Goal: Task Accomplishment & Management: Manage account settings

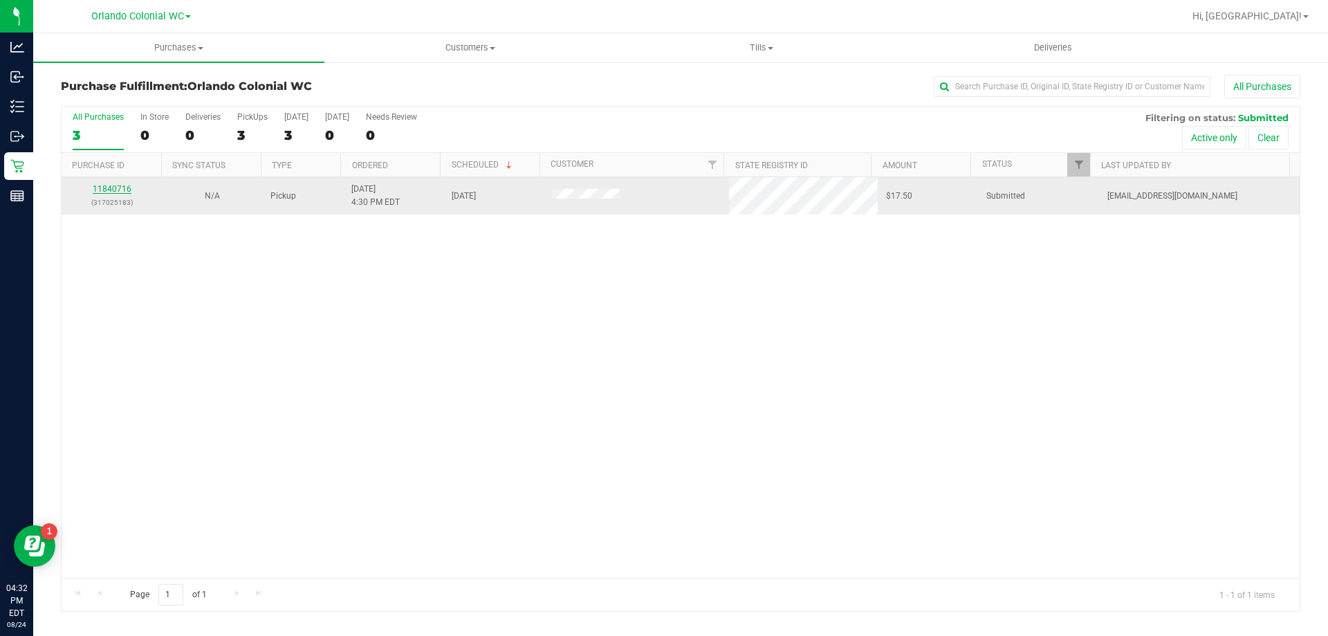
click at [116, 187] on link "11840716" at bounding box center [112, 189] width 39 height 10
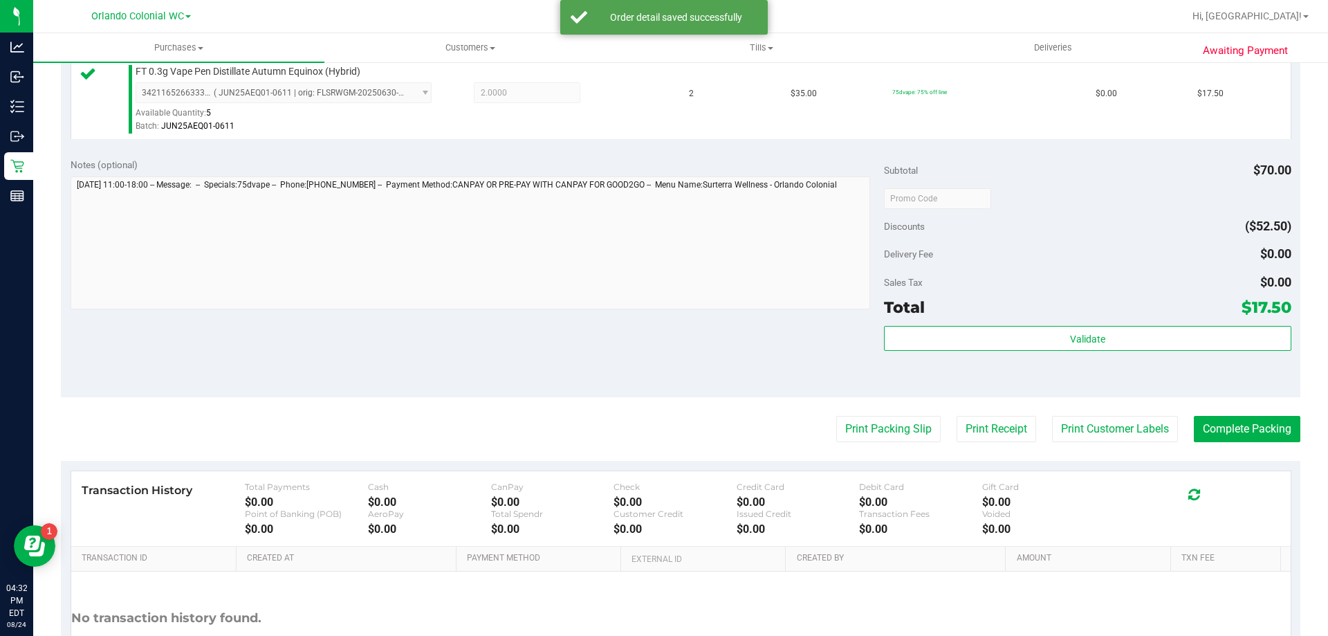
scroll to position [385, 0]
click at [864, 428] on button "Print Packing Slip" at bounding box center [888, 428] width 104 height 26
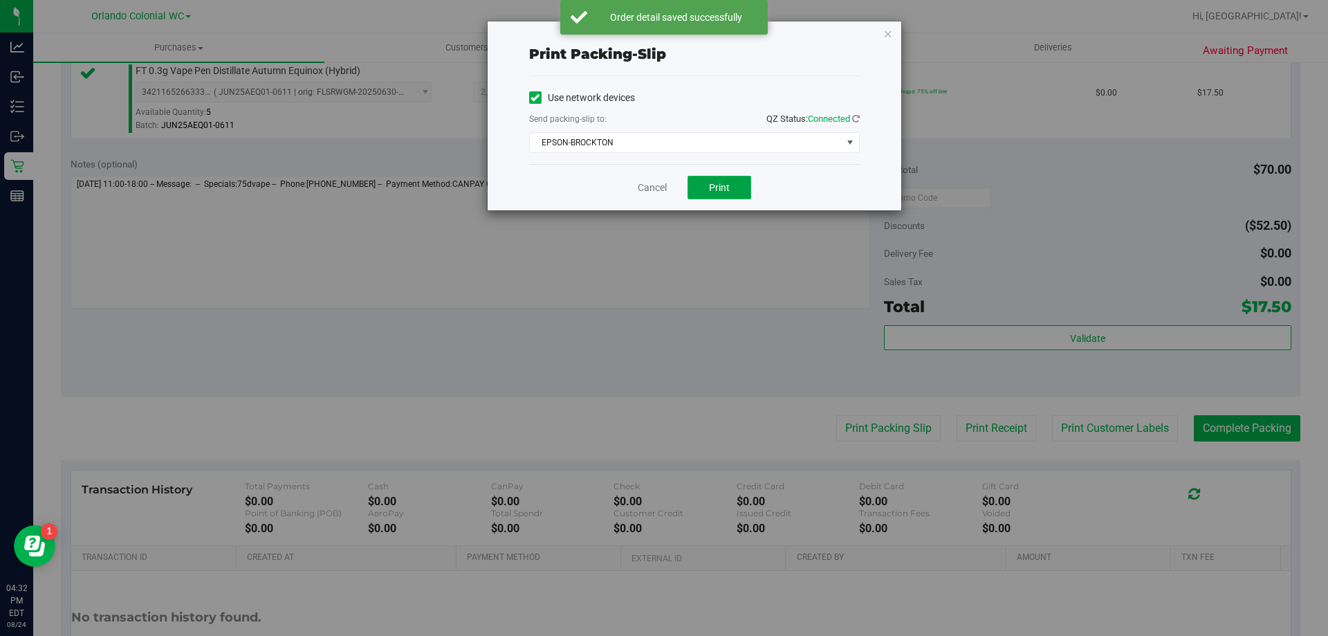
click at [720, 188] on span "Print" at bounding box center [719, 187] width 21 height 11
click at [660, 188] on link "Cancel" at bounding box center [652, 188] width 29 height 15
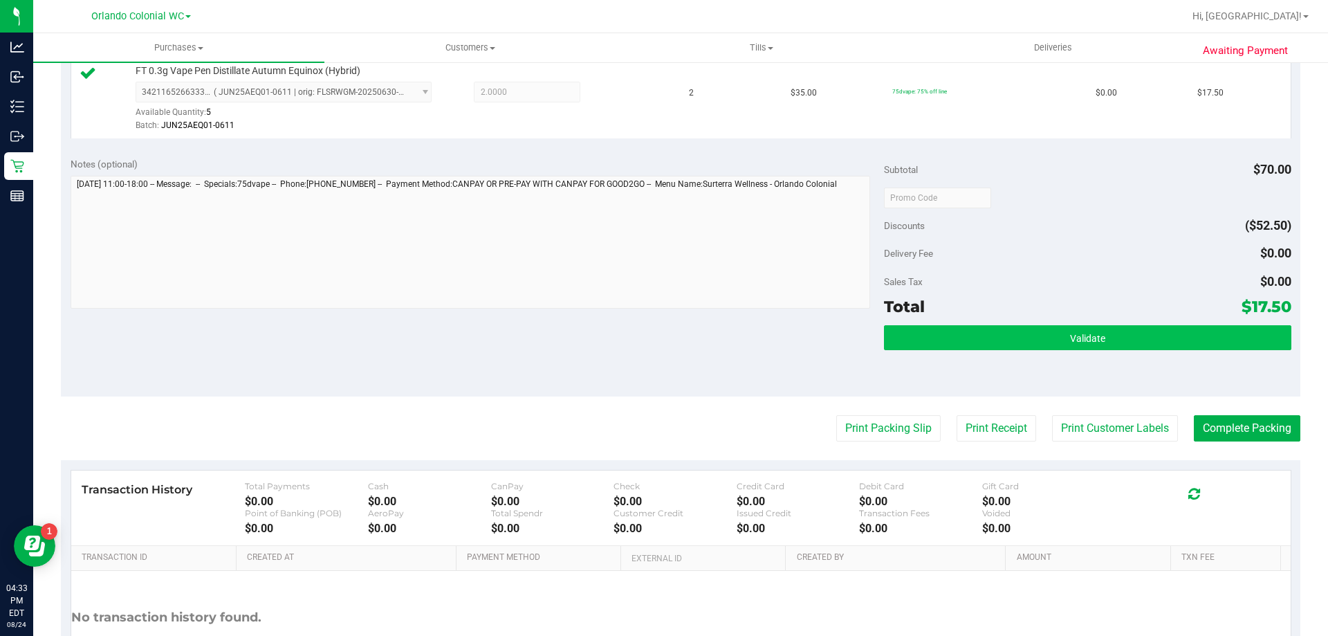
click at [1012, 329] on button "Validate" at bounding box center [1087, 337] width 407 height 25
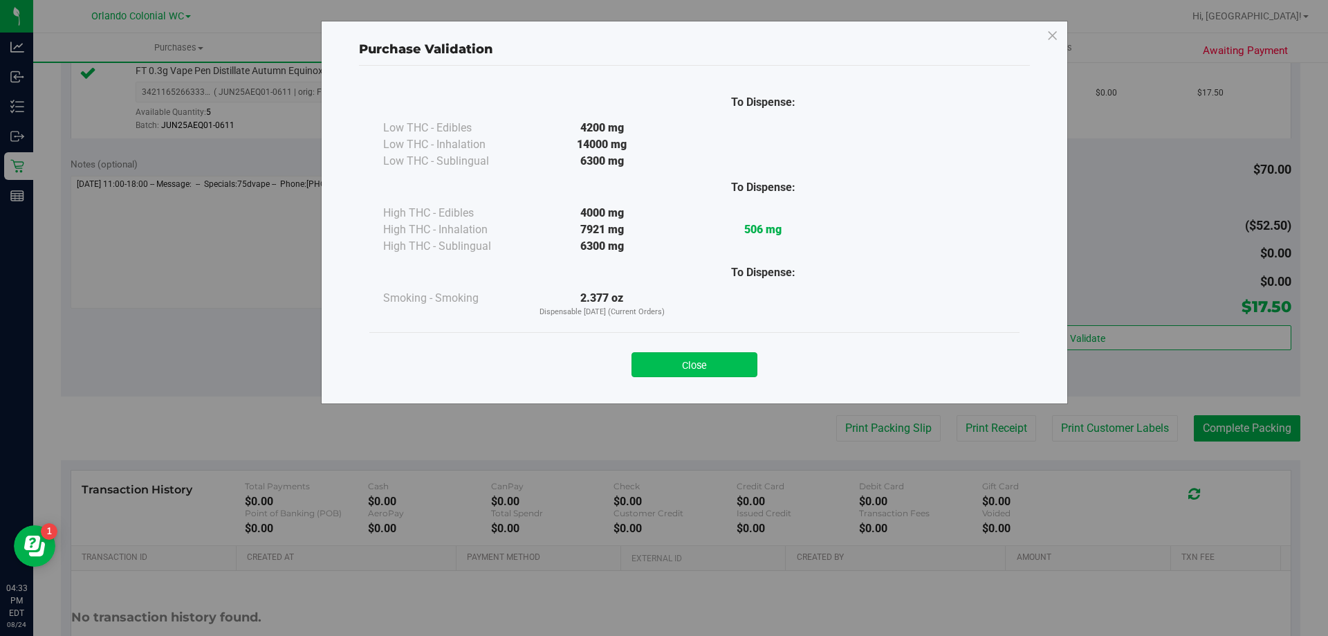
click at [710, 354] on button "Close" at bounding box center [695, 364] width 126 height 25
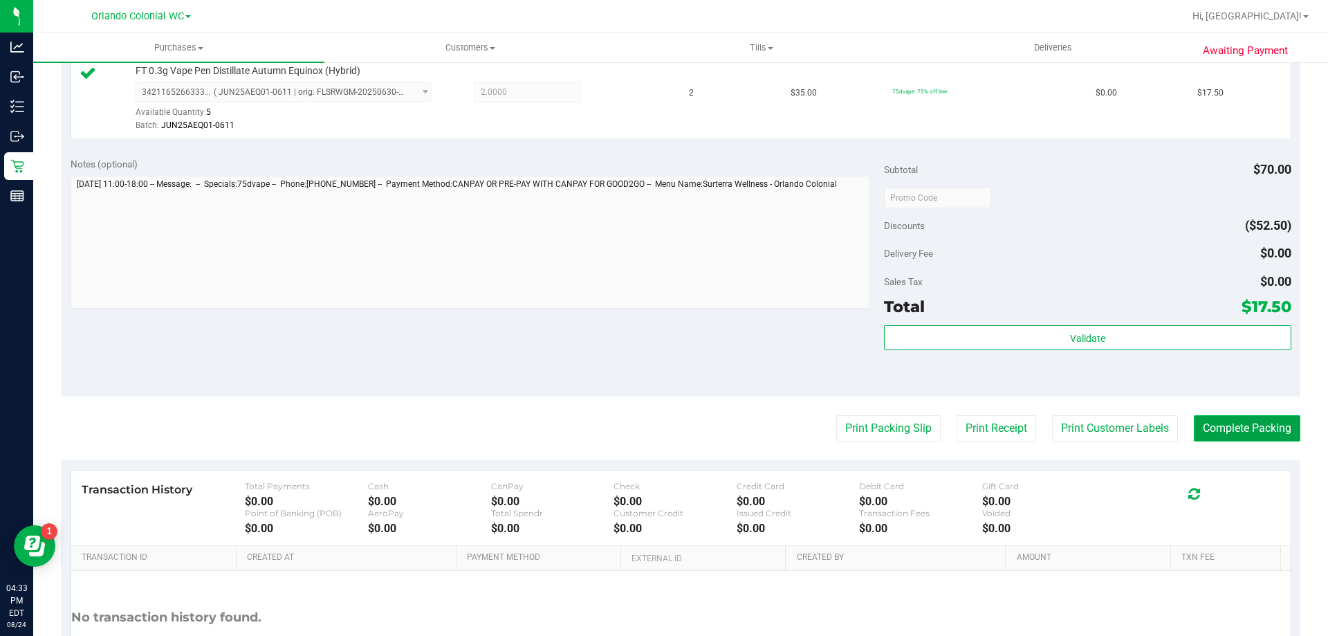
click at [1253, 419] on button "Complete Packing" at bounding box center [1247, 428] width 107 height 26
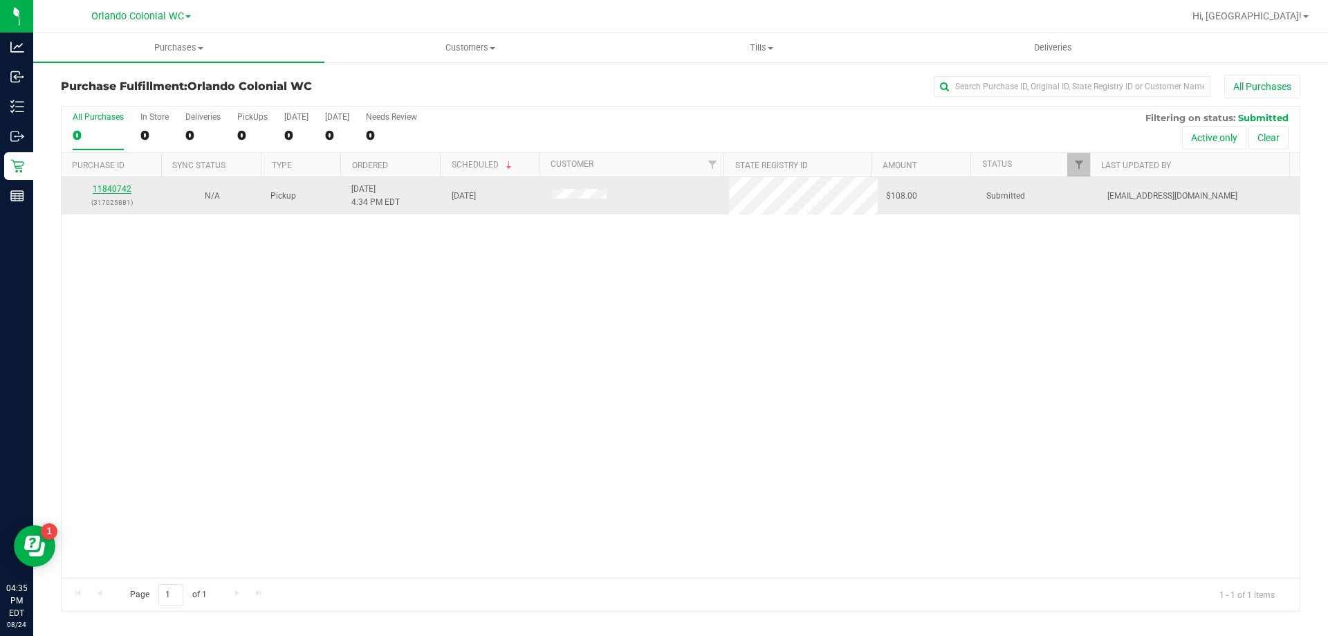
click at [114, 190] on link "11840742" at bounding box center [112, 189] width 39 height 10
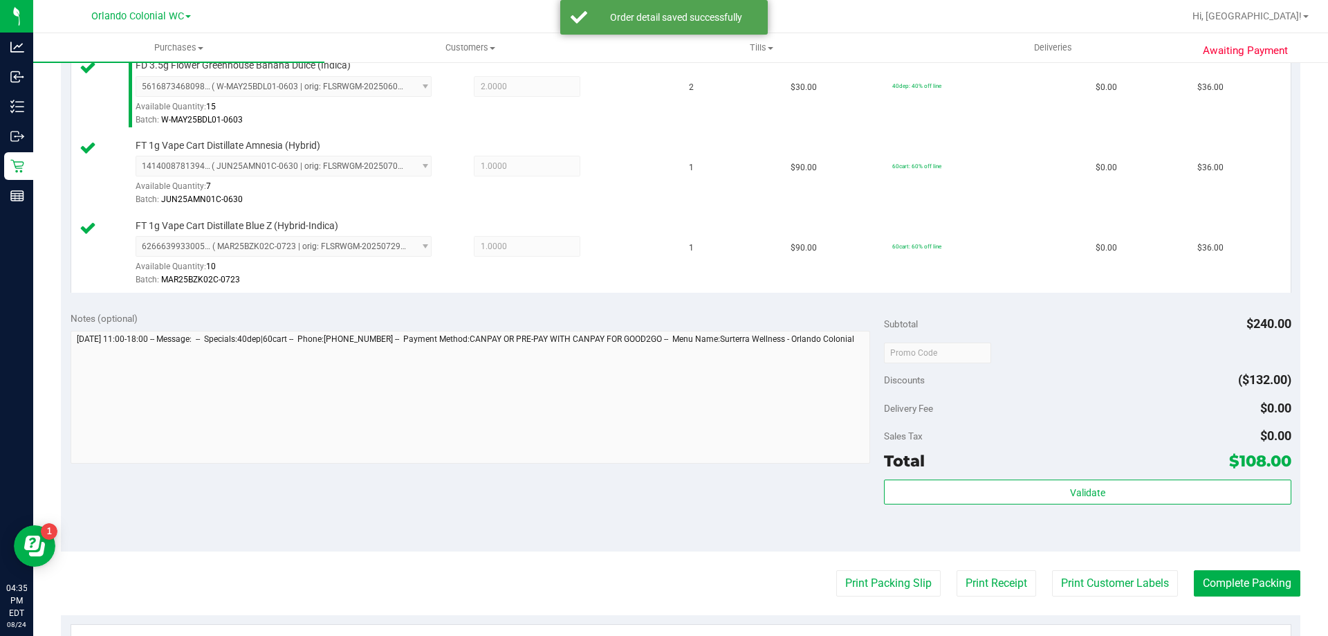
scroll to position [402, 0]
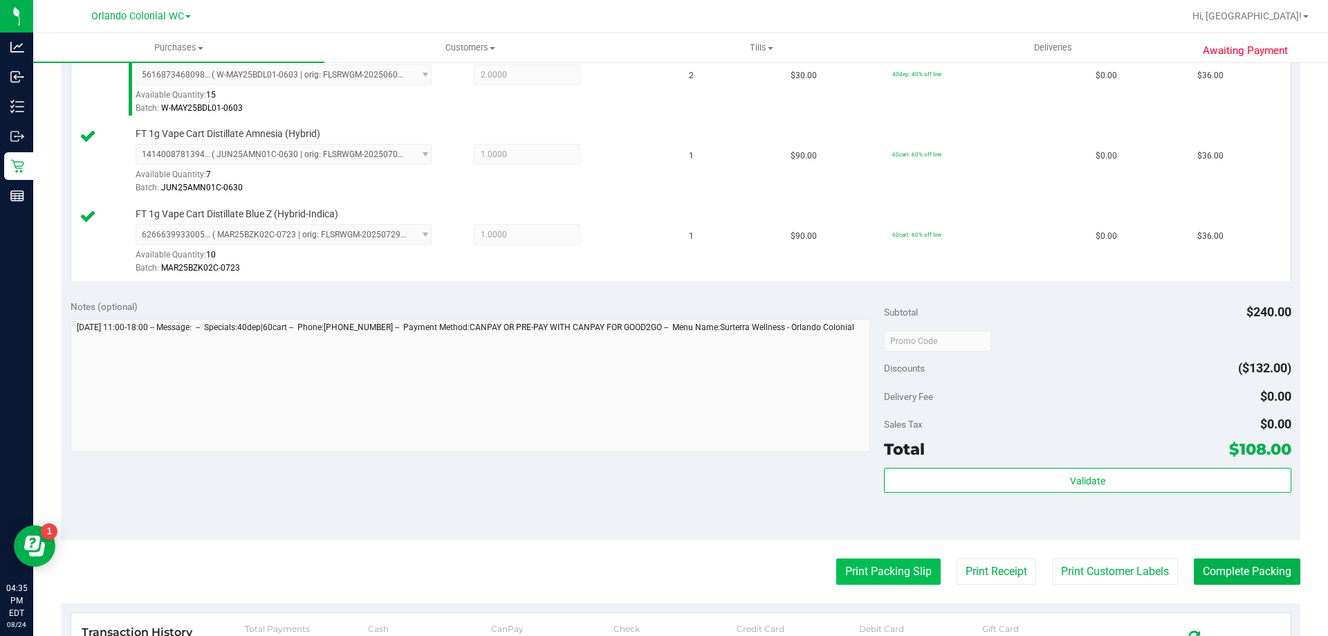
click at [865, 572] on button "Print Packing Slip" at bounding box center [888, 571] width 104 height 26
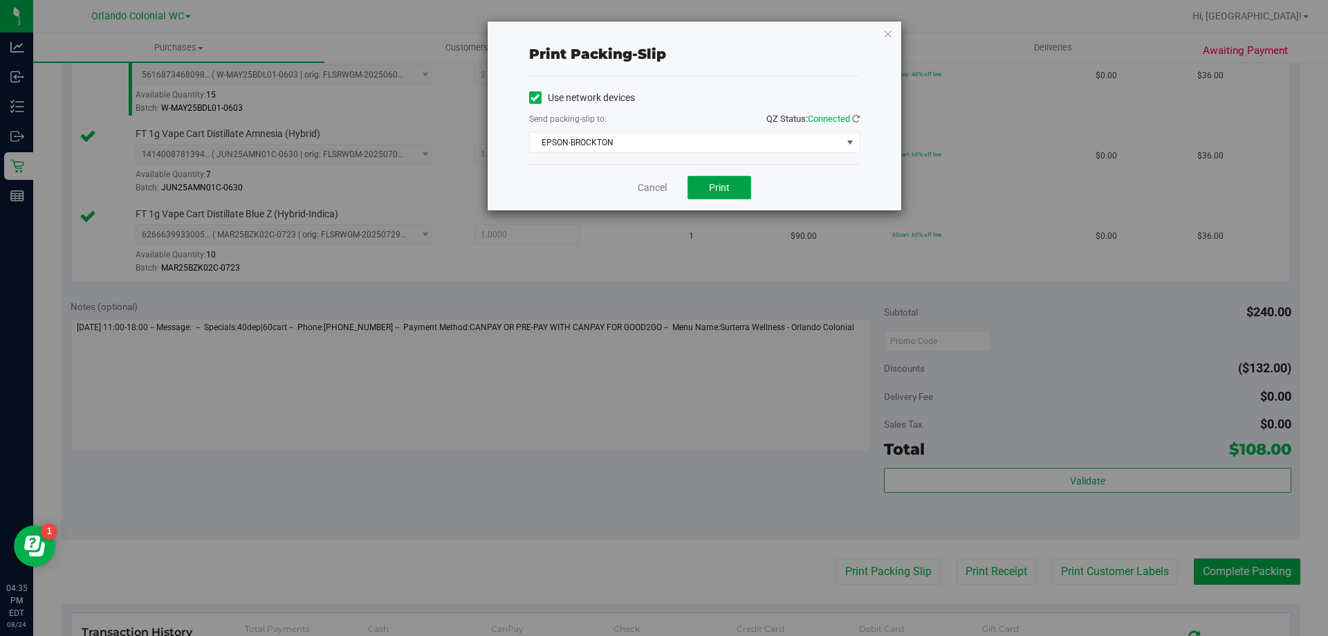
click at [697, 180] on button "Print" at bounding box center [720, 188] width 64 height 24
click at [639, 188] on link "Cancel" at bounding box center [652, 188] width 29 height 15
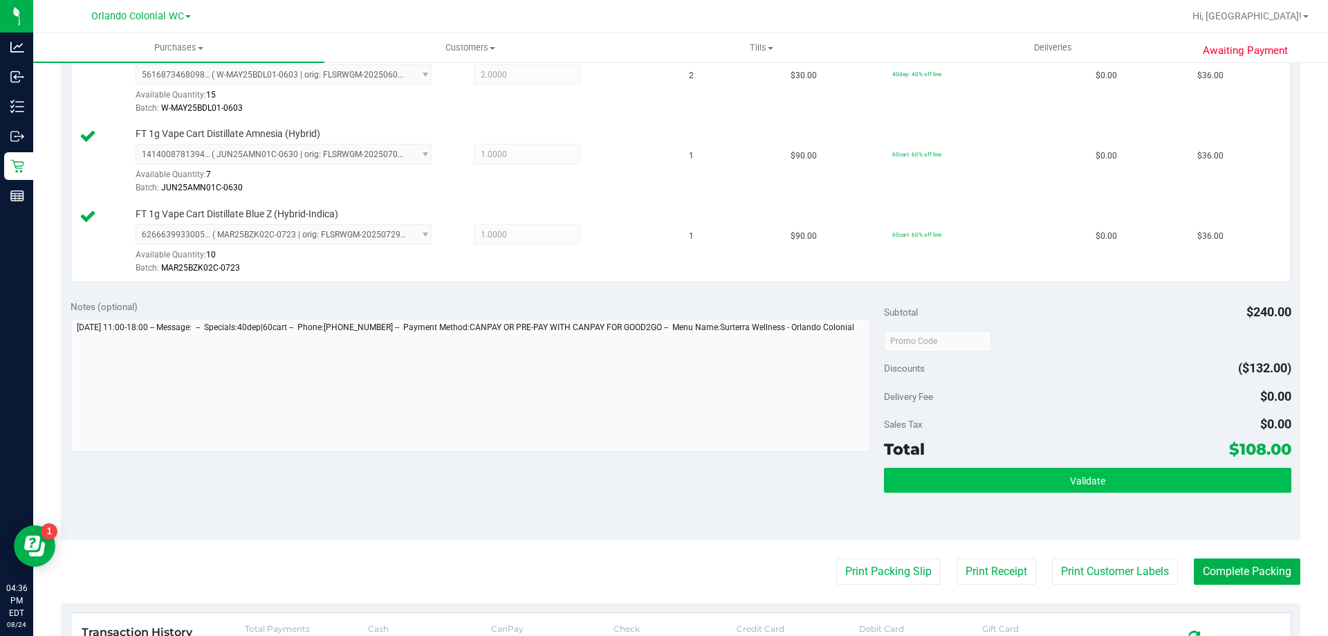
click at [935, 489] on button "Validate" at bounding box center [1087, 480] width 407 height 25
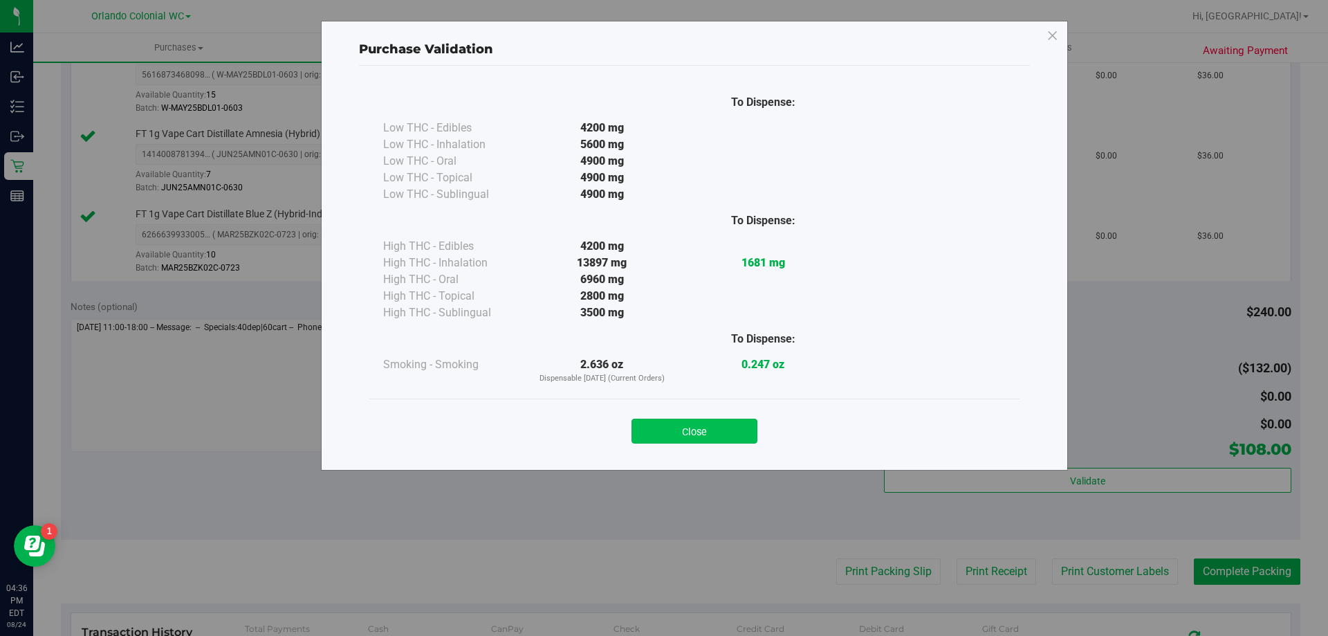
click at [704, 419] on button "Close" at bounding box center [695, 431] width 126 height 25
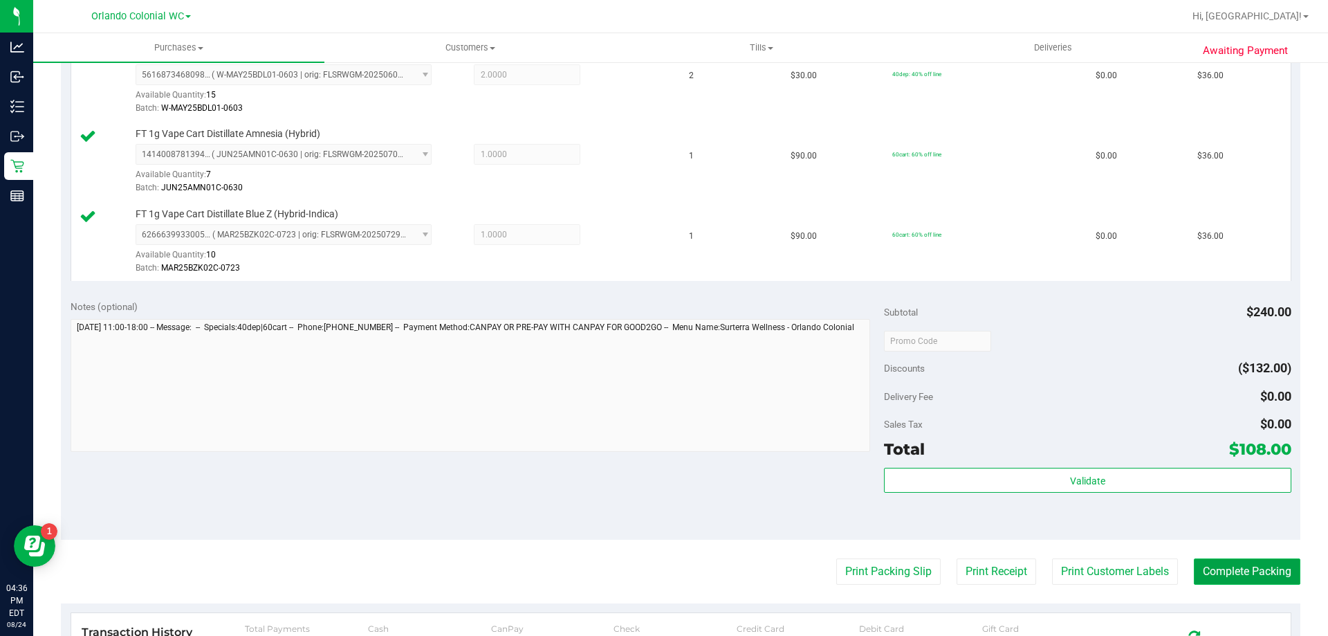
click at [1263, 583] on button "Complete Packing" at bounding box center [1247, 571] width 107 height 26
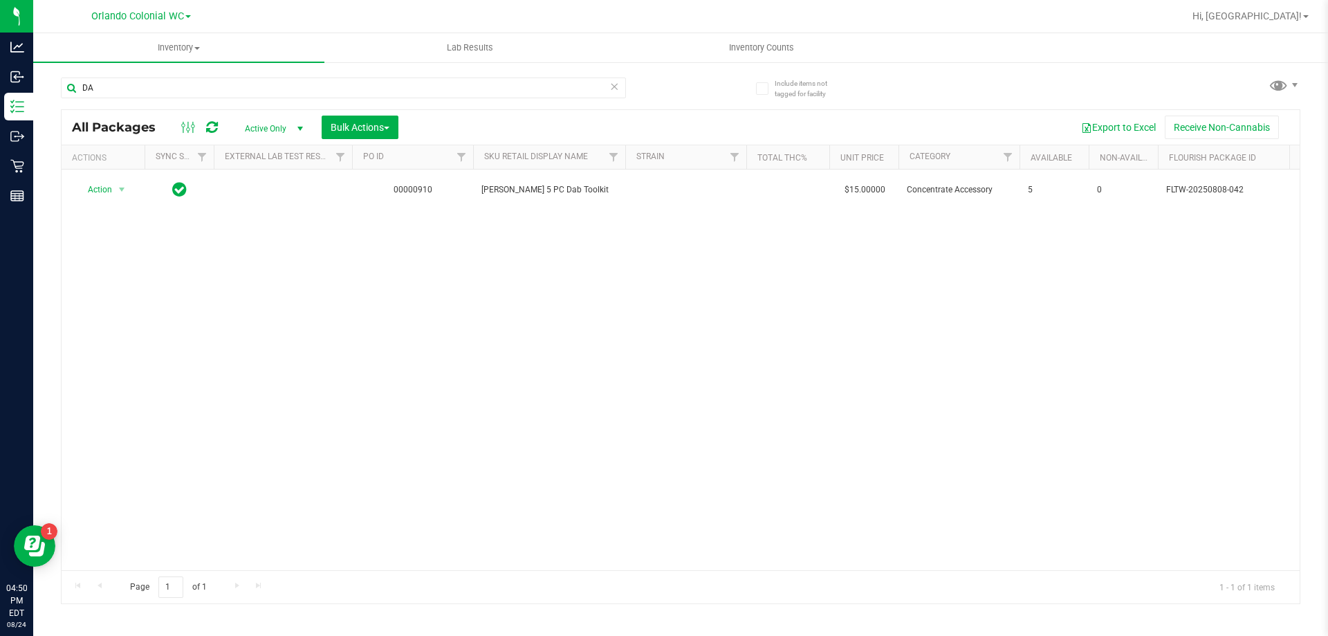
type input "D"
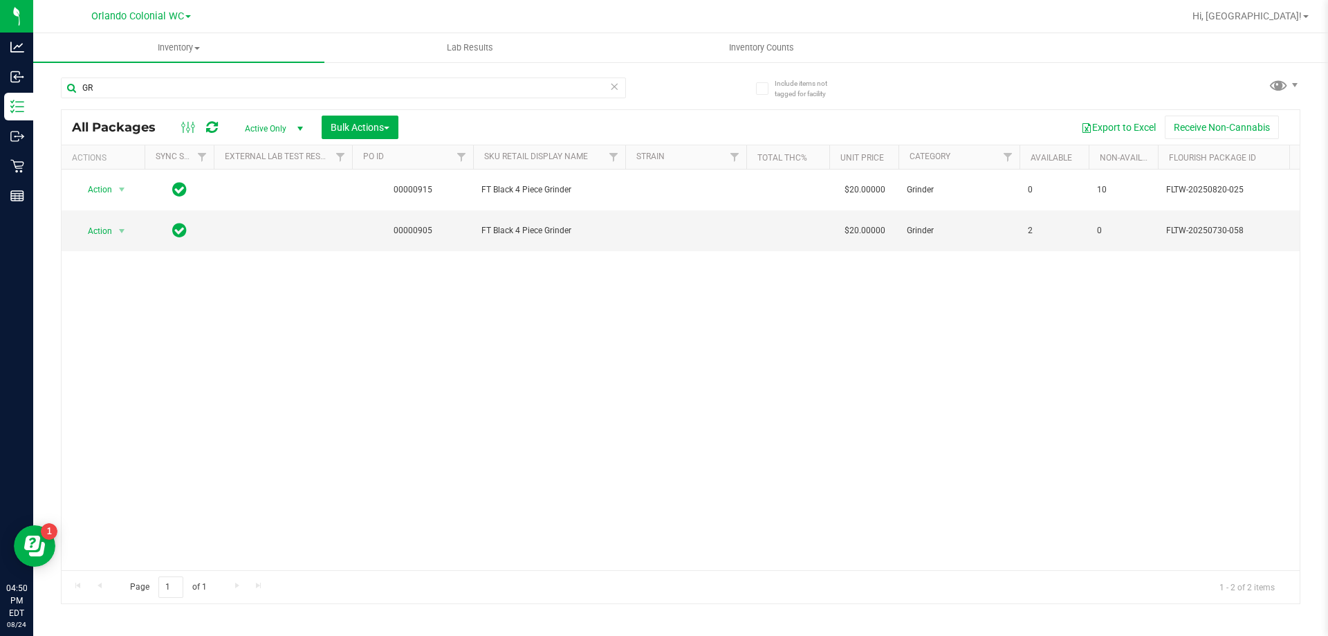
type input "G"
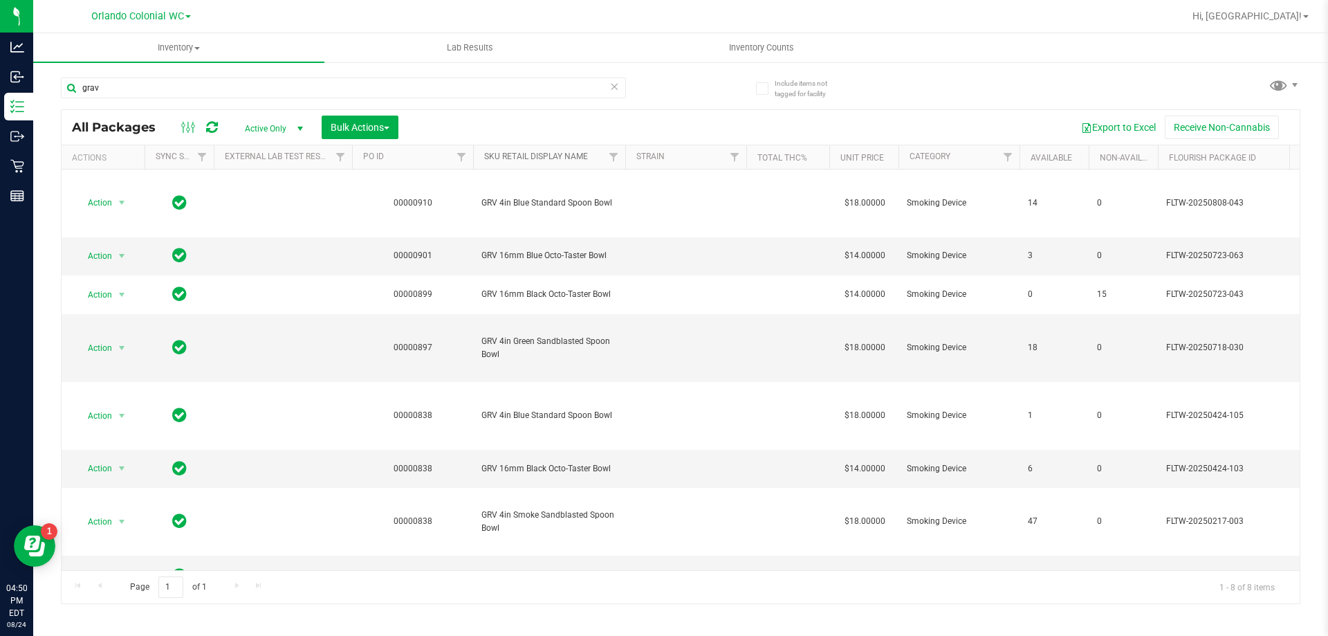
click at [545, 156] on link "SKU Retail Display Name" at bounding box center [536, 157] width 104 height 10
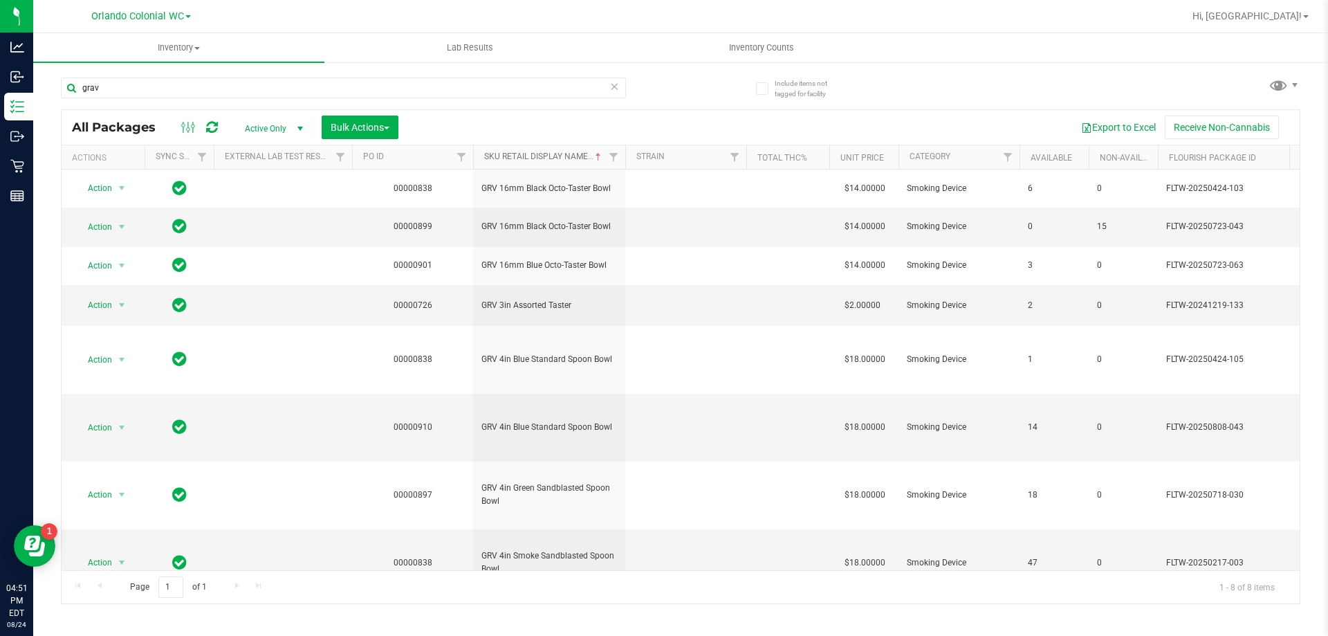
scroll to position [37, 0]
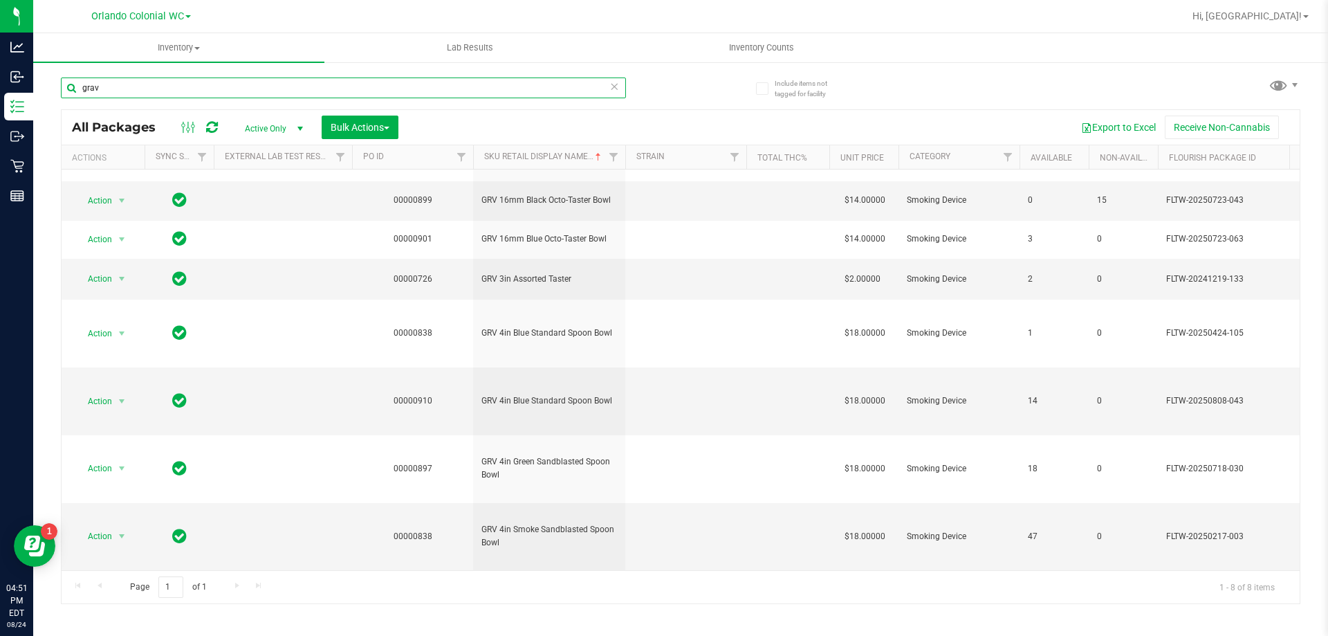
click at [458, 87] on input "grav" at bounding box center [343, 87] width 565 height 21
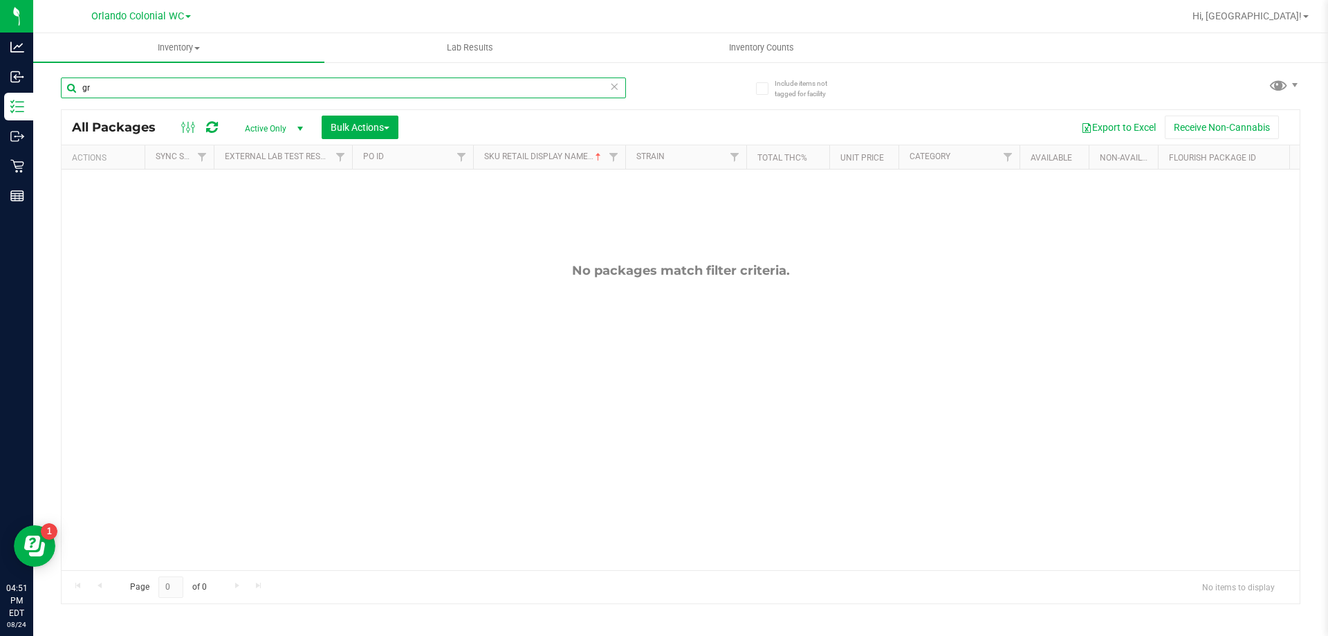
type input "g"
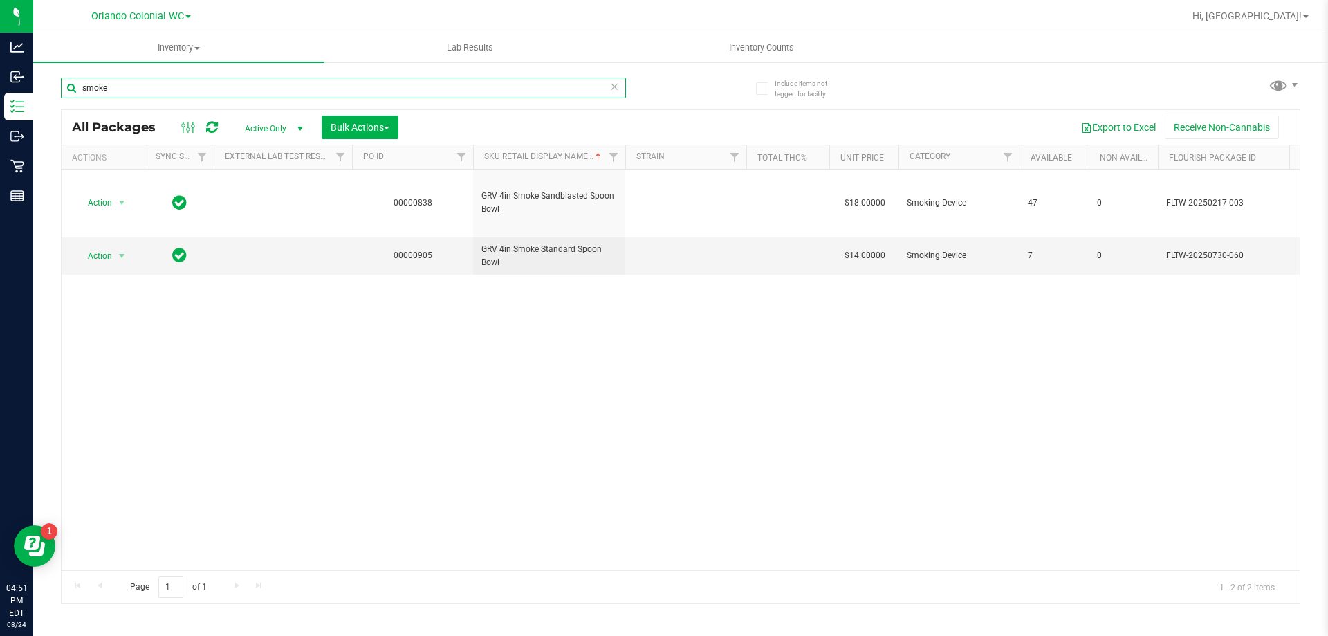
click at [297, 91] on input "smoke" at bounding box center [343, 87] width 565 height 21
type input "s"
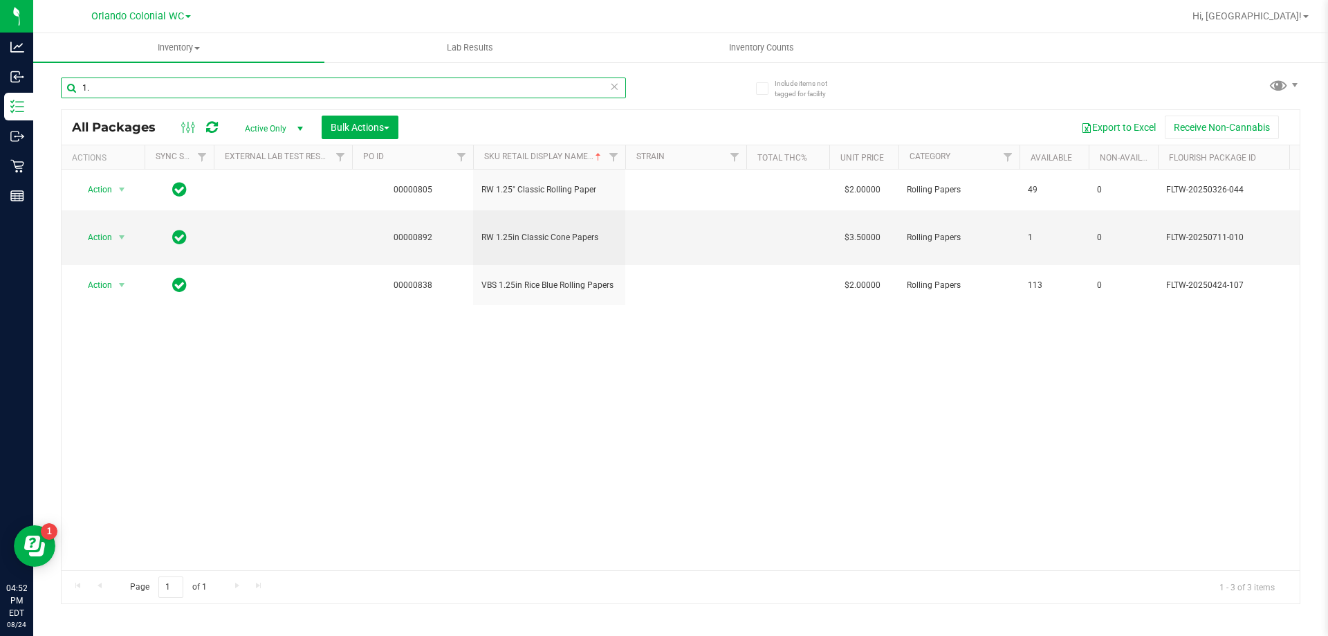
type input "1"
type input "lighter"
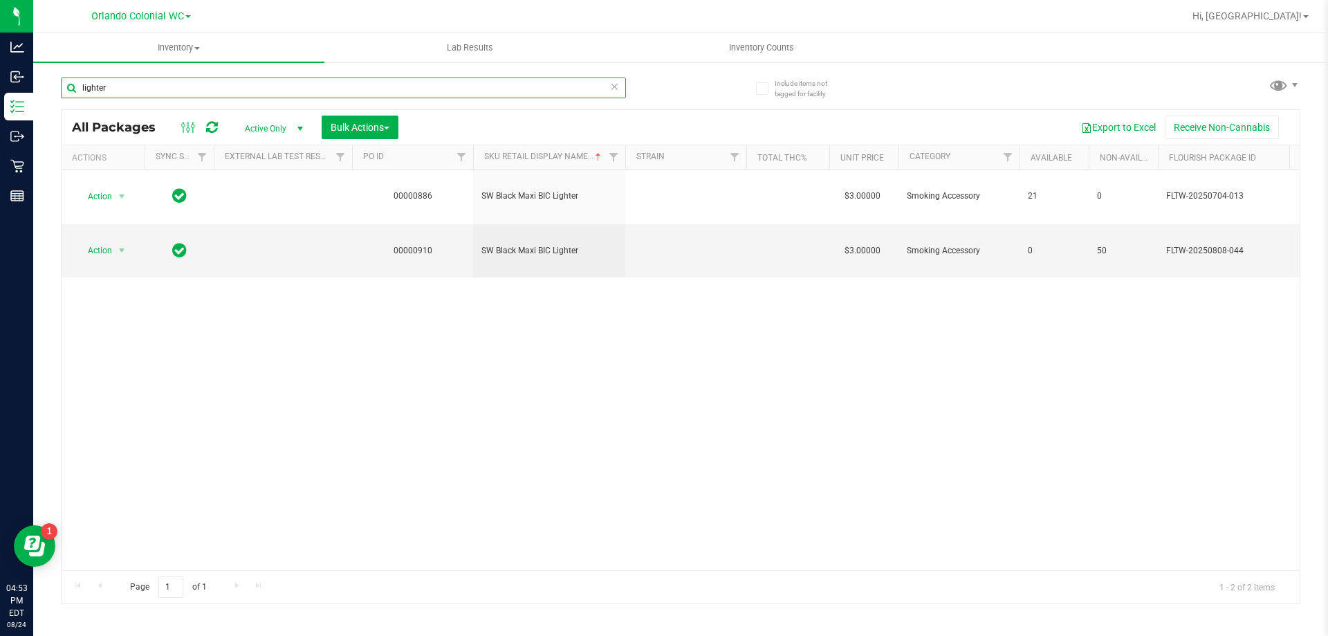
click at [262, 91] on input "lighter" at bounding box center [343, 87] width 565 height 21
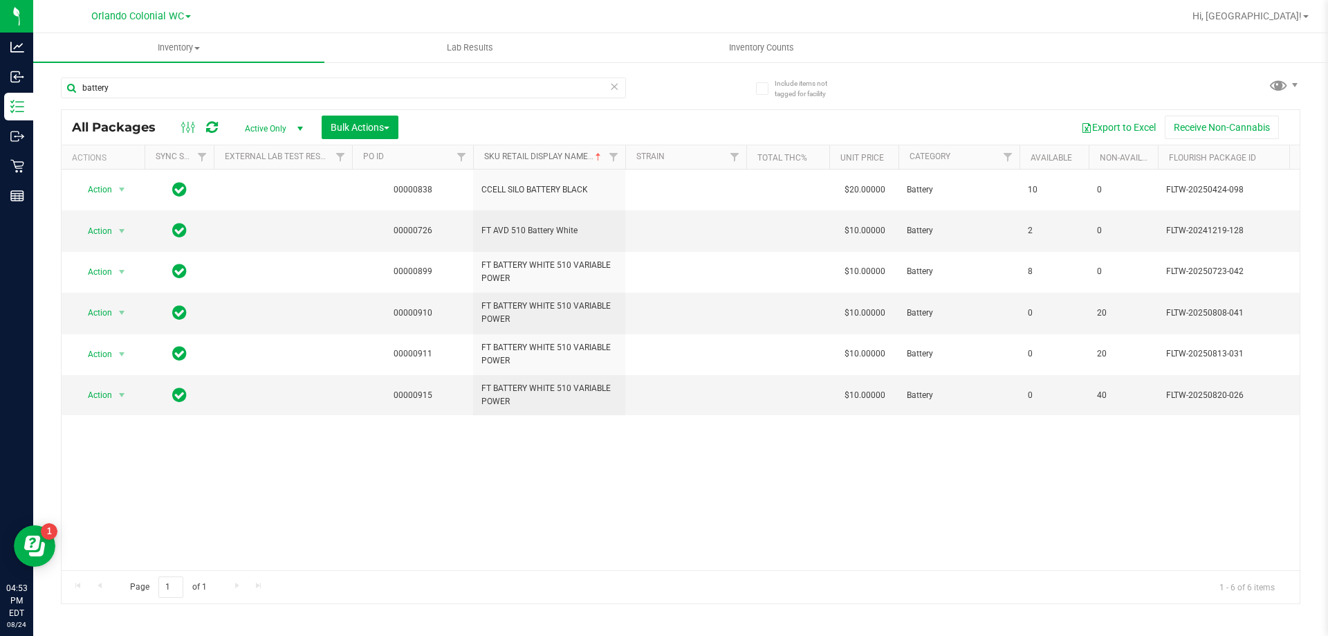
click at [573, 156] on link "SKU Retail Display Name" at bounding box center [544, 157] width 120 height 10
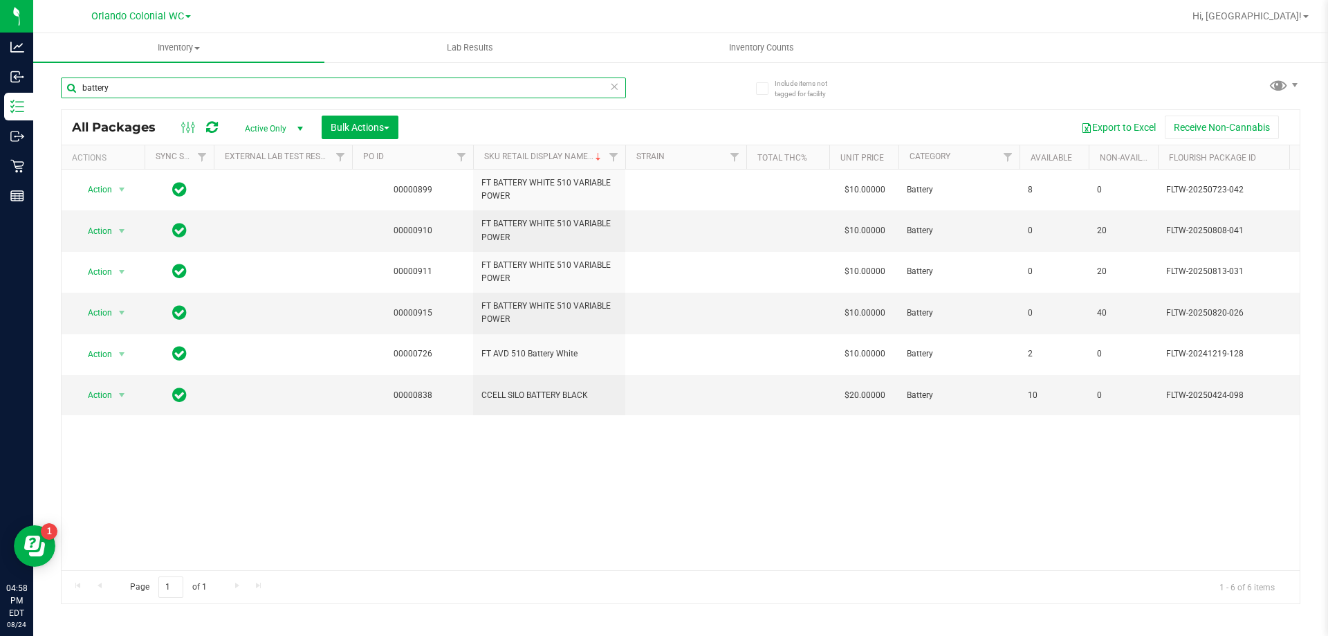
click at [138, 78] on input "battery" at bounding box center [343, 87] width 565 height 21
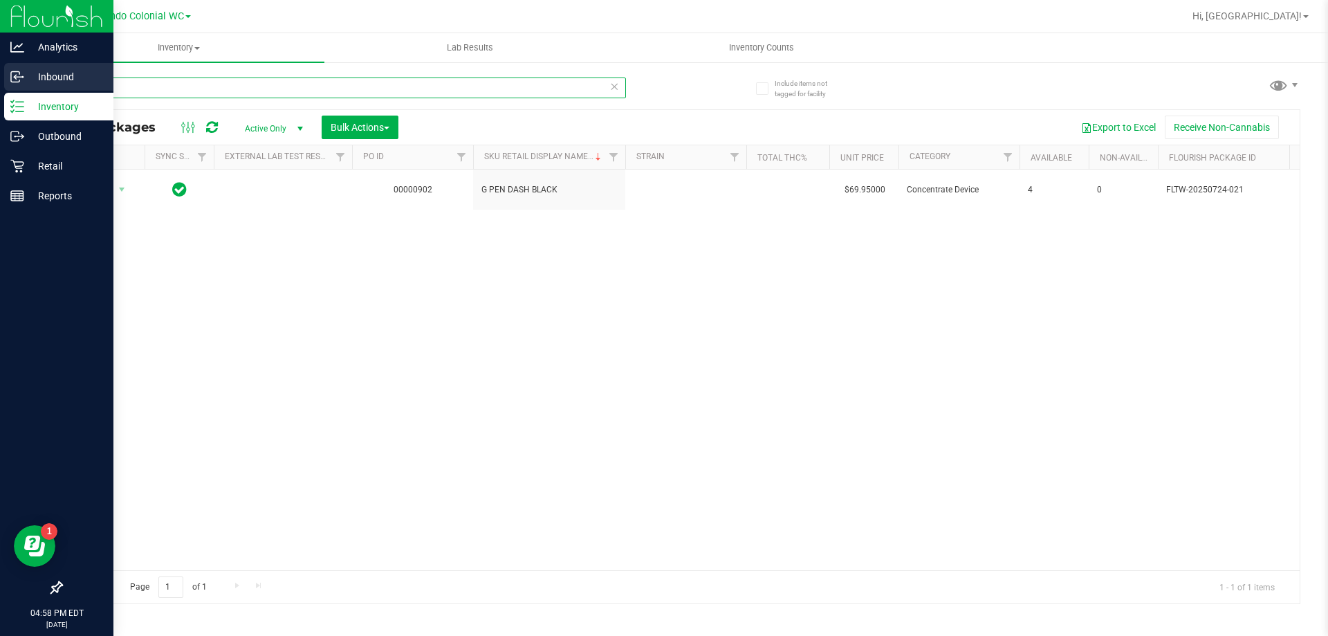
type input "g"
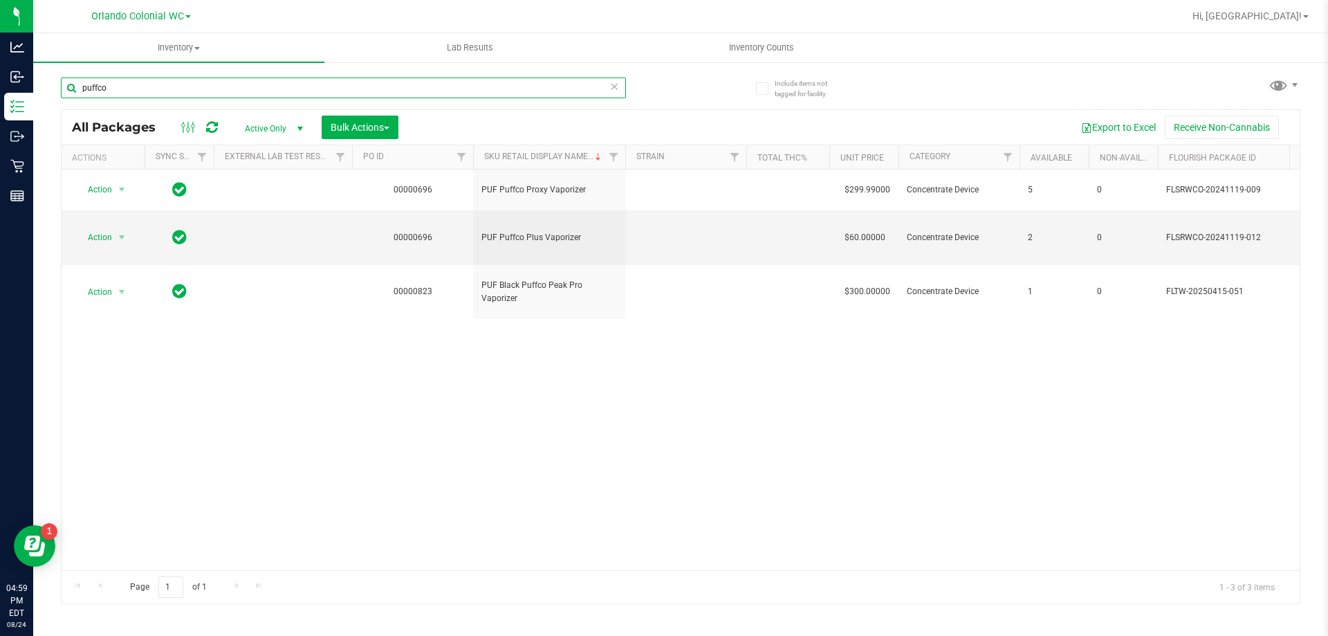
click at [172, 89] on input "puffco" at bounding box center [343, 87] width 565 height 21
drag, startPoint x: 172, startPoint y: 89, endPoint x: 112, endPoint y: 99, distance: 60.4
click at [145, 91] on input "puffco" at bounding box center [343, 87] width 565 height 21
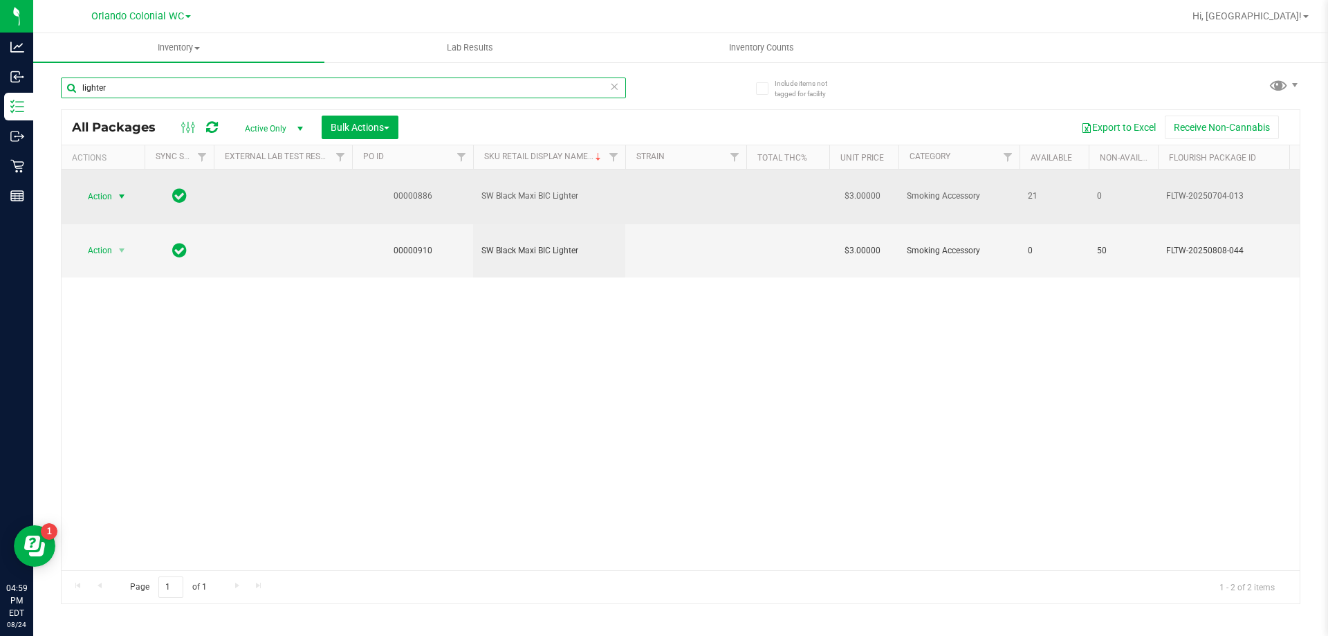
type input "lighter"
click at [112, 199] on span "Action" at bounding box center [93, 196] width 37 height 19
click at [97, 211] on td "Action Action Adjust qty Create package Edit attributes Global inventory Locate…" at bounding box center [103, 197] width 83 height 55
click at [98, 202] on span "Action" at bounding box center [93, 196] width 37 height 19
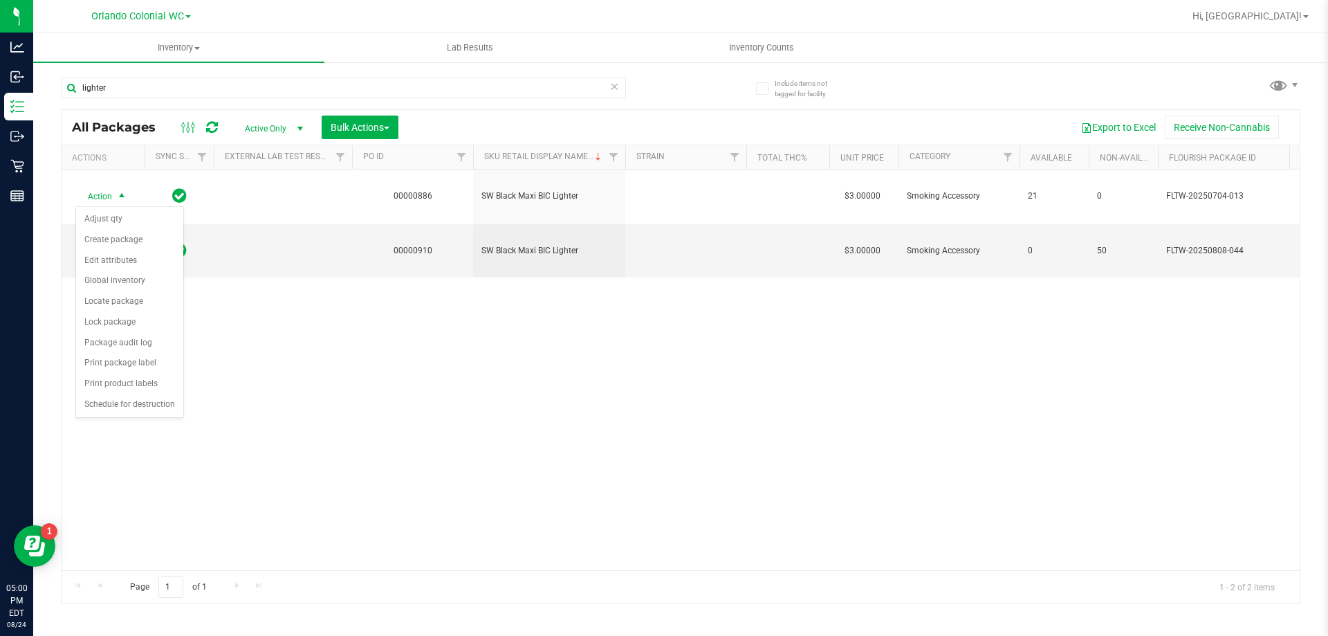
click at [315, 406] on div "Action Action Adjust qty Create package Edit attributes Global inventory Locate…" at bounding box center [681, 370] width 1238 height 401
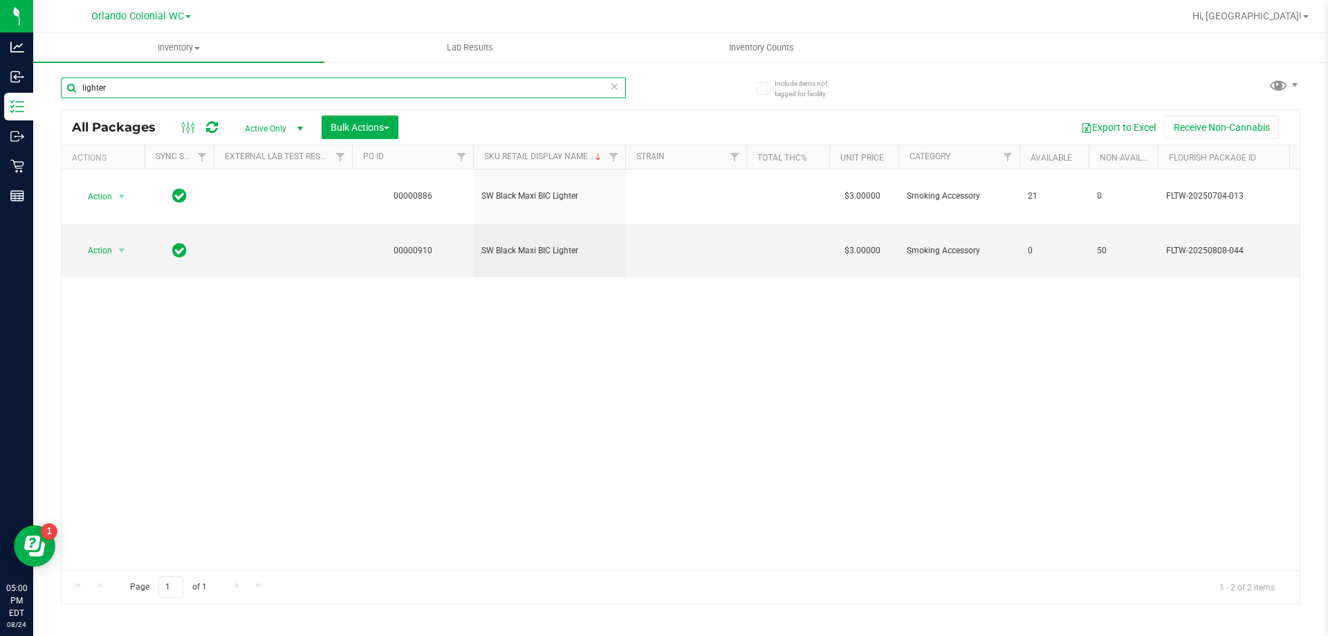
click at [238, 91] on input "lighter" at bounding box center [343, 87] width 565 height 21
click at [238, 93] on input "lighter" at bounding box center [343, 87] width 565 height 21
click at [238, 95] on input "lighter" at bounding box center [343, 87] width 565 height 21
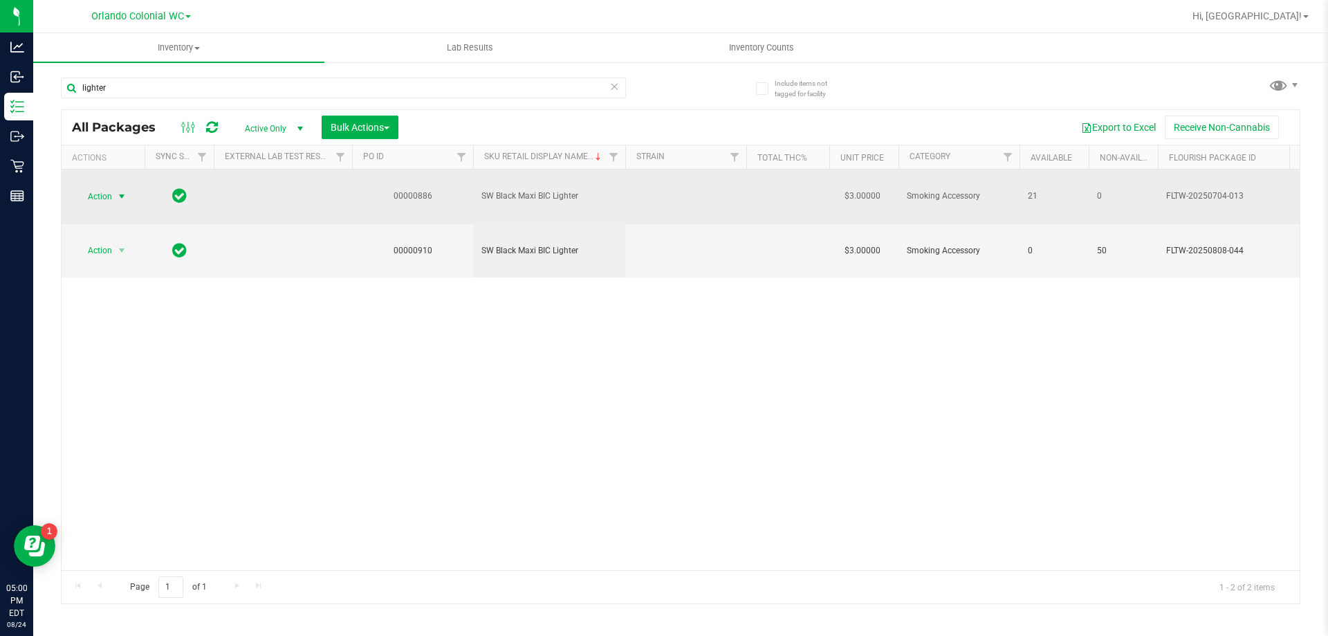
click at [103, 199] on span "Action" at bounding box center [93, 196] width 37 height 19
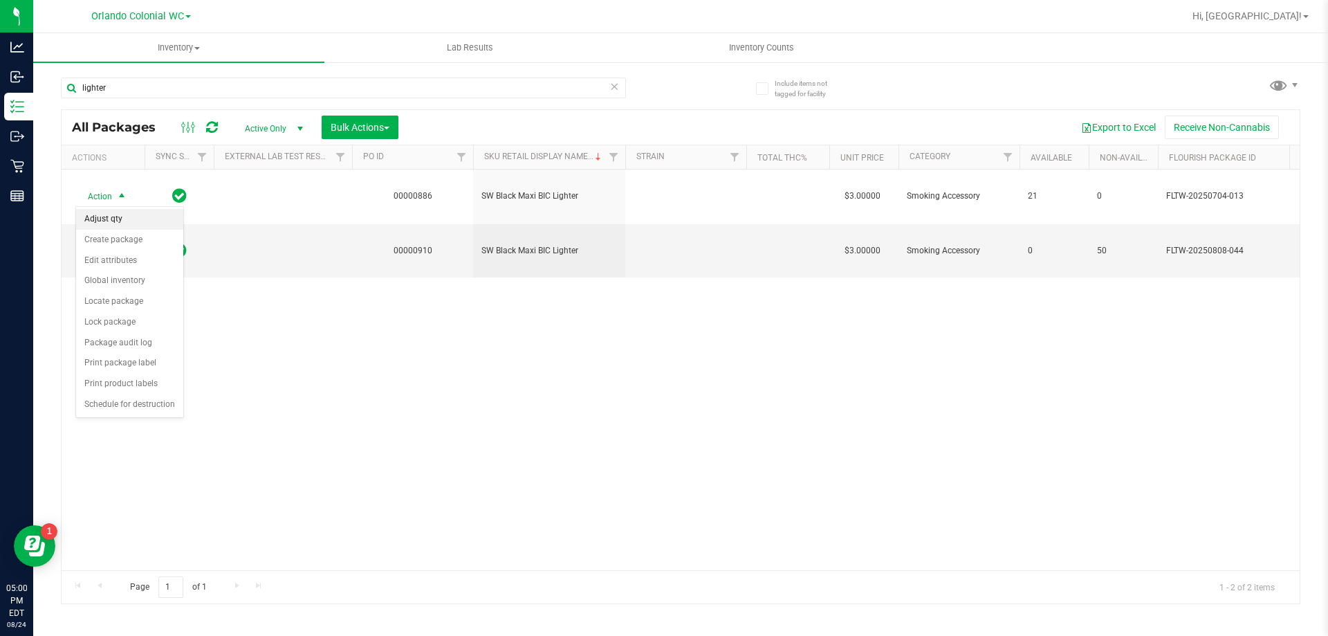
click at [128, 221] on li "Adjust qty" at bounding box center [129, 219] width 107 height 21
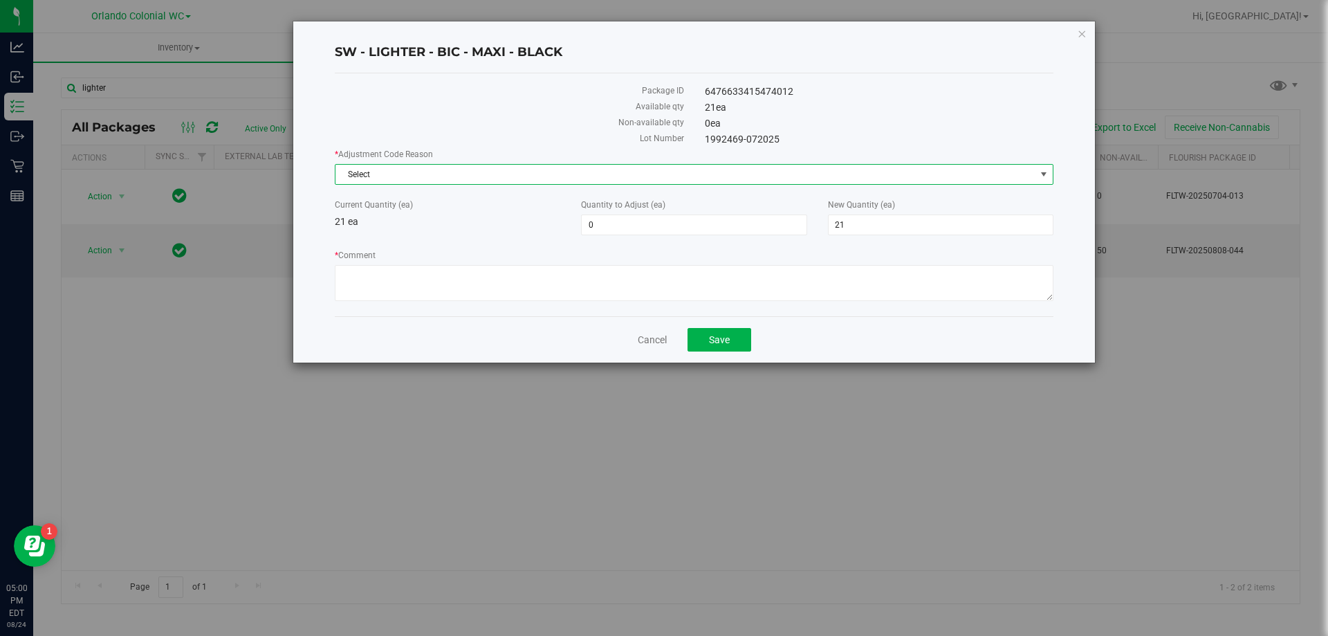
click at [758, 174] on span "Select" at bounding box center [686, 174] width 700 height 19
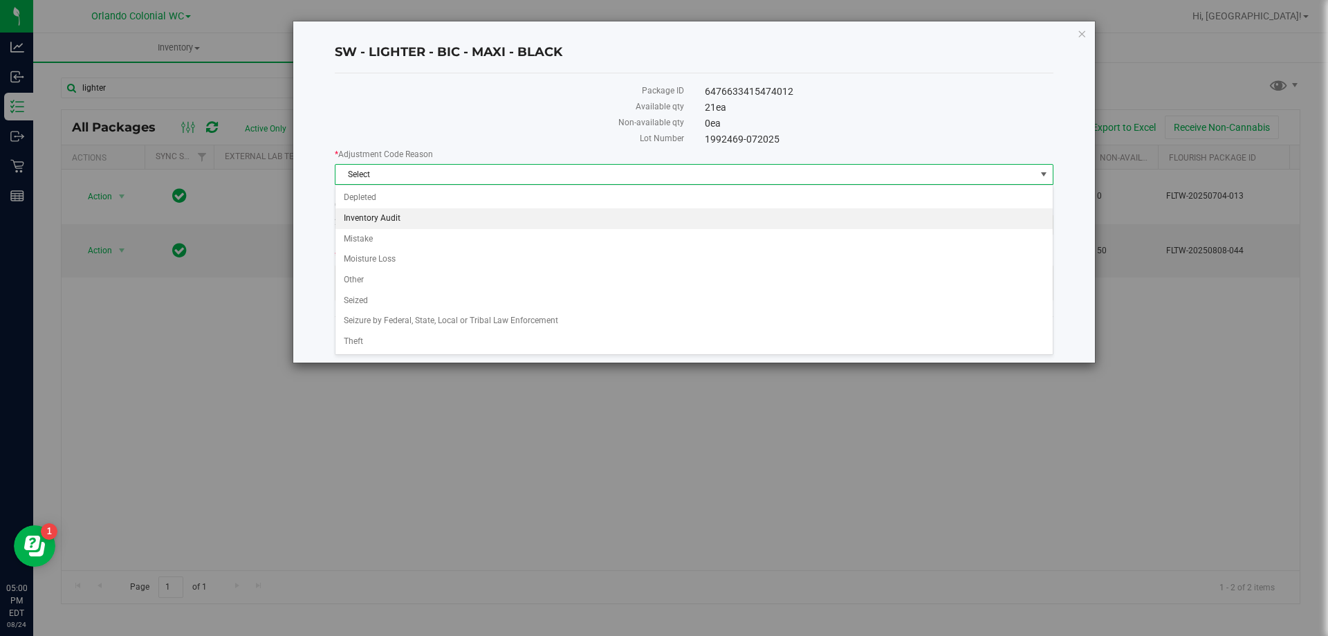
click at [436, 223] on li "Inventory Audit" at bounding box center [694, 218] width 717 height 21
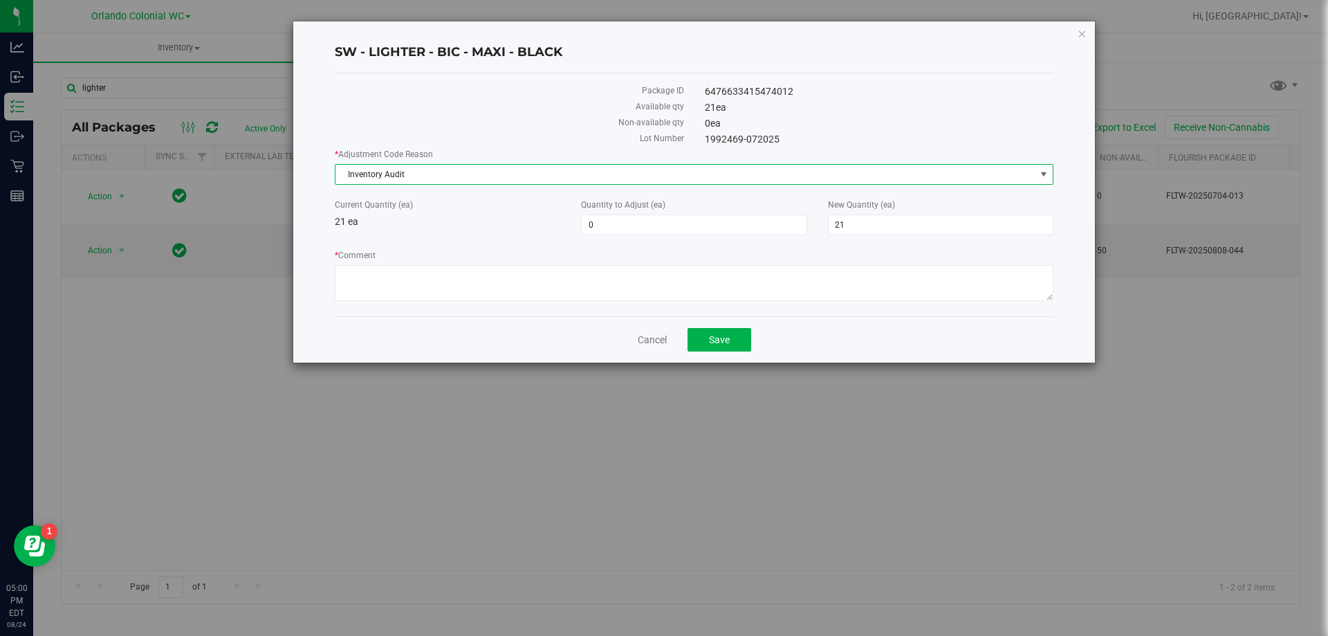
click at [734, 238] on div "* Adjustment Code Reason Inventory Audit Select Depleted Inventory Audit Mistak…" at bounding box center [694, 226] width 719 height 157
click at [722, 220] on span "0 0" at bounding box center [694, 224] width 226 height 21
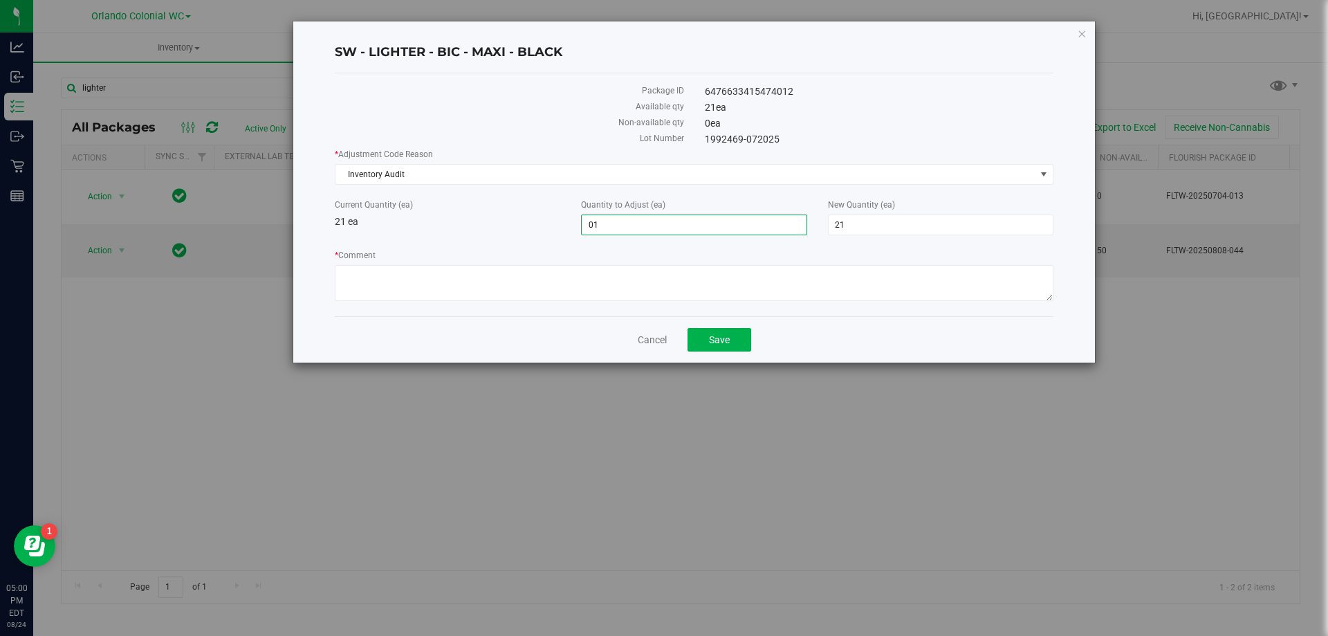
type input "01"
type input "1"
type input "22"
click at [488, 213] on div "Current Quantity (ea) 21 ea" at bounding box center [447, 214] width 246 height 30
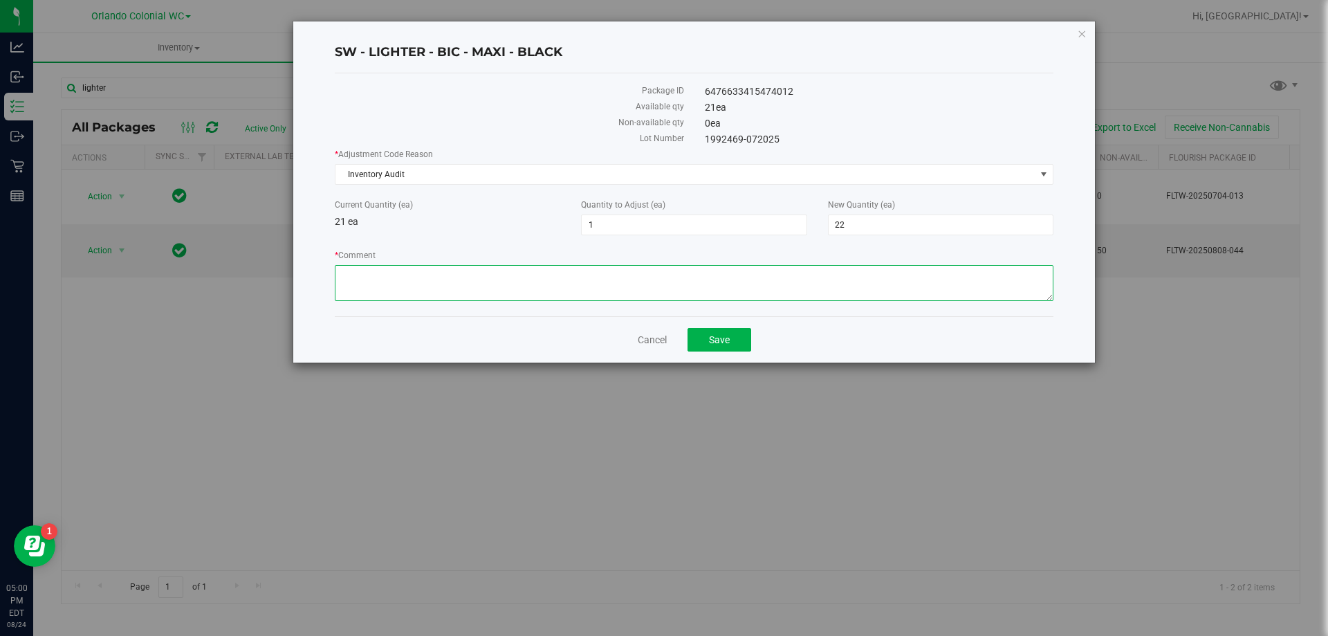
click at [470, 288] on textarea "* Comment" at bounding box center [694, 283] width 719 height 36
drag, startPoint x: 628, startPoint y: 232, endPoint x: 551, endPoint y: 232, distance: 76.1
click at [551, 232] on div "Current Quantity (ea) 21 ea Quantity to Adjust (ea) 1 1 New Quantity (ea) 22 22" at bounding box center [694, 217] width 740 height 37
type input "-1"
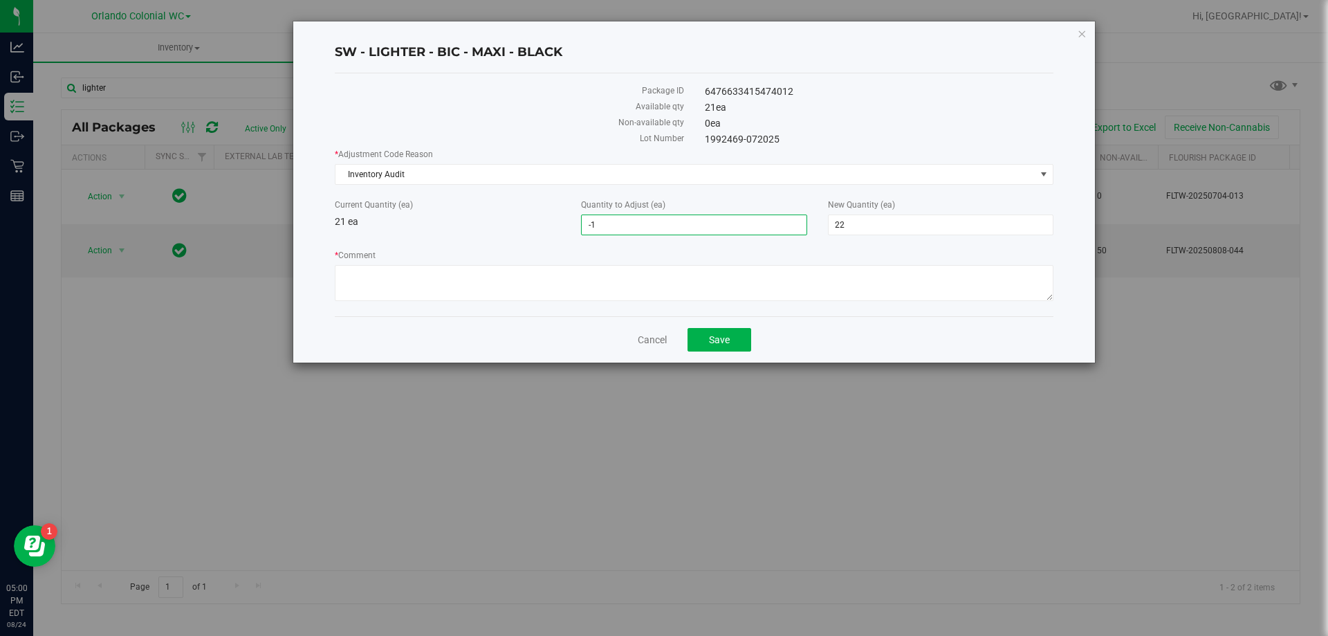
type input "20"
click at [487, 226] on div "Current Quantity (ea) 21 ea" at bounding box center [447, 214] width 246 height 30
click at [695, 293] on textarea "* Comment" at bounding box center [694, 283] width 719 height 36
type textarea "mid day count, we are down one battery"
click at [742, 338] on button "Save" at bounding box center [720, 340] width 64 height 24
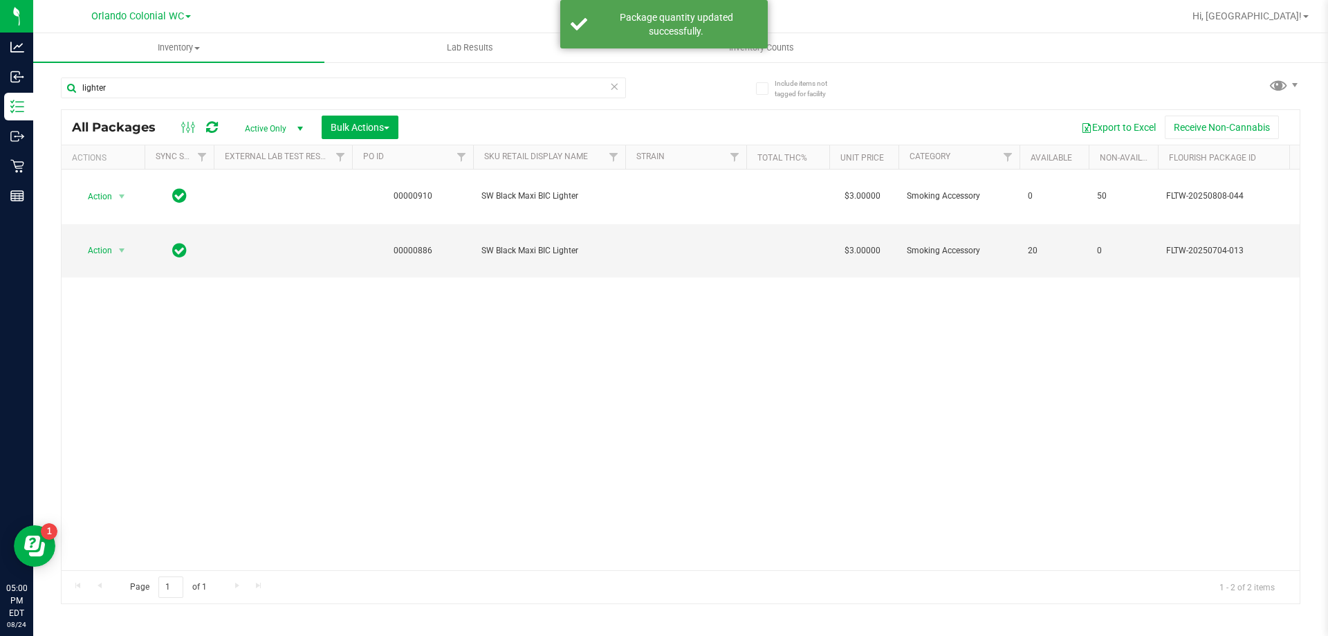
click at [388, 105] on div "lighter" at bounding box center [343, 93] width 565 height 32
click at [393, 96] on input "lighter" at bounding box center [343, 87] width 565 height 21
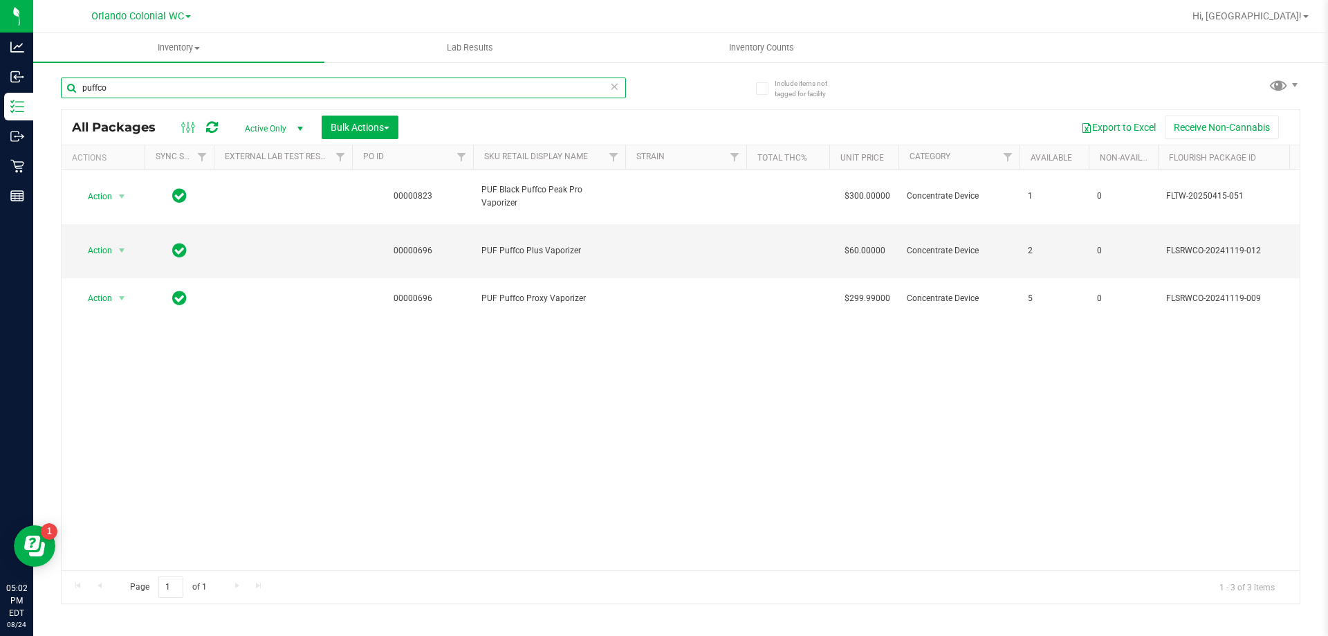
type input "puffco"
click at [229, 80] on input "puffco" at bounding box center [343, 87] width 565 height 21
click at [228, 80] on input "puffco" at bounding box center [343, 87] width 565 height 21
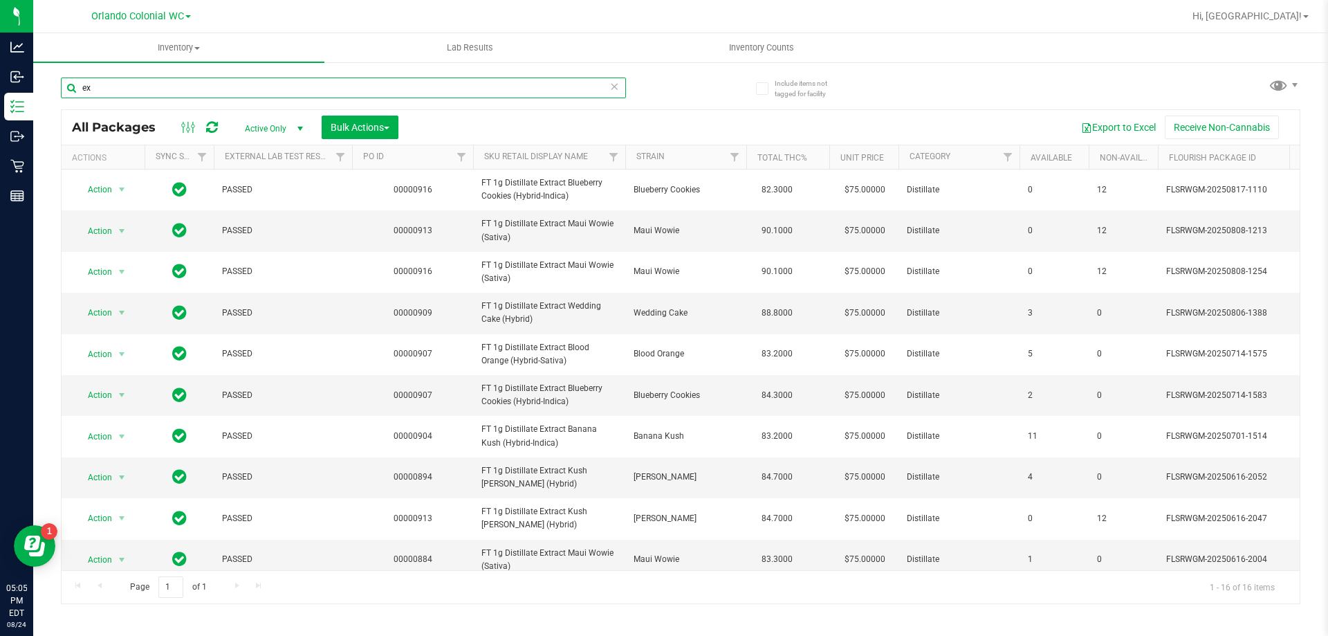
type input "e"
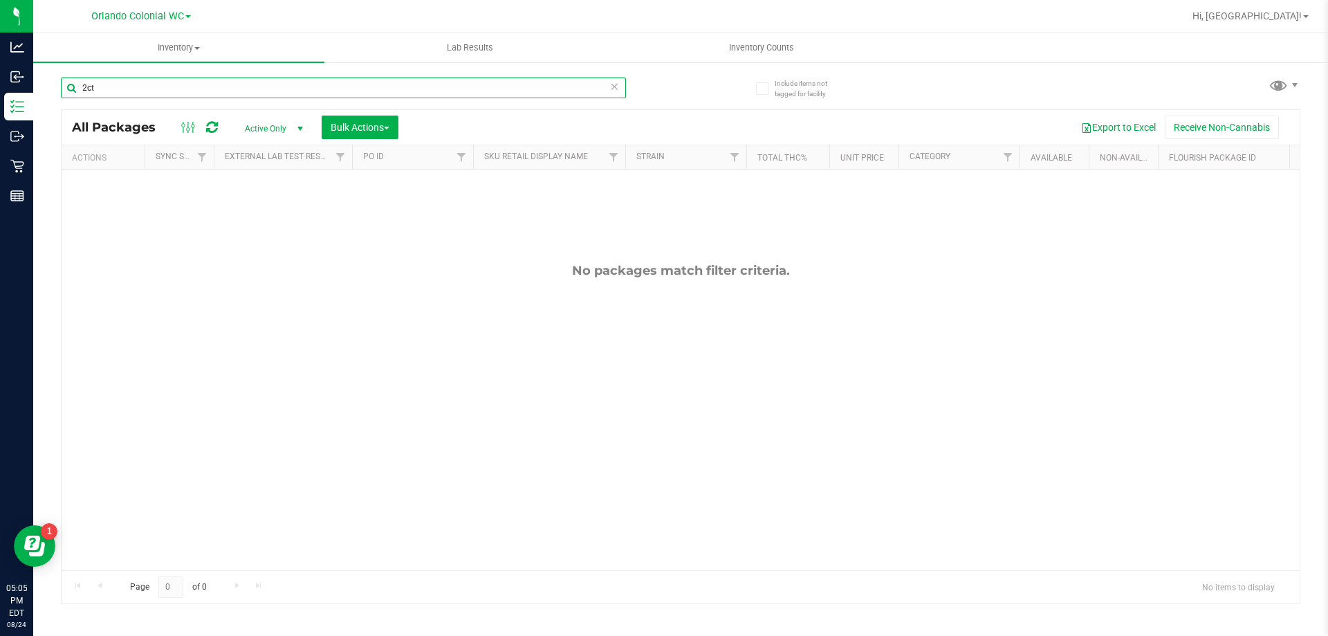
type input "2ct"
click at [754, 44] on span "Inventory Counts" at bounding box center [762, 48] width 102 height 12
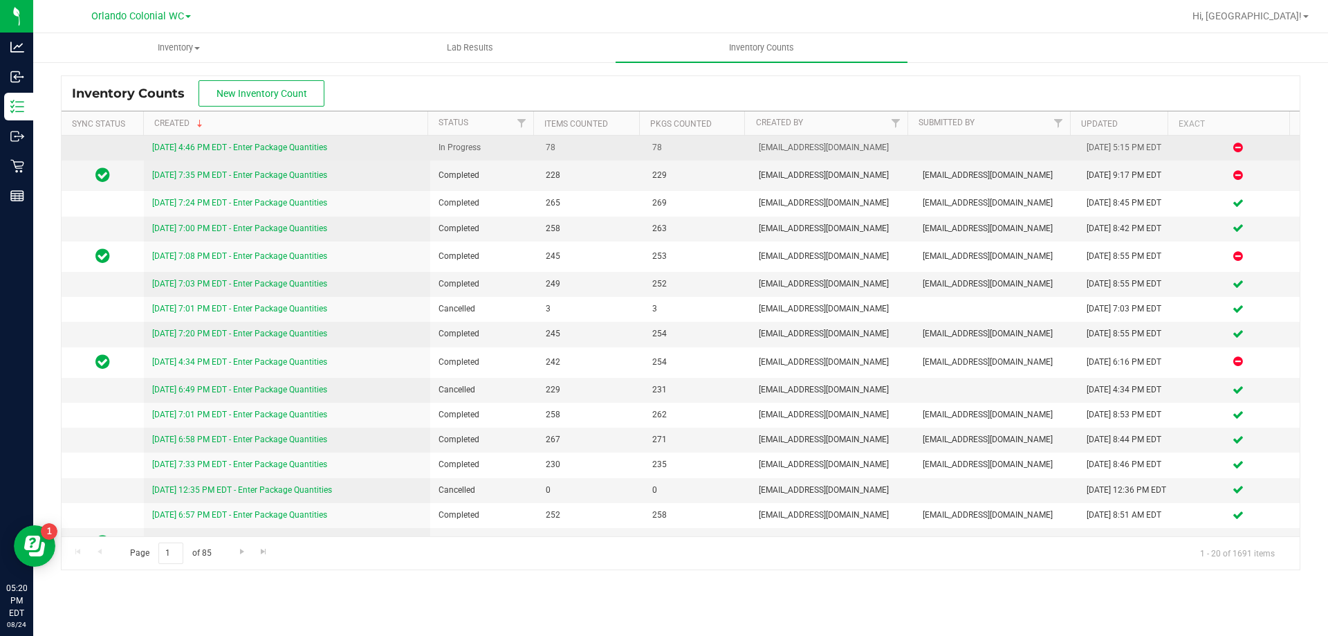
click at [291, 151] on link "8/24/25 4:46 PM EDT - Enter Package Quantities" at bounding box center [239, 148] width 175 height 10
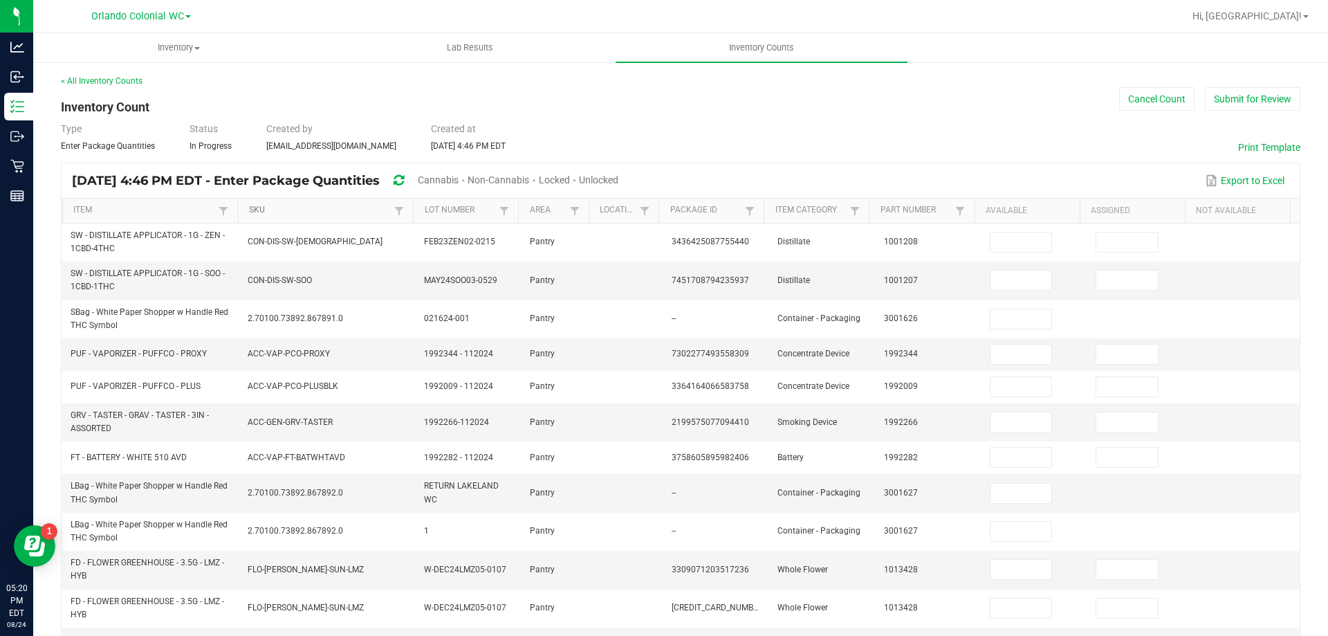
click at [273, 211] on link "SKU" at bounding box center [320, 210] width 142 height 11
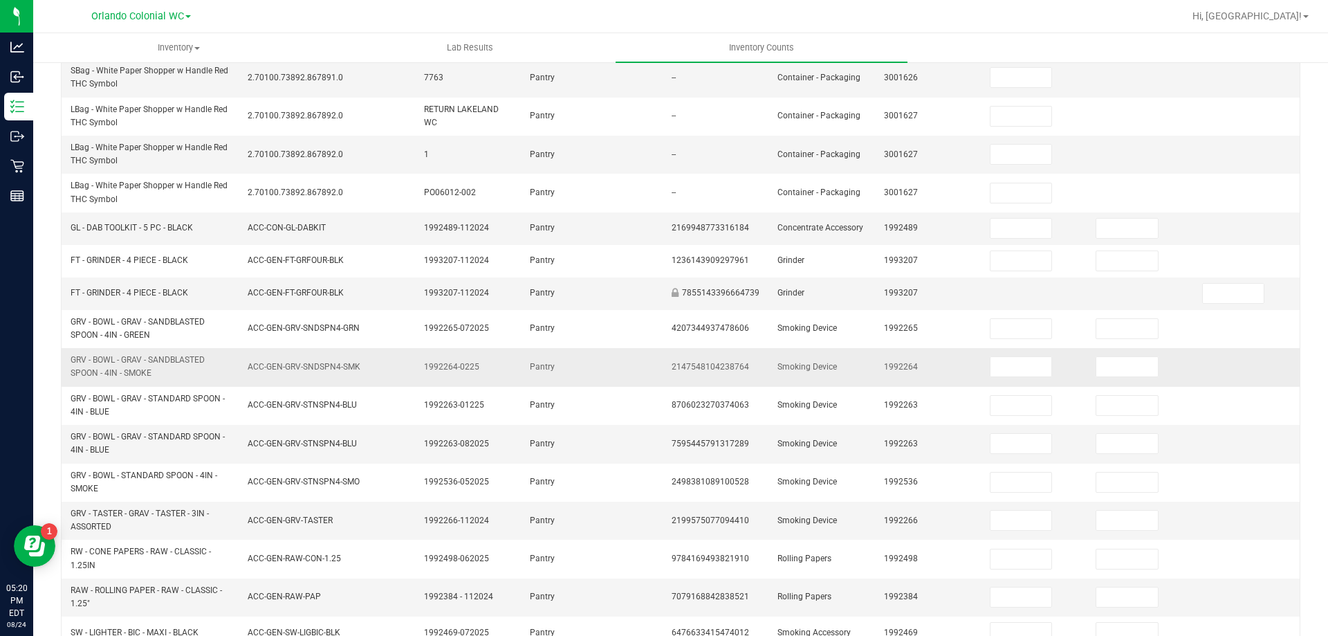
scroll to position [208, 0]
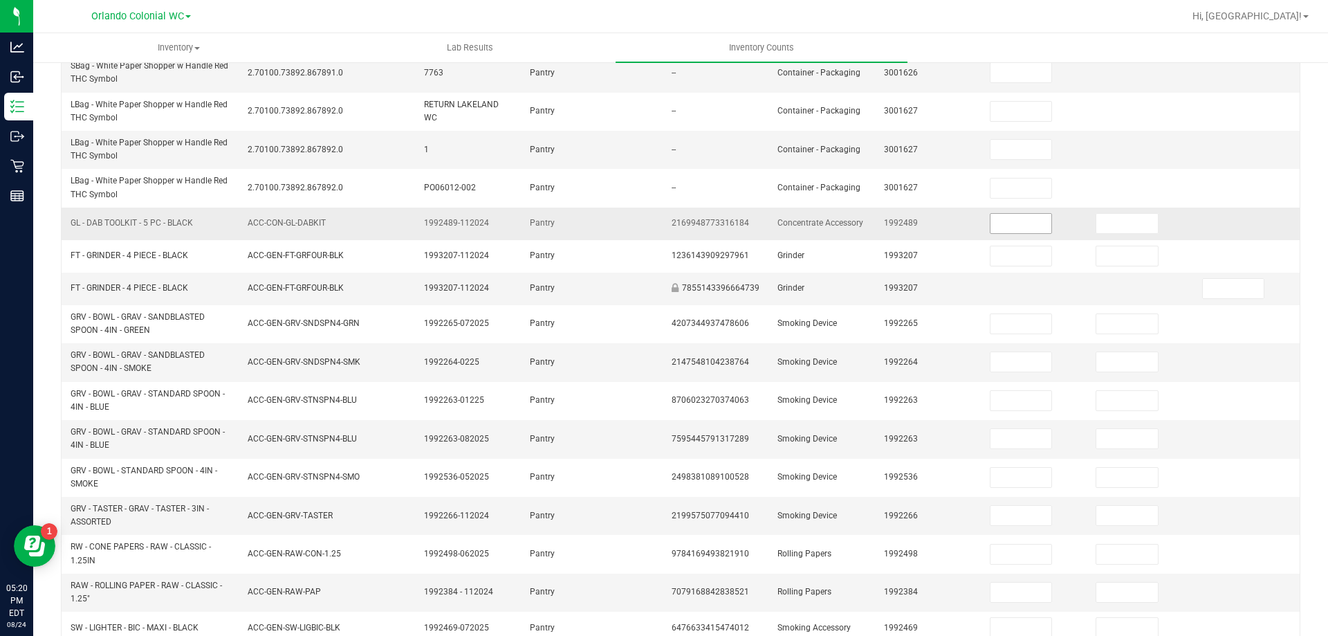
click at [1012, 219] on input at bounding box center [1022, 223] width 62 height 19
type input "5"
type input "0"
type input "12"
type input "0"
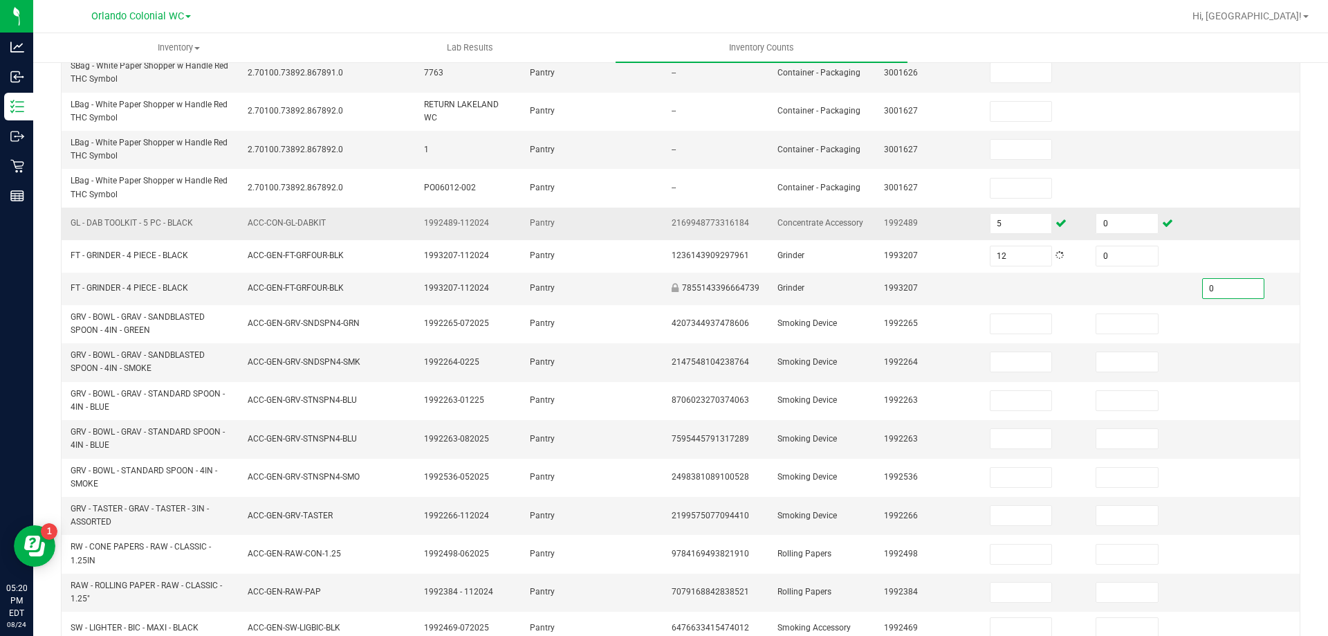
type input "0"
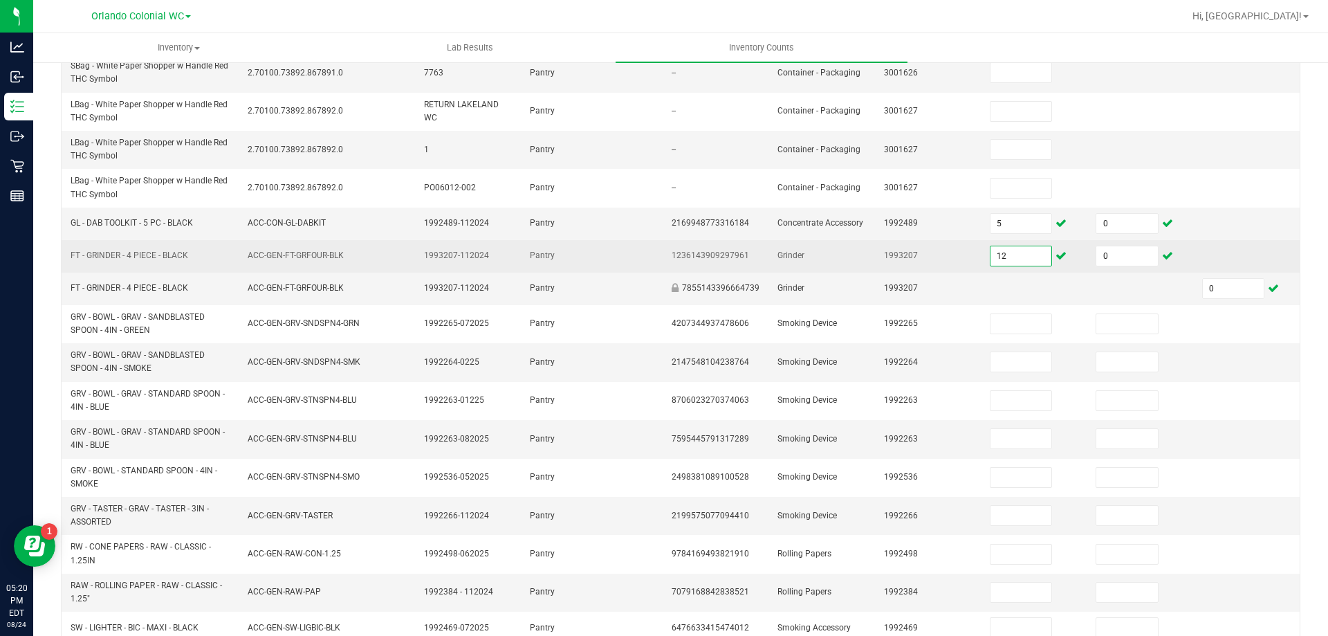
click at [1009, 257] on input "12" at bounding box center [1022, 255] width 62 height 19
type input "2"
type input "10"
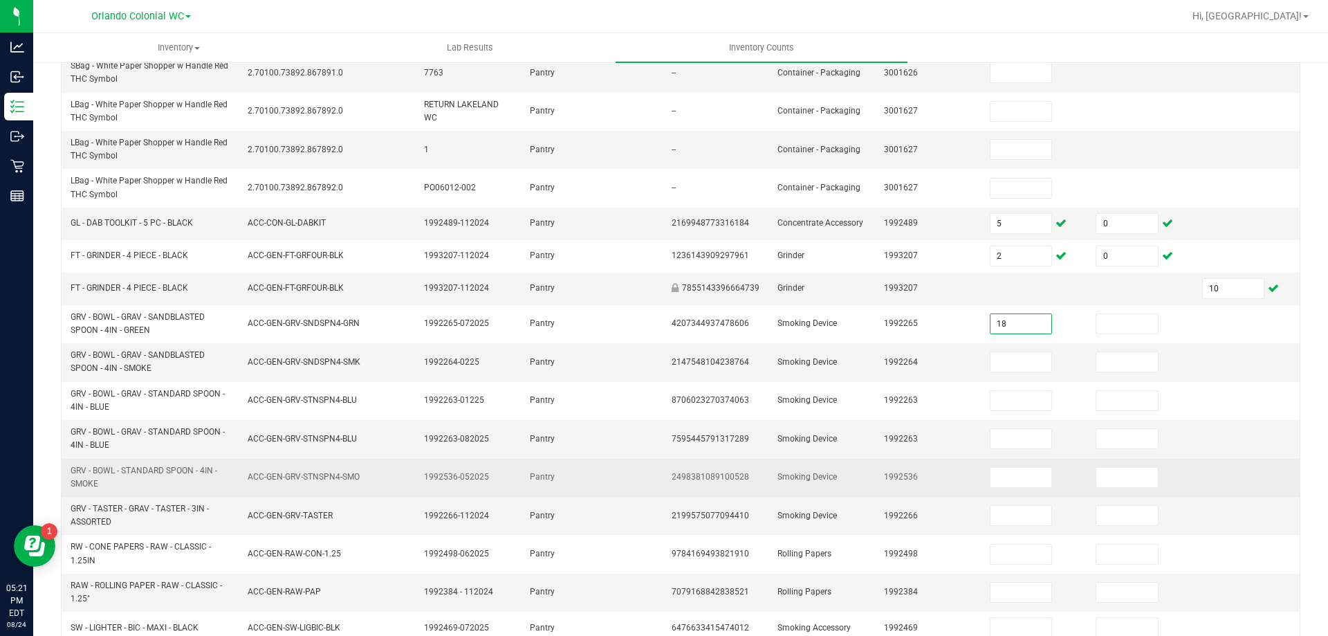
type input "18"
type input "0"
type input "54"
type input "0"
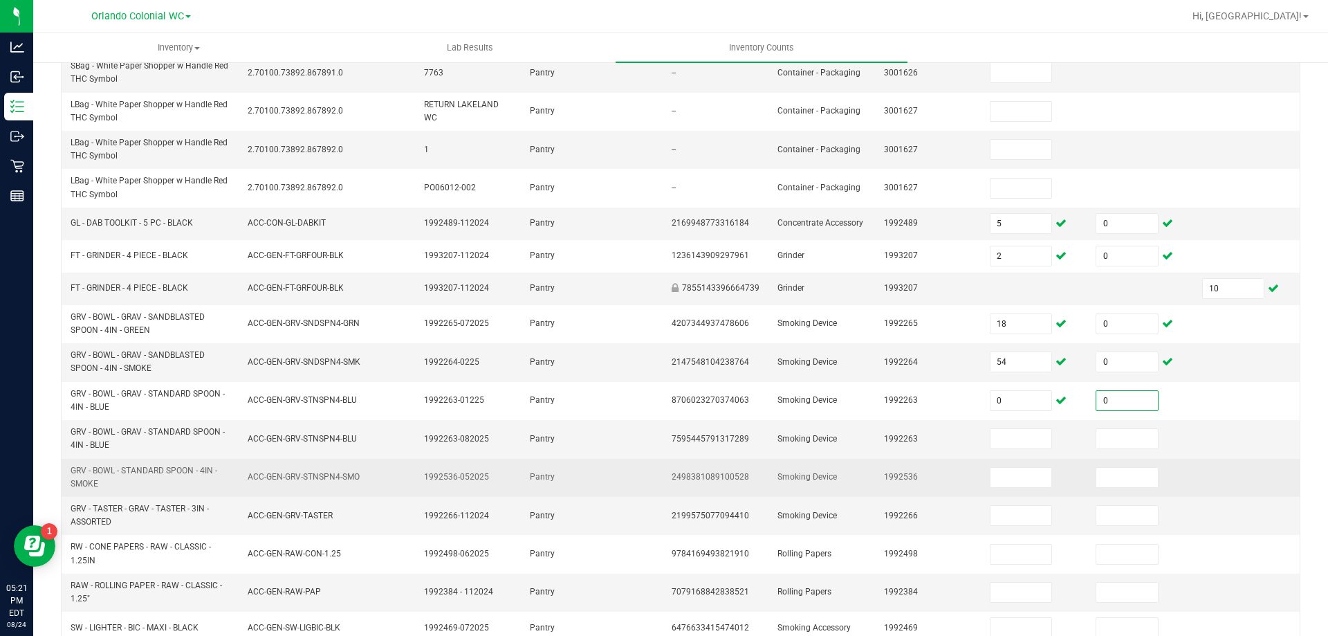
type input "0"
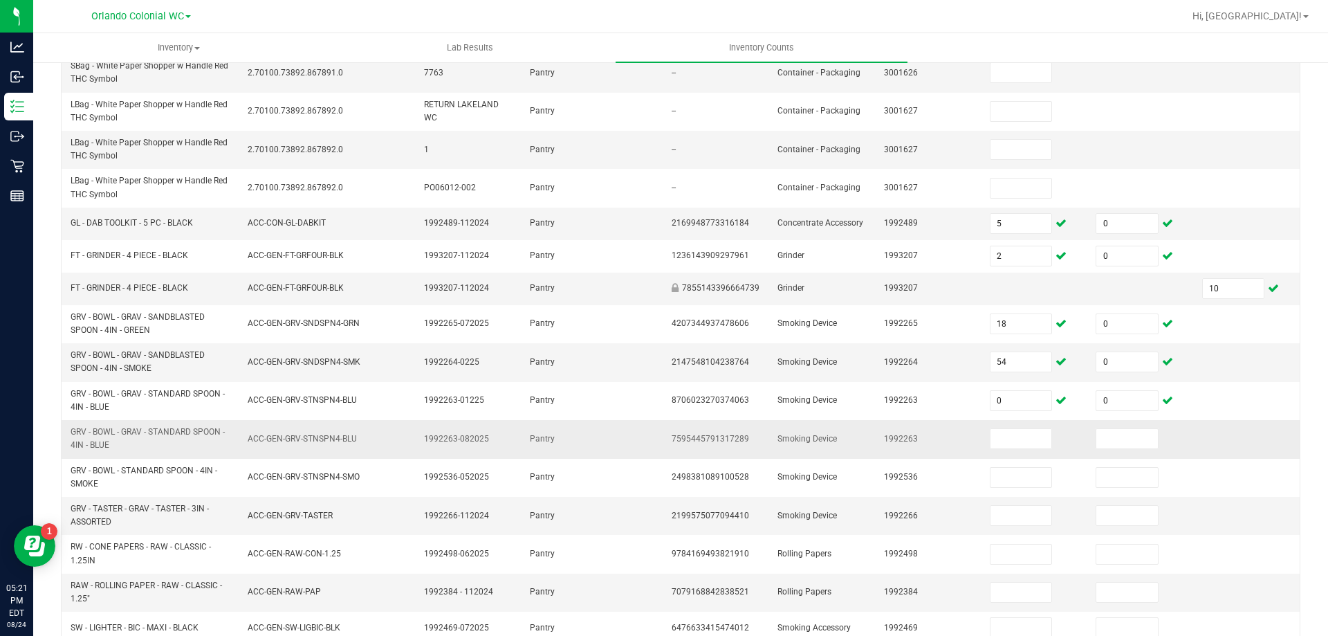
click at [989, 421] on td at bounding box center [1035, 439] width 106 height 38
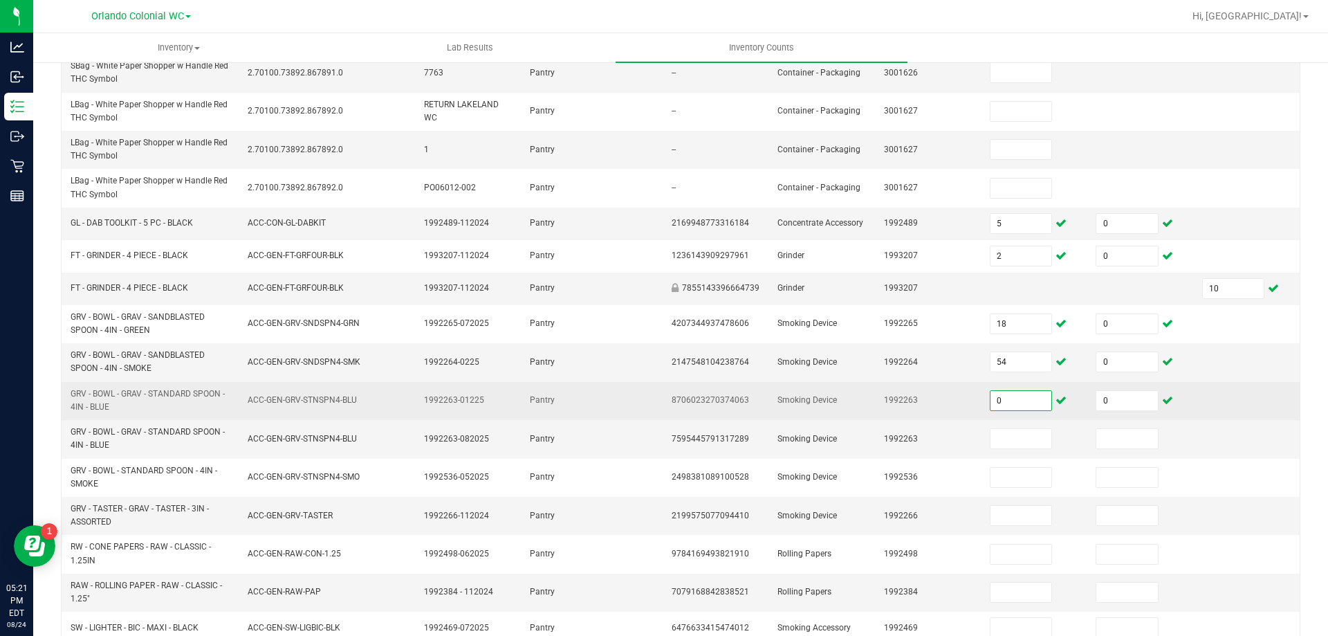
click at [991, 408] on input "0" at bounding box center [1022, 400] width 62 height 19
type input "1"
type input "14"
type input "0"
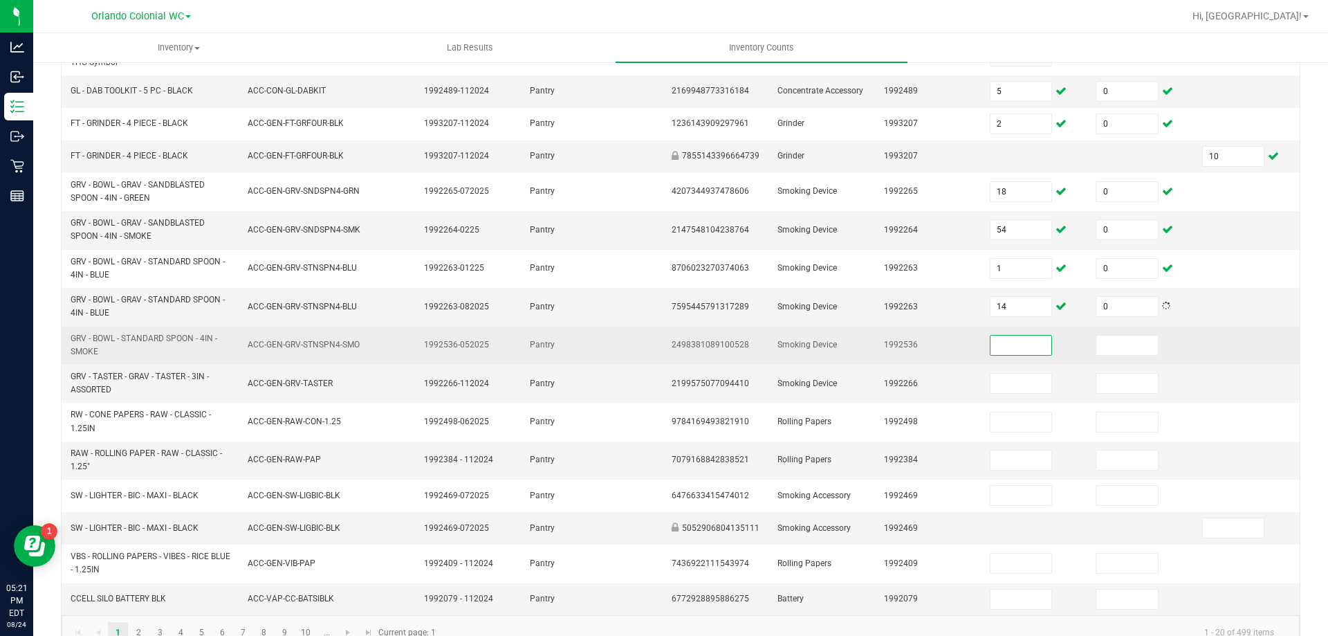
scroll to position [346, 0]
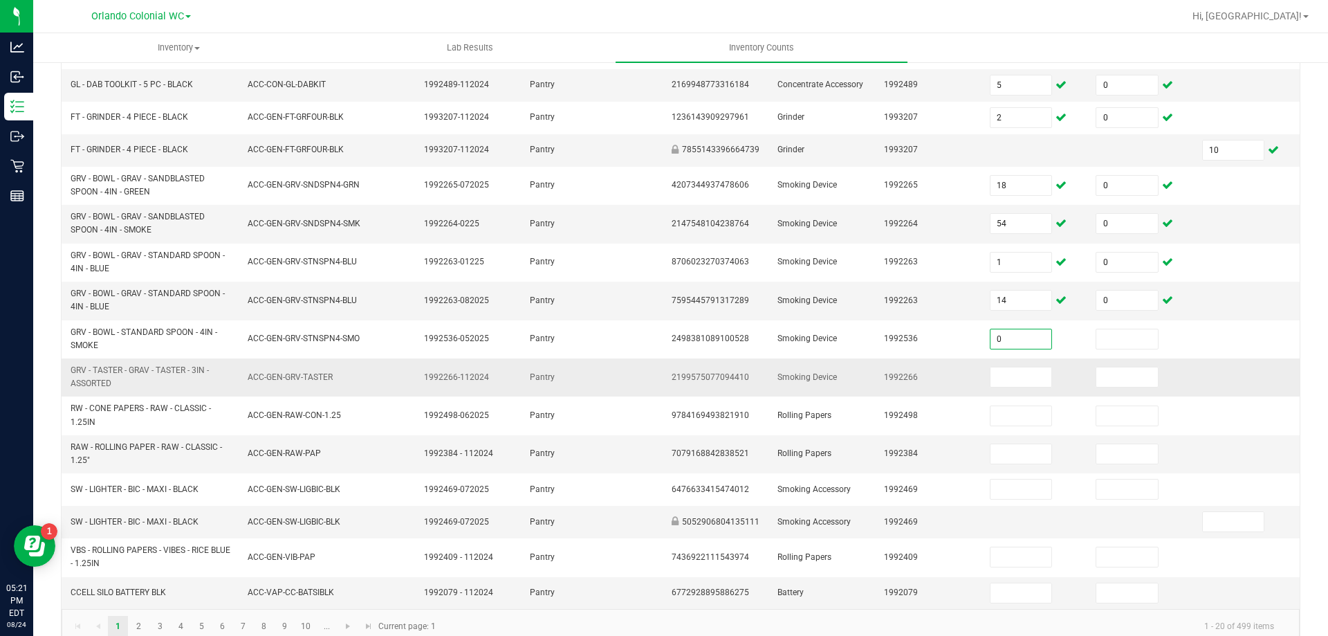
type input "0"
click at [1013, 374] on input "1" at bounding box center [1022, 376] width 62 height 19
type input "2"
type input "0"
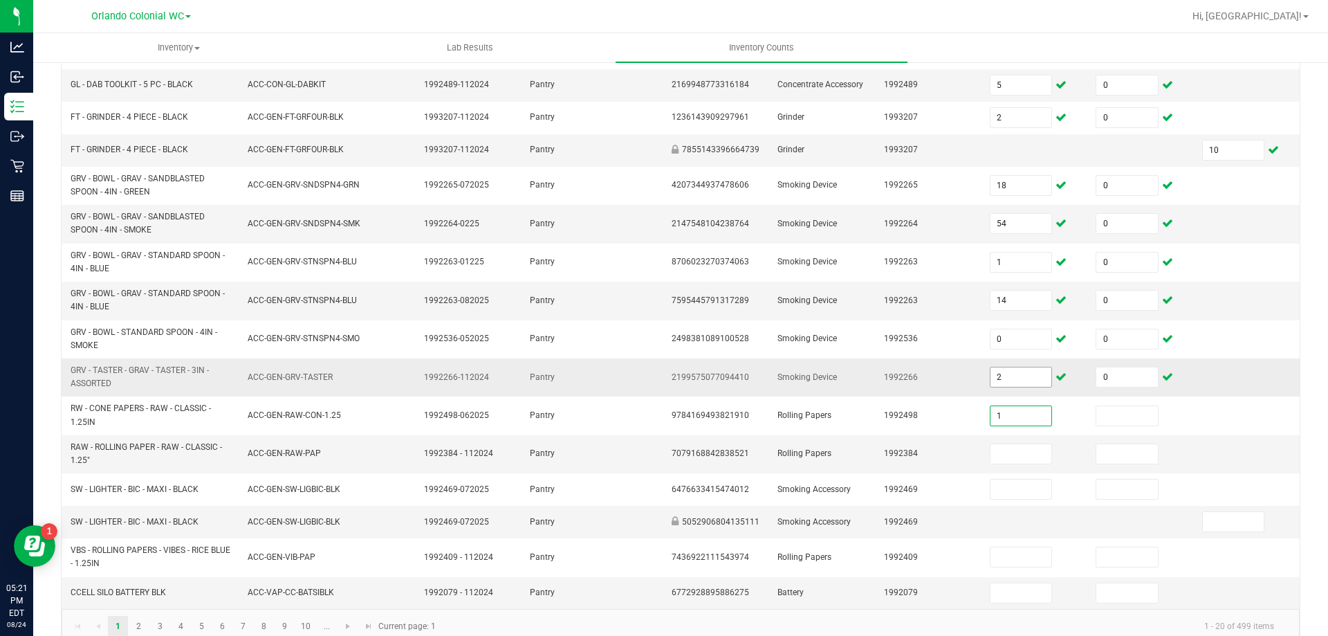
type input "1"
type input "0"
type input "49"
type input "0"
type input "7"
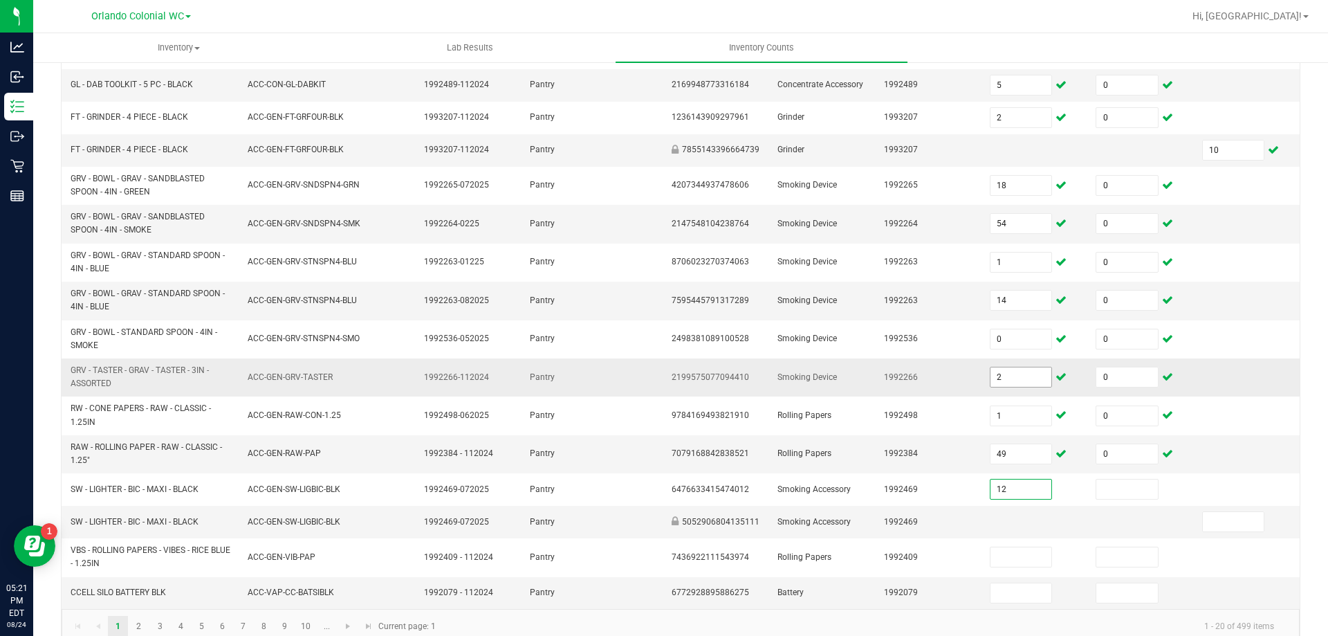
type input "1"
type input "20"
type input "0"
type input "50"
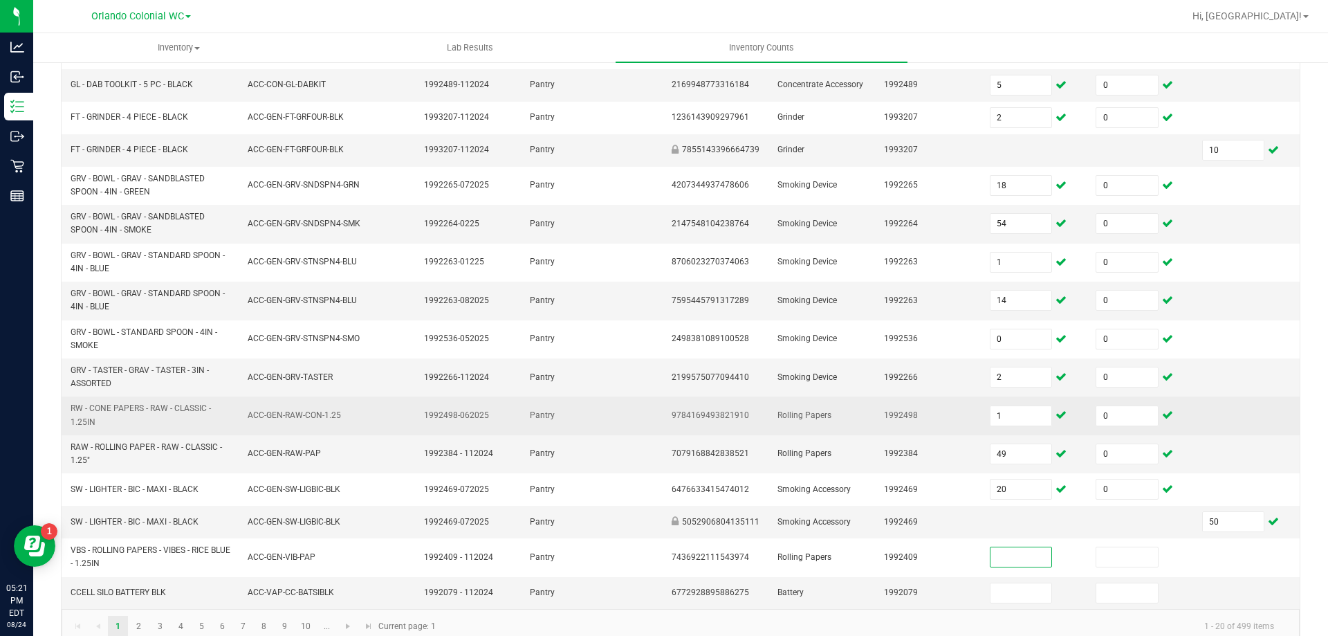
scroll to position [369, 0]
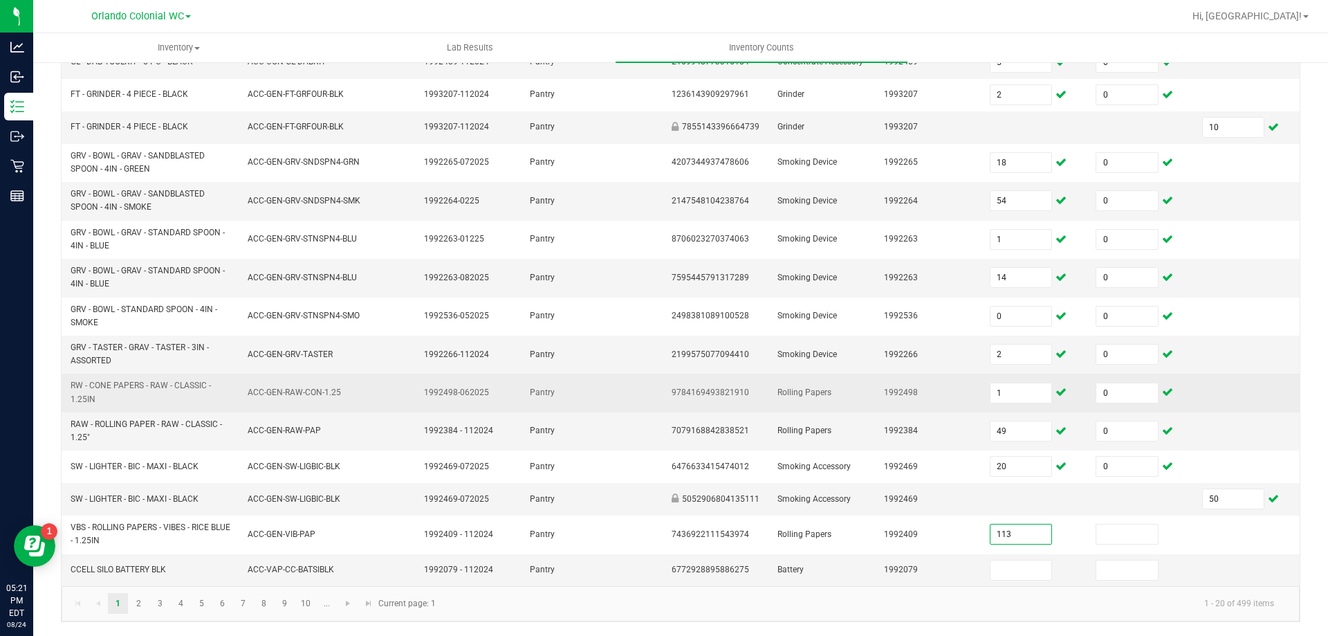
type input "113"
type input "0"
type input "10"
type input "0"
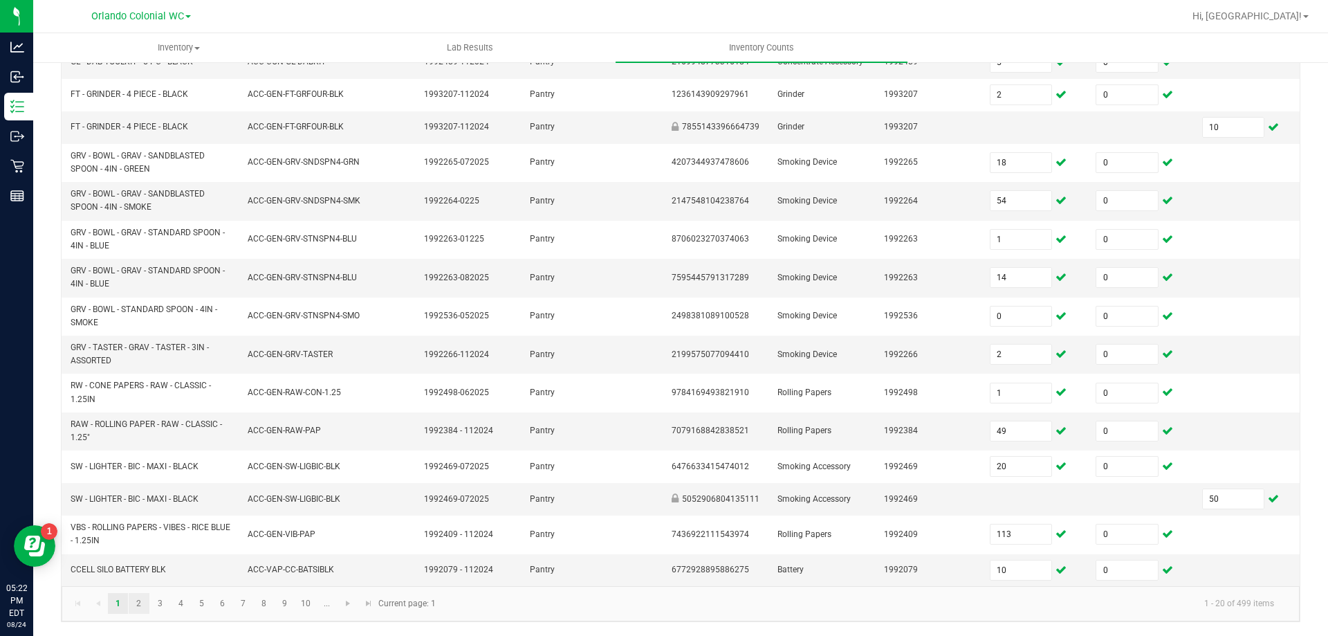
click at [132, 606] on link "2" at bounding box center [139, 603] width 20 height 21
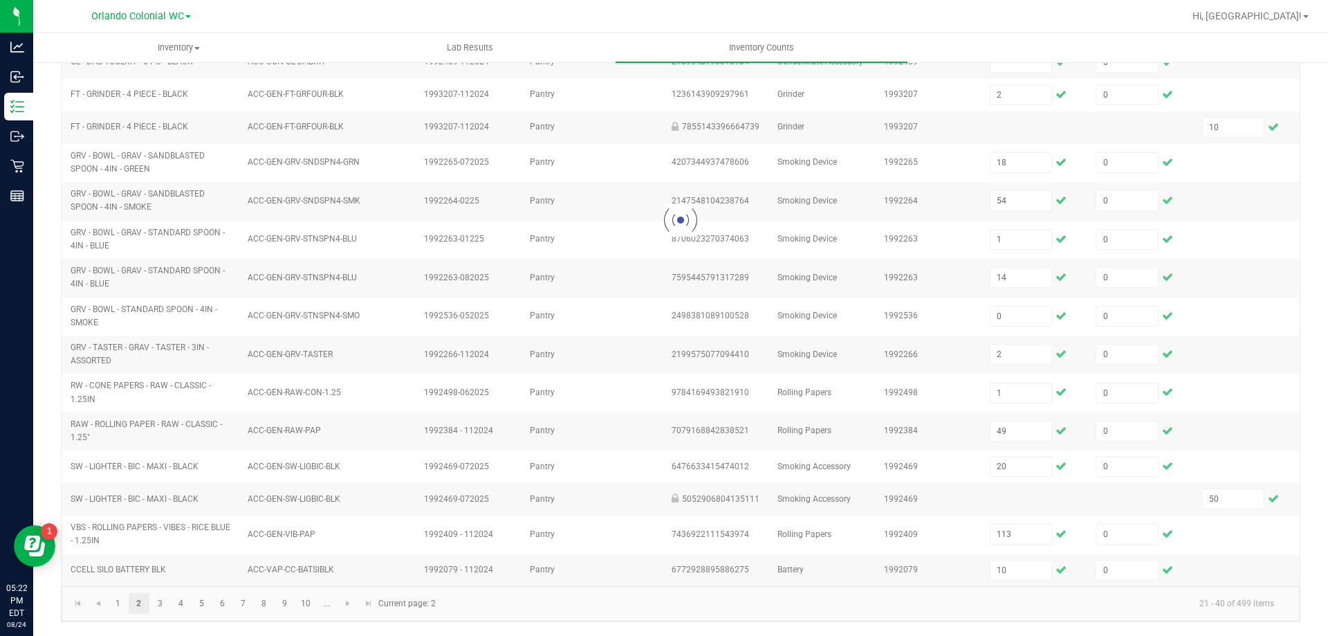
type input "5"
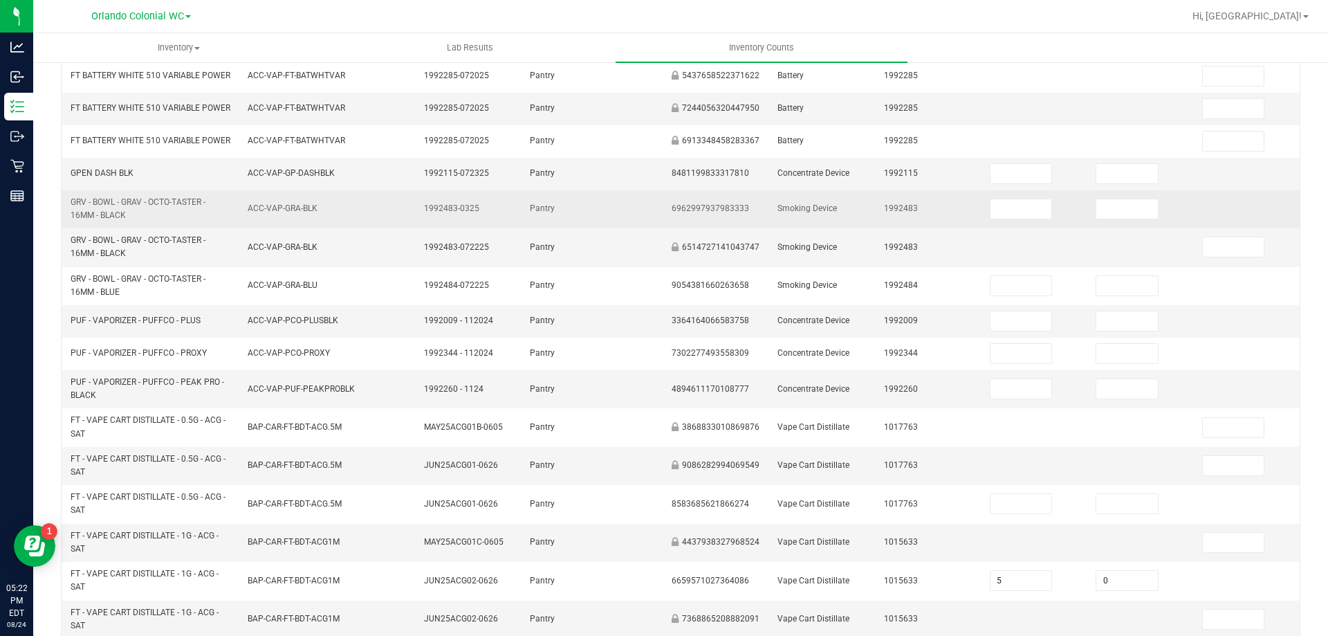
scroll to position [92, 0]
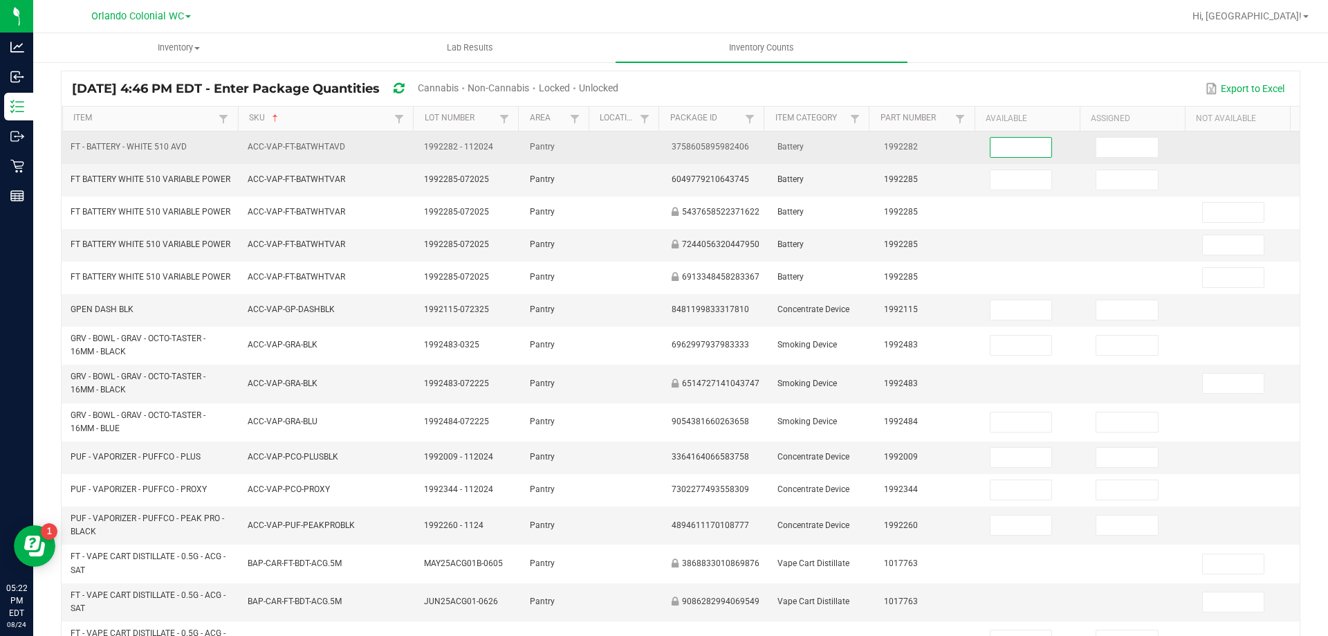
click at [991, 149] on input at bounding box center [1022, 147] width 62 height 19
type input "2"
type input "0"
type input "87"
type input "0"
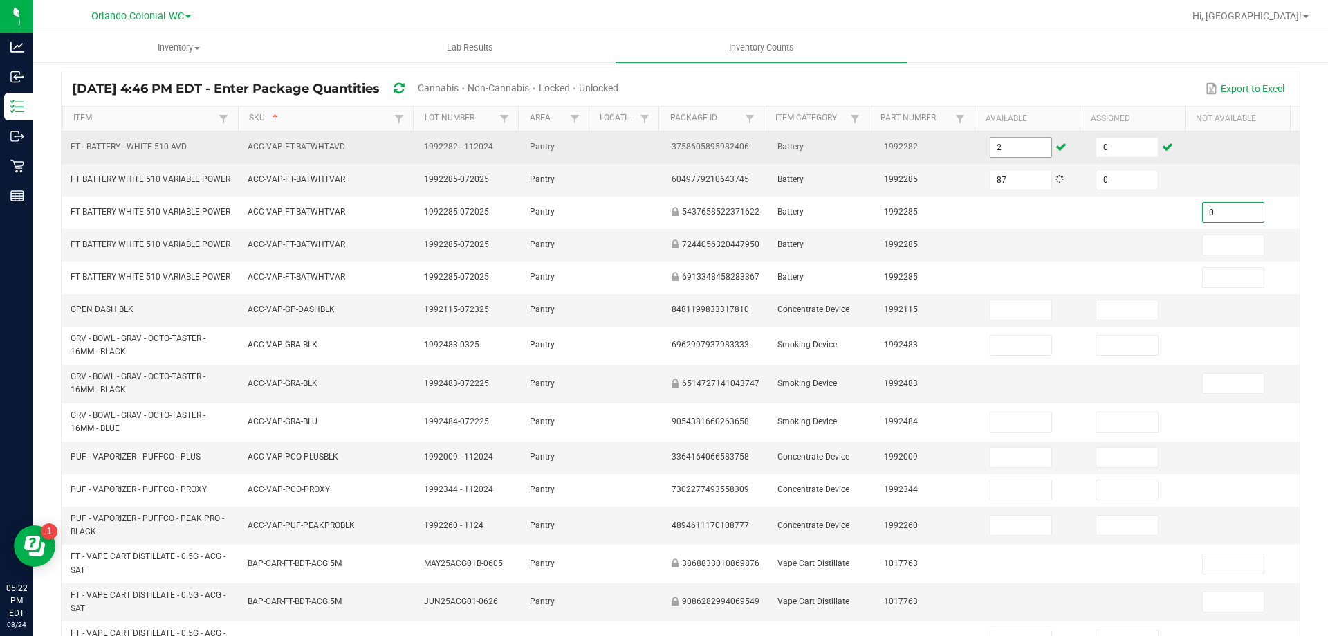
type input "0"
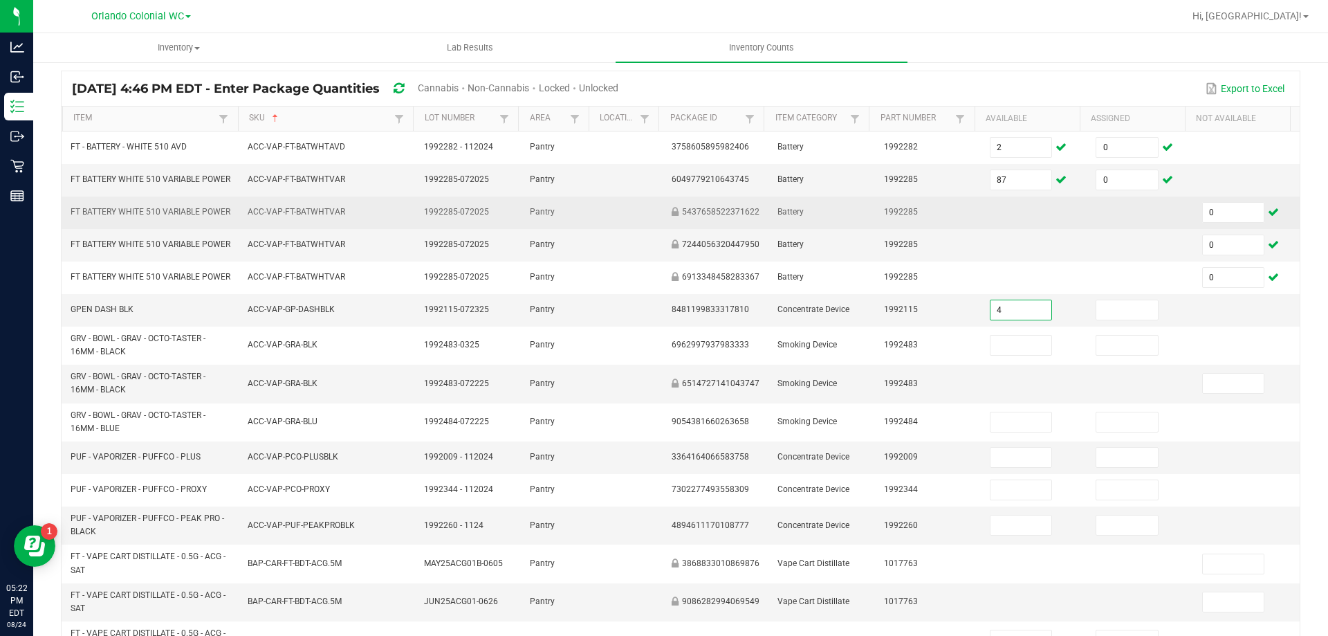
type input "4"
type input "0"
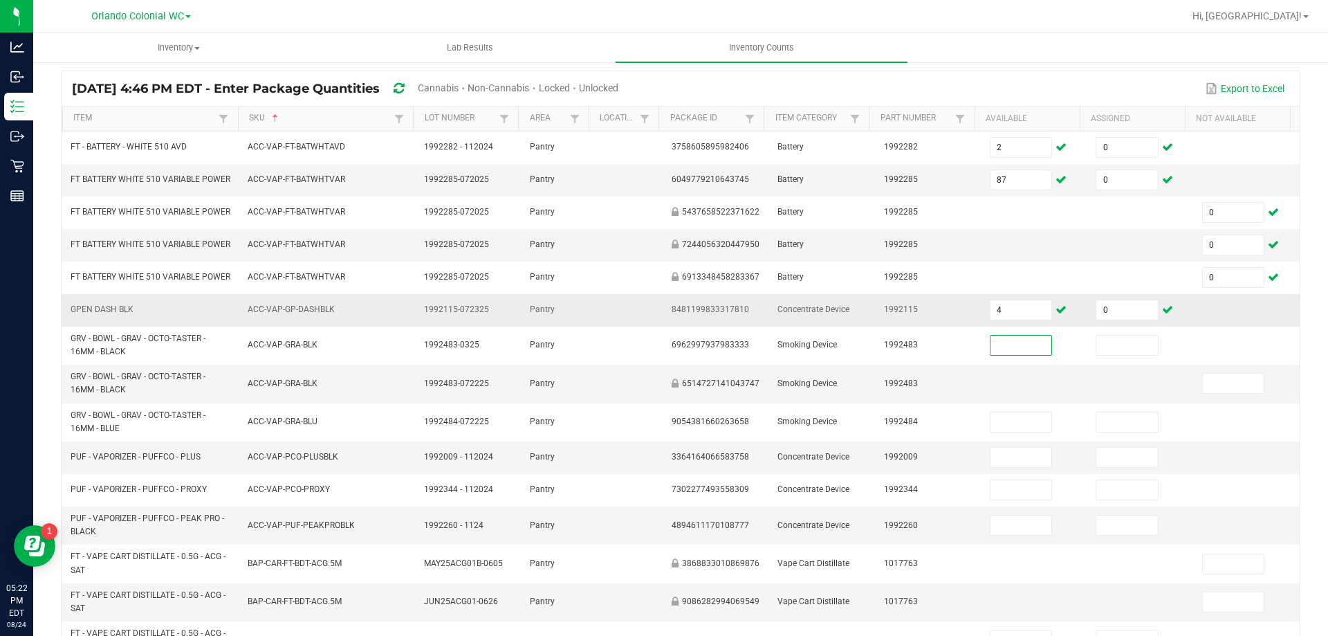
type input "0"
type input "21"
type input "0"
type input "3"
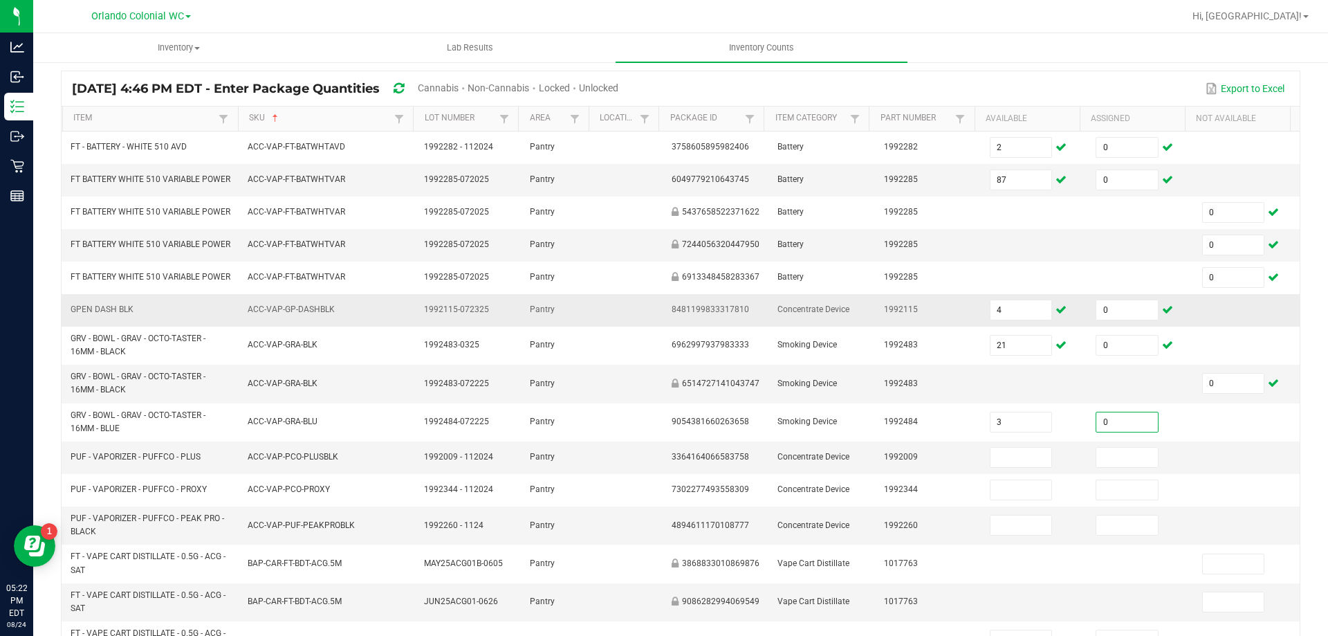
type input "0"
type input "2"
type input "0"
type input "5"
type input "0"
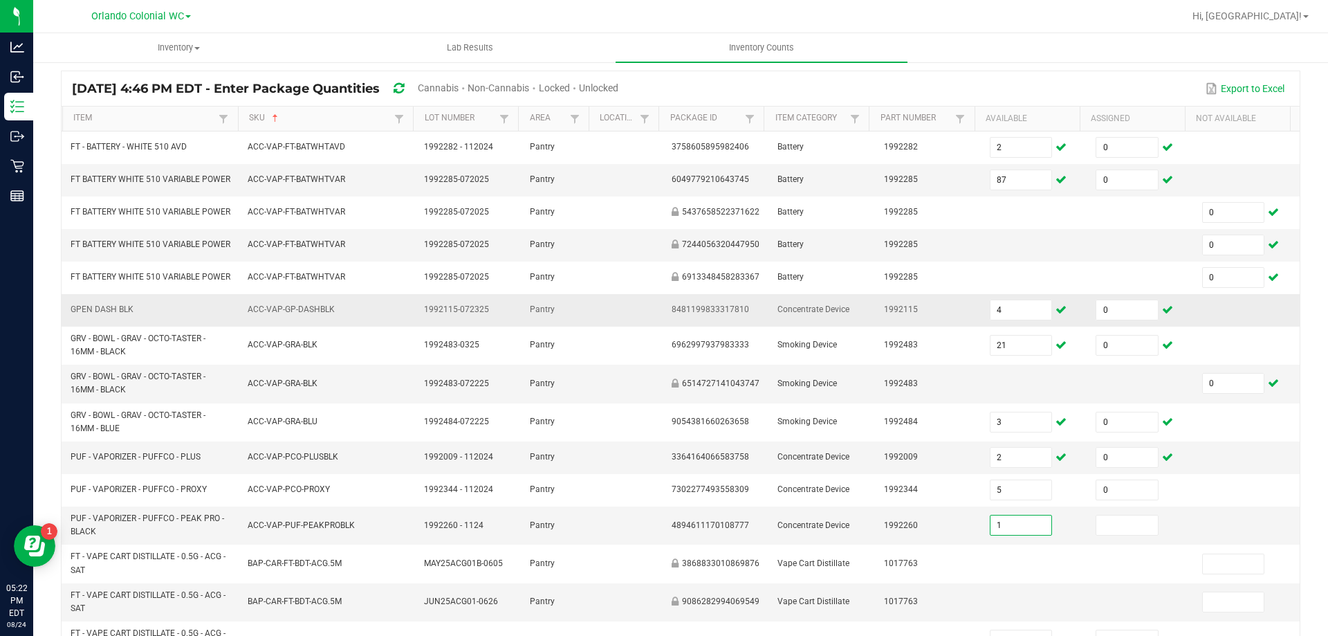
type input "1"
type input "0"
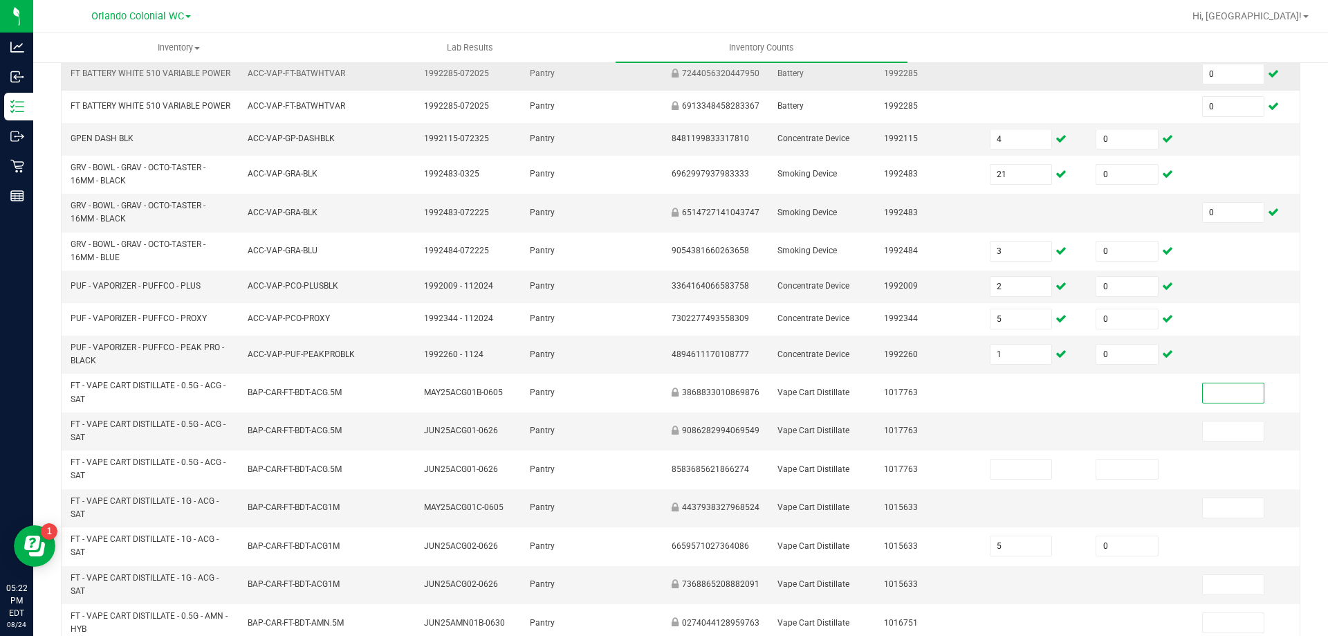
scroll to position [0, 0]
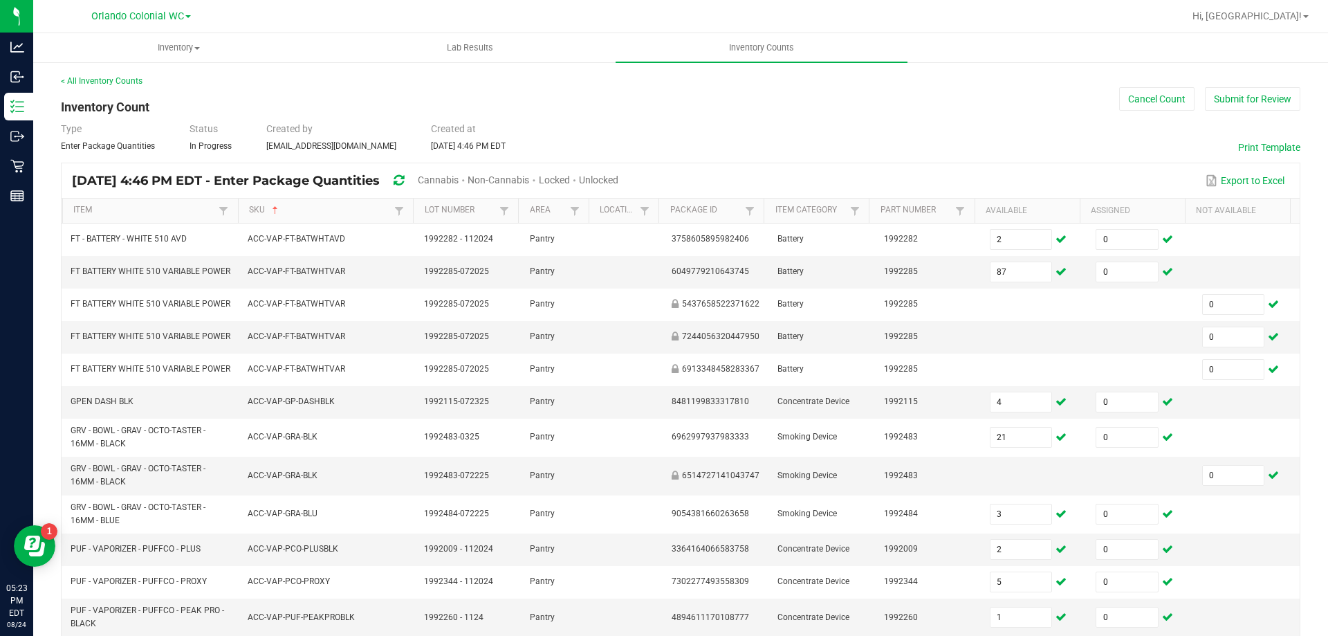
click at [128, 75] on div "< All Inventory Counts" at bounding box center [681, 81] width 1240 height 12
click at [125, 80] on link "< All Inventory Counts" at bounding box center [102, 81] width 82 height 10
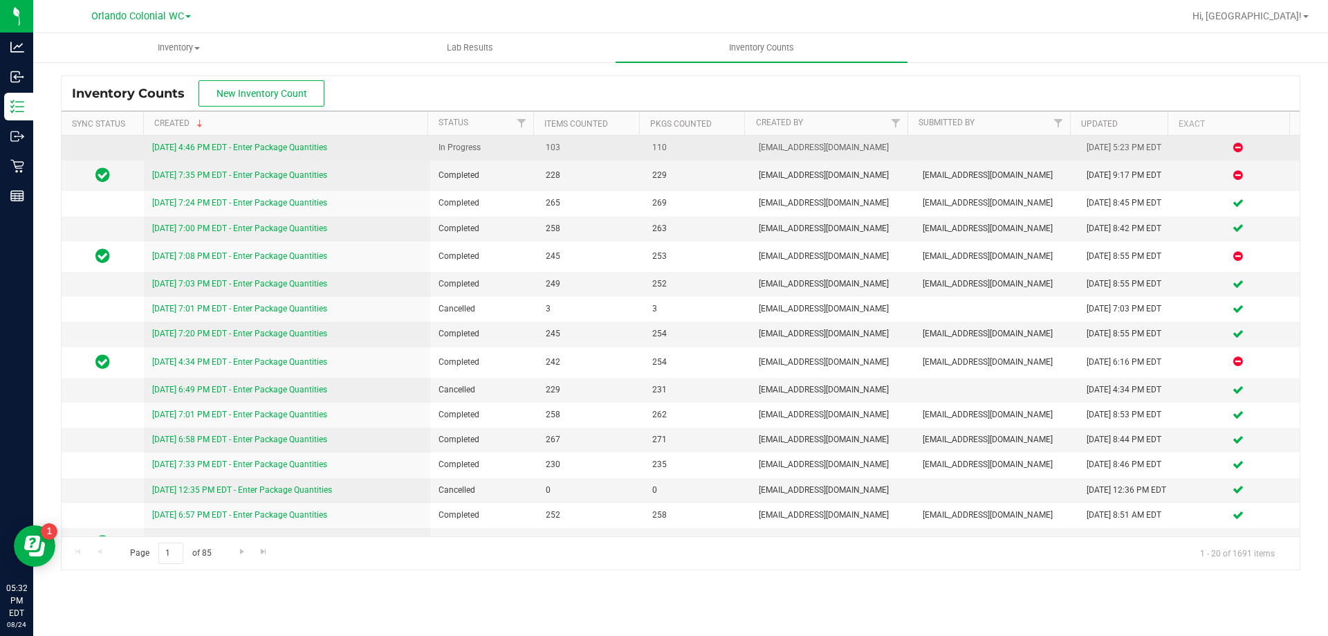
click at [264, 147] on link "8/24/25 4:46 PM EDT - Enter Package Quantities" at bounding box center [239, 148] width 175 height 10
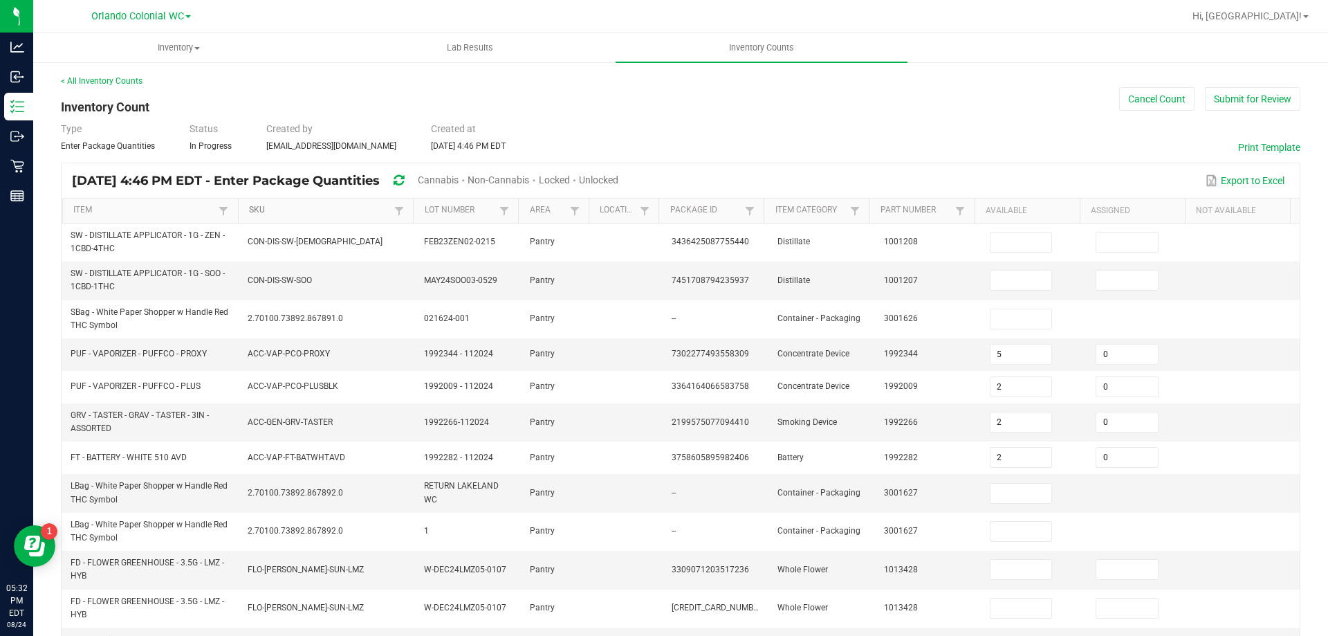
click at [263, 207] on link "SKU" at bounding box center [320, 210] width 142 height 11
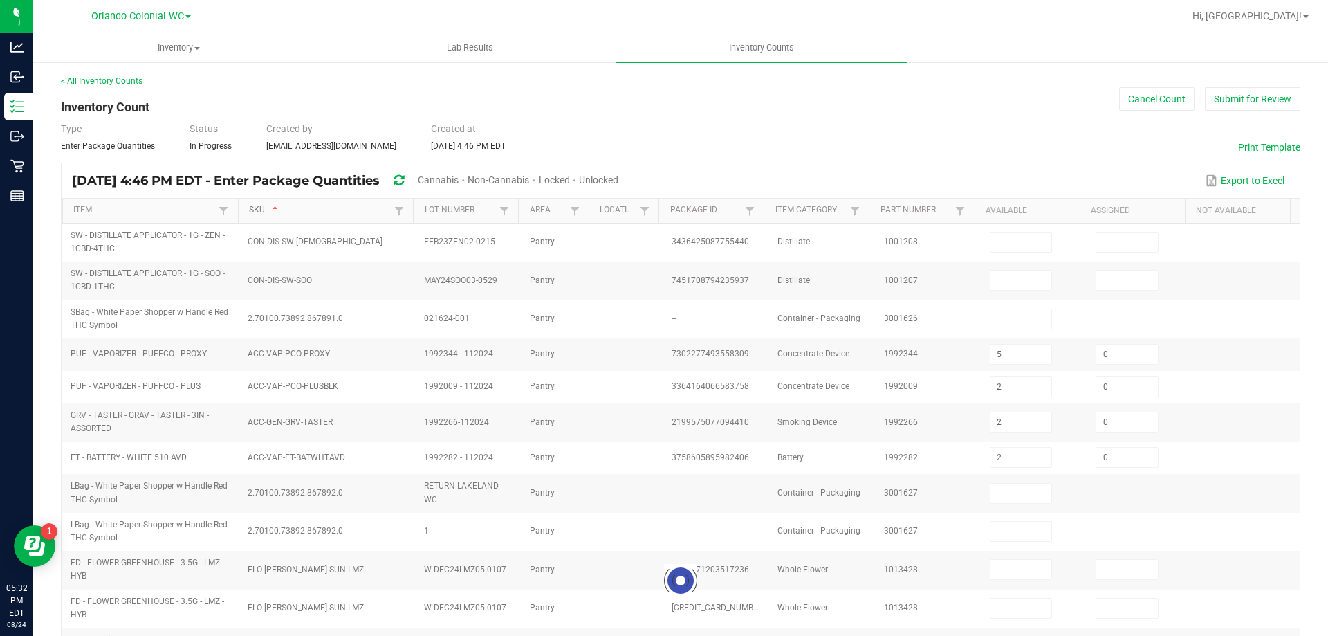
type input "5"
type input "18"
type input "54"
type input "0"
type input "1"
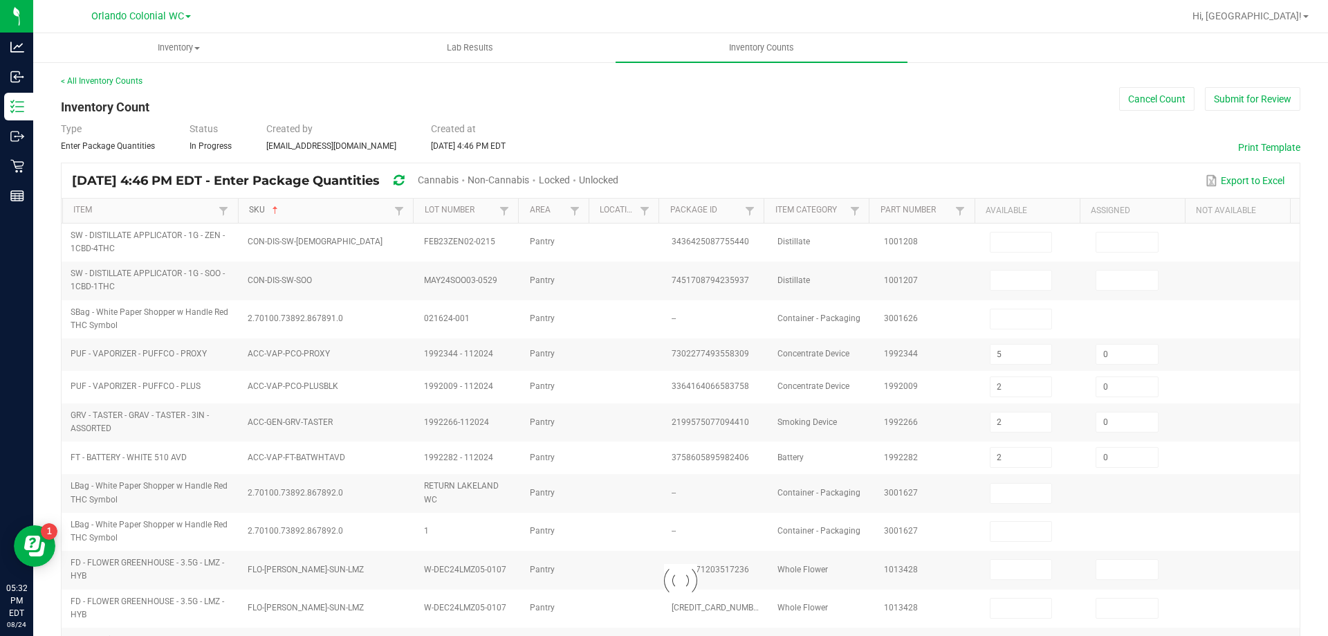
type input "0"
type input "14"
type input "0"
type input "2"
type input "0"
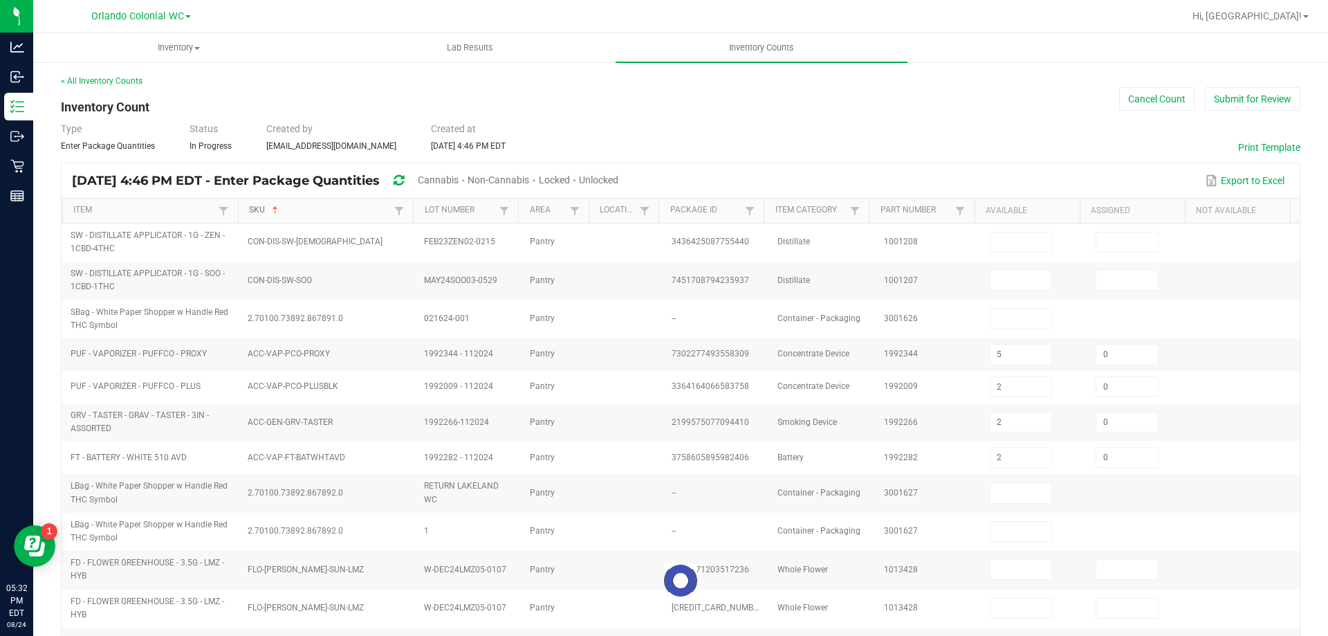
type input "20"
type input "50"
type input "113"
type input "10"
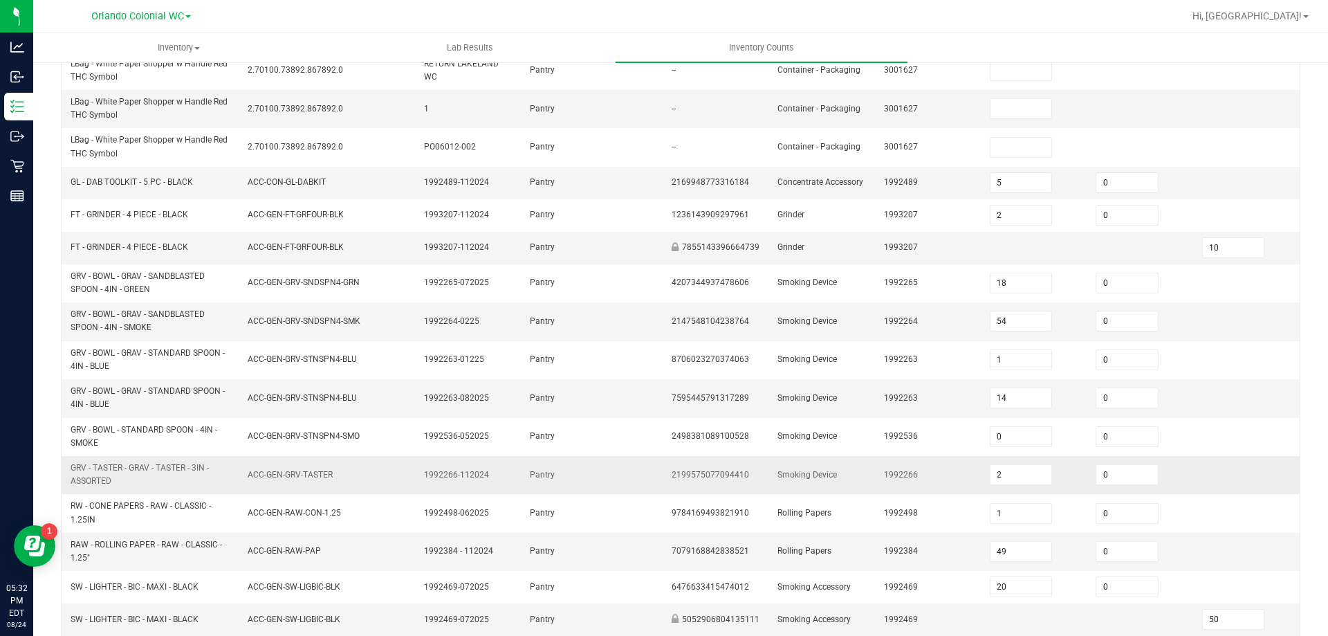
scroll to position [369, 0]
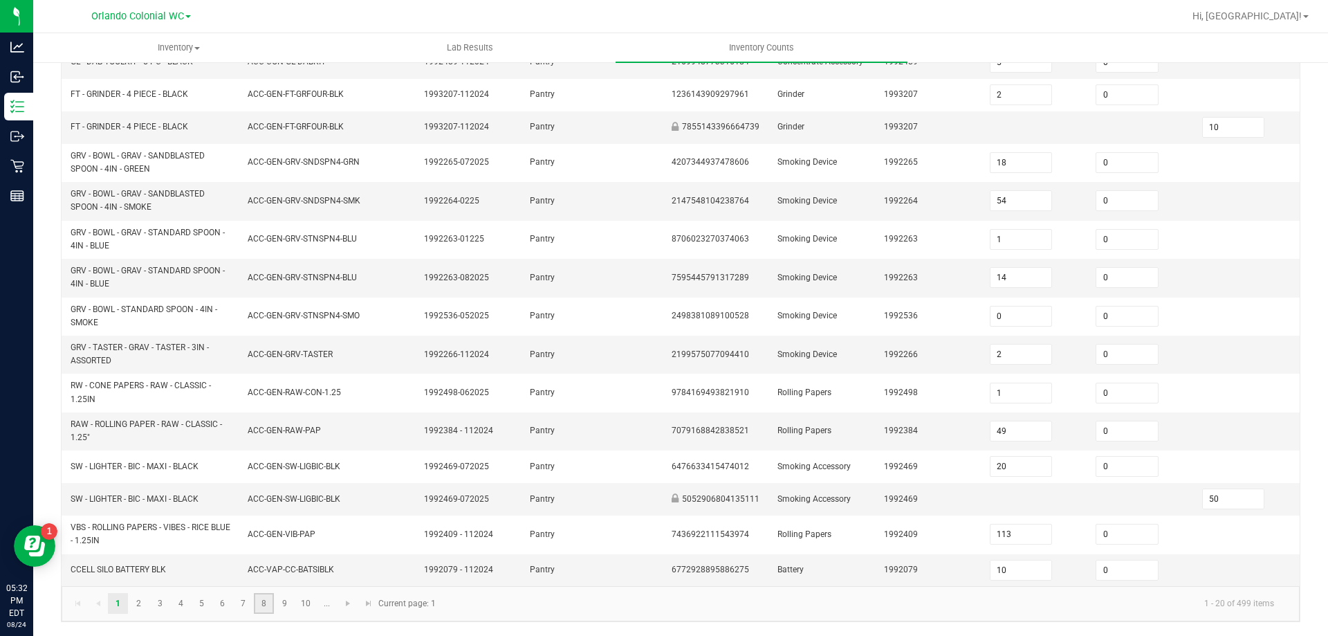
click at [259, 607] on link "8" at bounding box center [264, 603] width 20 height 21
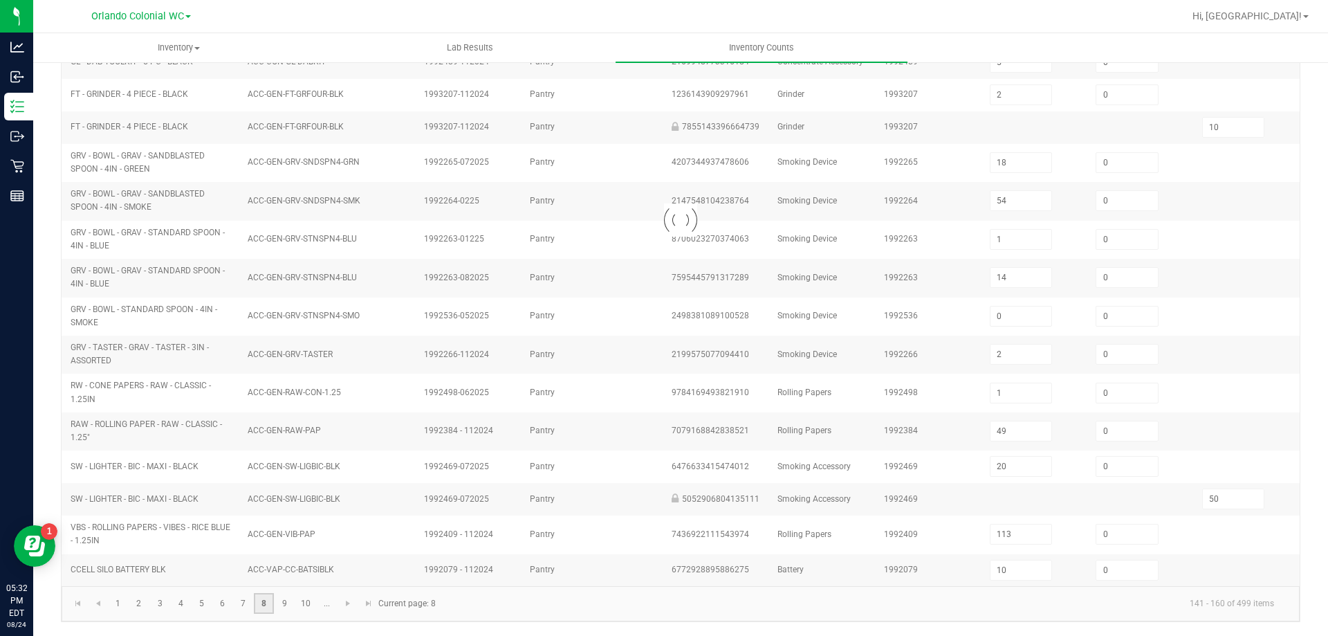
type input "3"
type input "9"
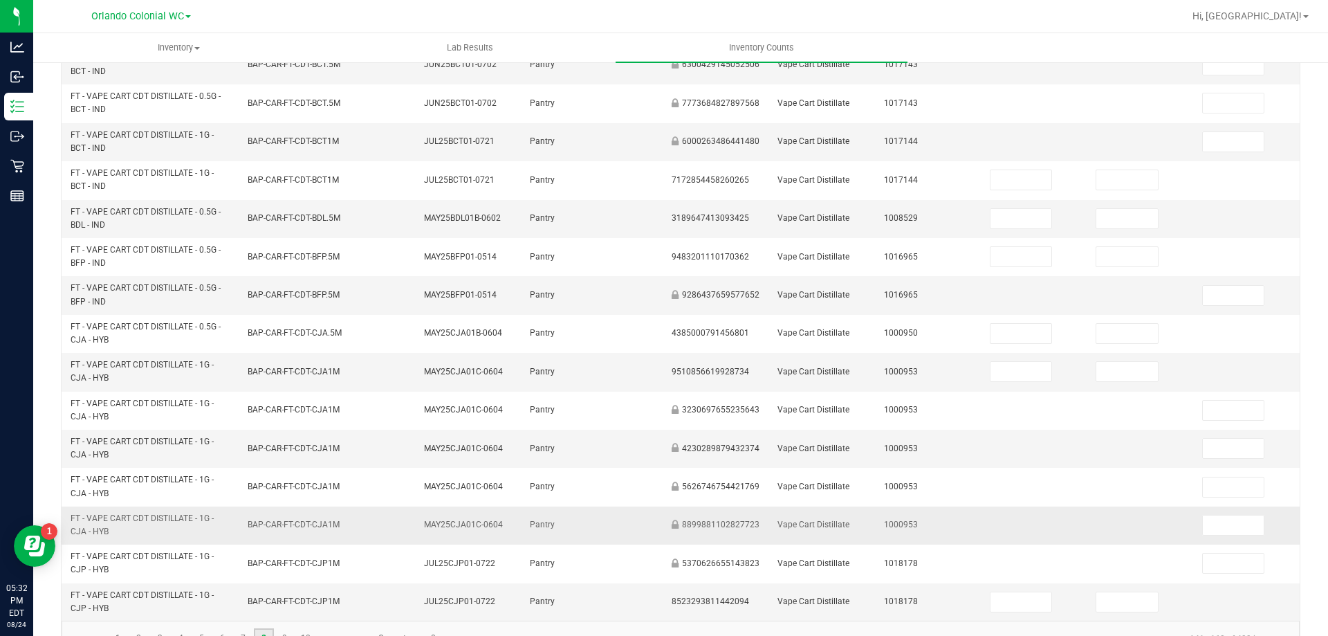
scroll to position [403, 0]
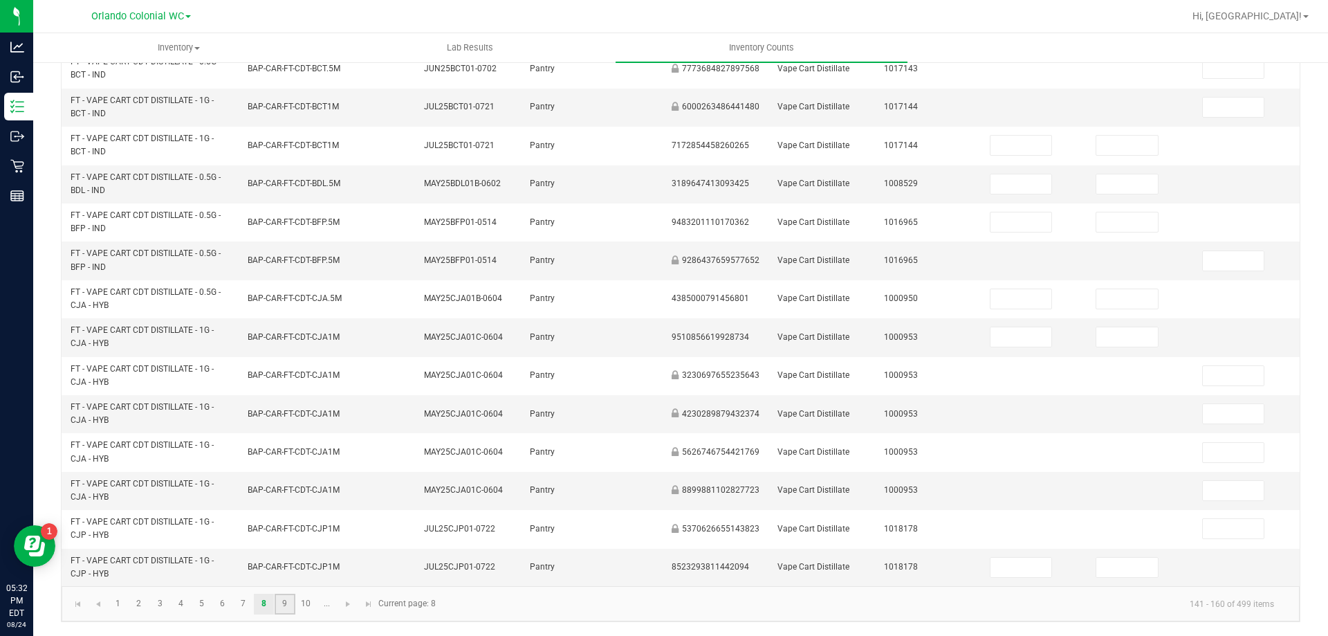
click at [284, 607] on link "9" at bounding box center [285, 604] width 20 height 21
click at [304, 604] on link "10" at bounding box center [306, 604] width 20 height 21
click at [339, 601] on link at bounding box center [348, 604] width 20 height 21
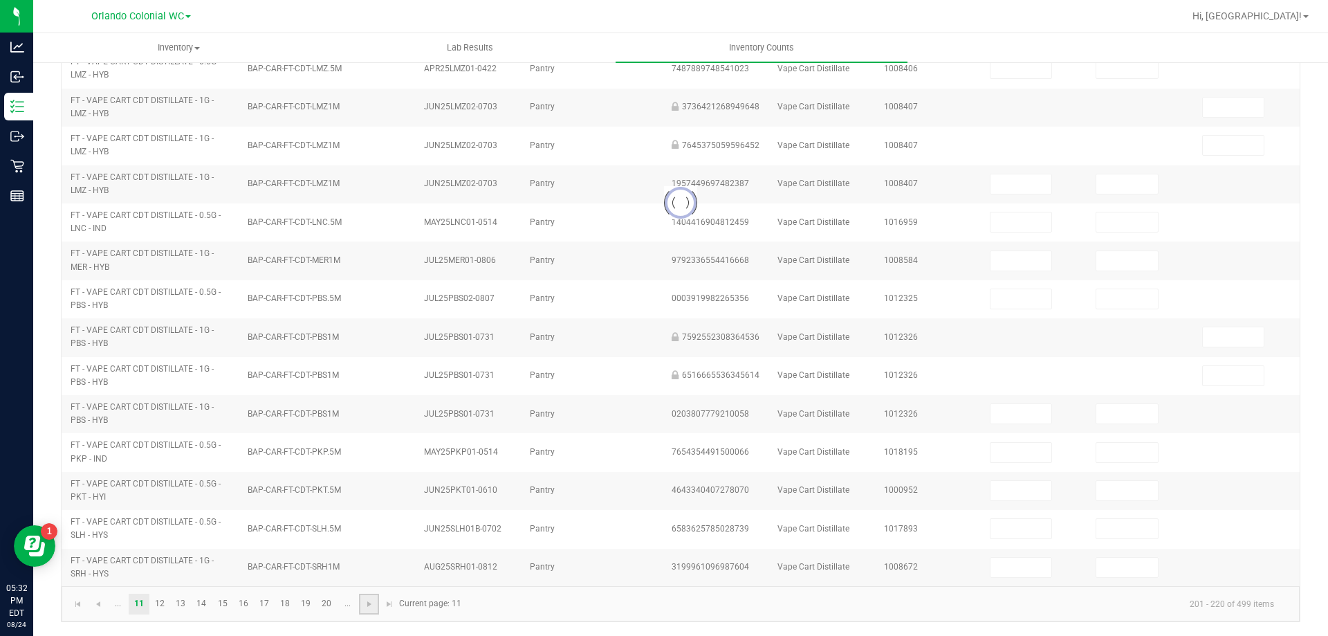
type input "1"
type input "0"
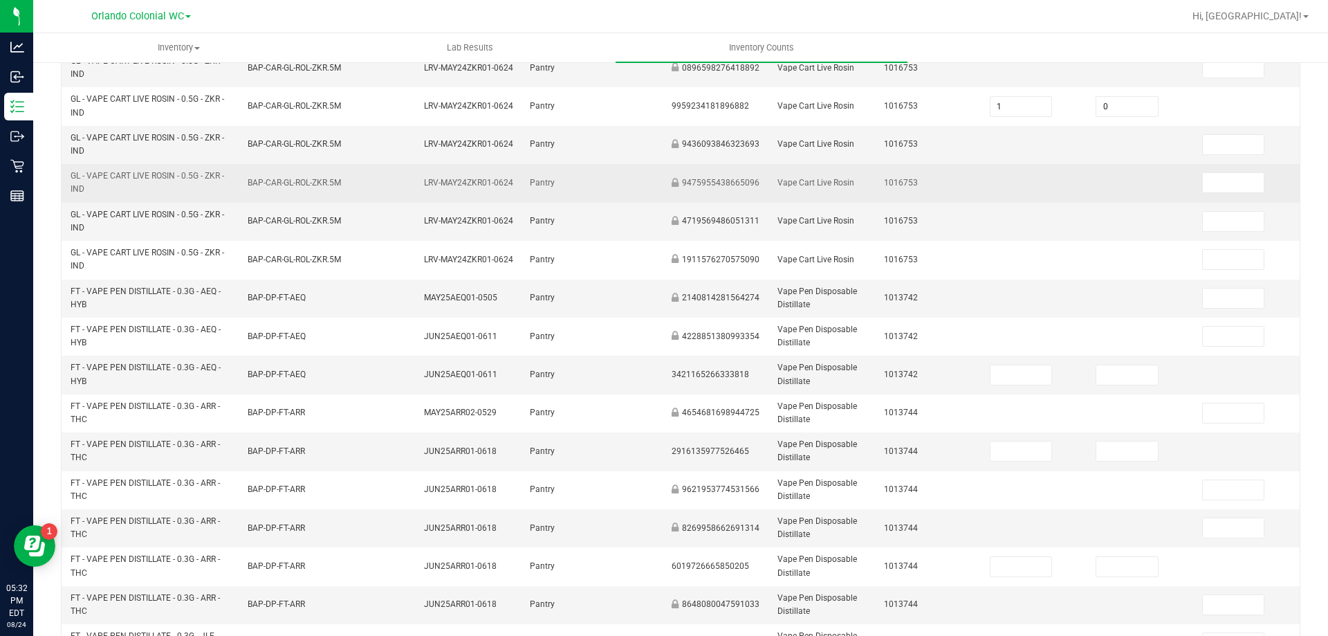
scroll to position [0, 0]
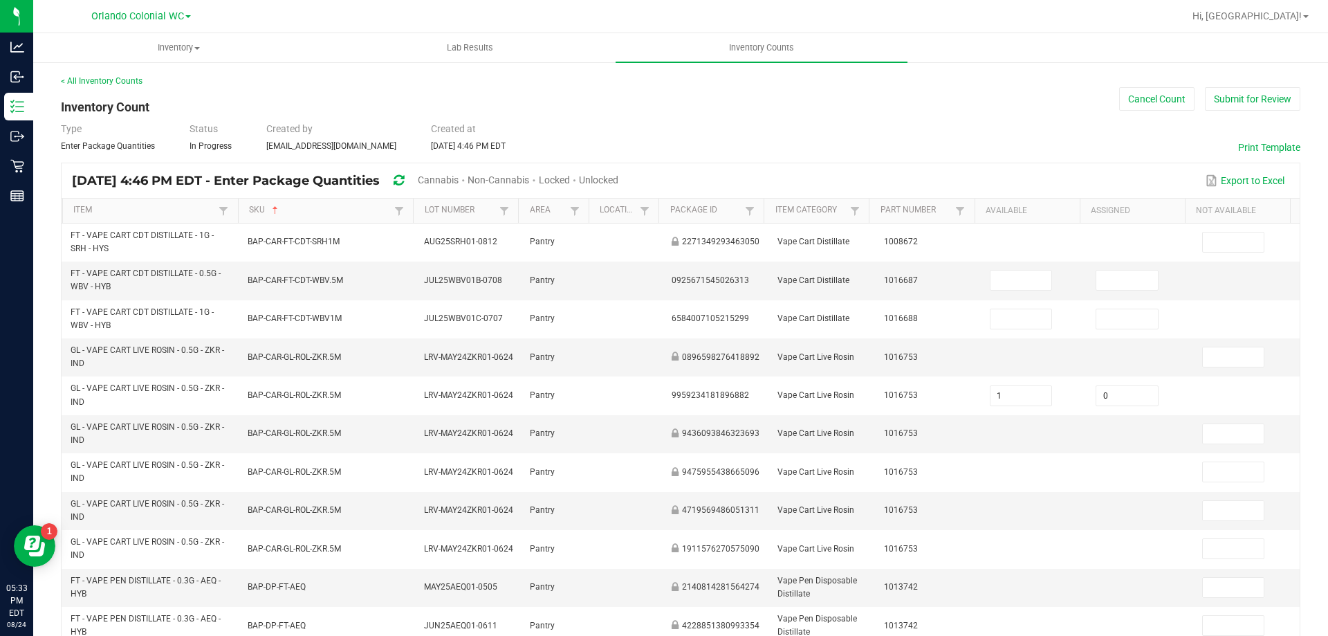
drag, startPoint x: 647, startPoint y: 179, endPoint x: 637, endPoint y: 183, distance: 11.2
click at [619, 181] on span "Unlocked" at bounding box center [598, 179] width 39 height 11
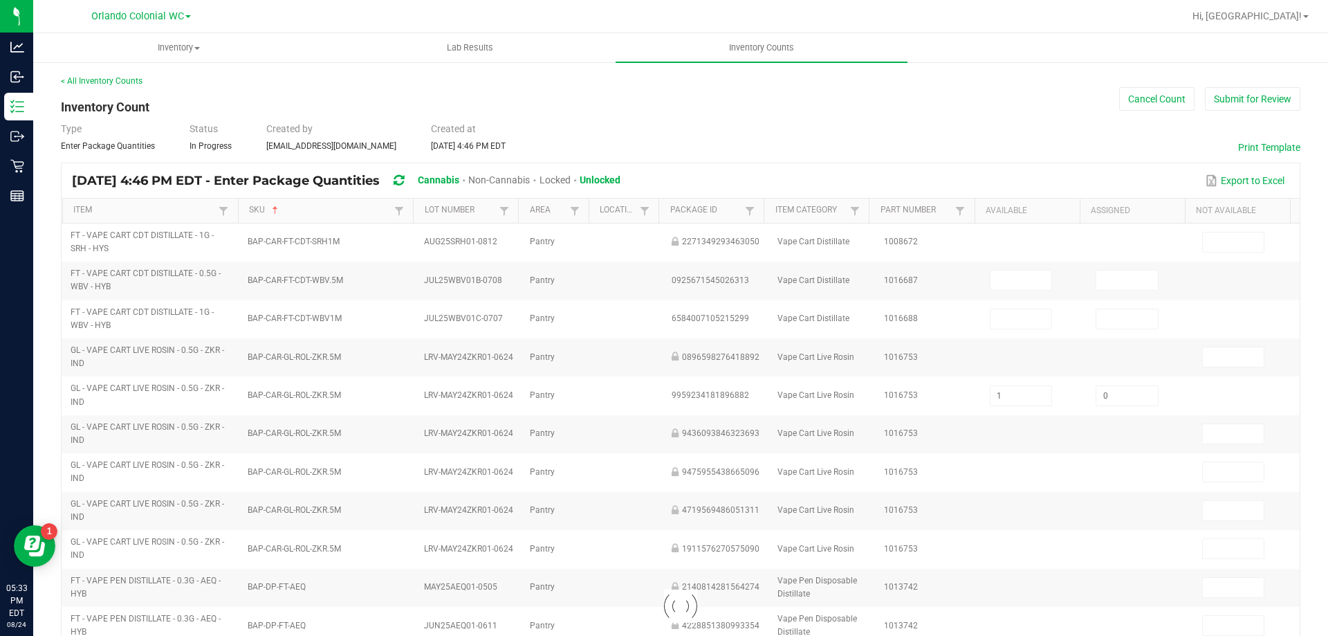
type input "2"
type input "0"
type input "113"
type input "0"
type input "18"
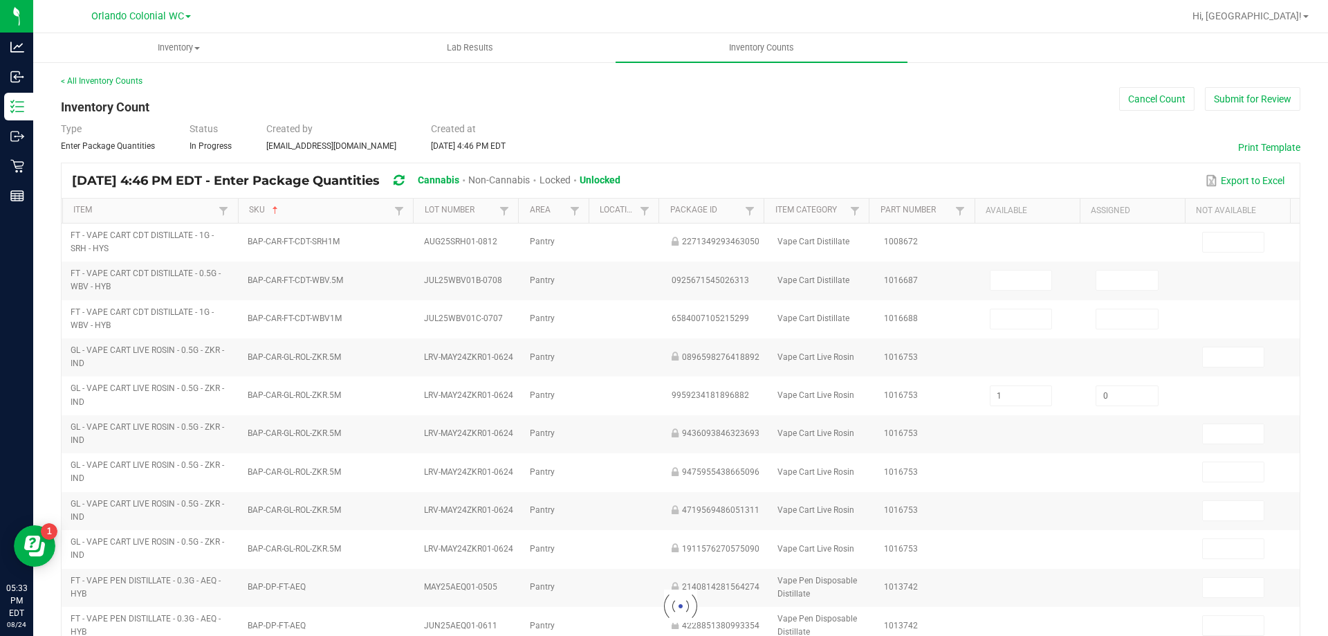
type input "0"
type input "21"
type input "0"
type input "2"
type input "0"
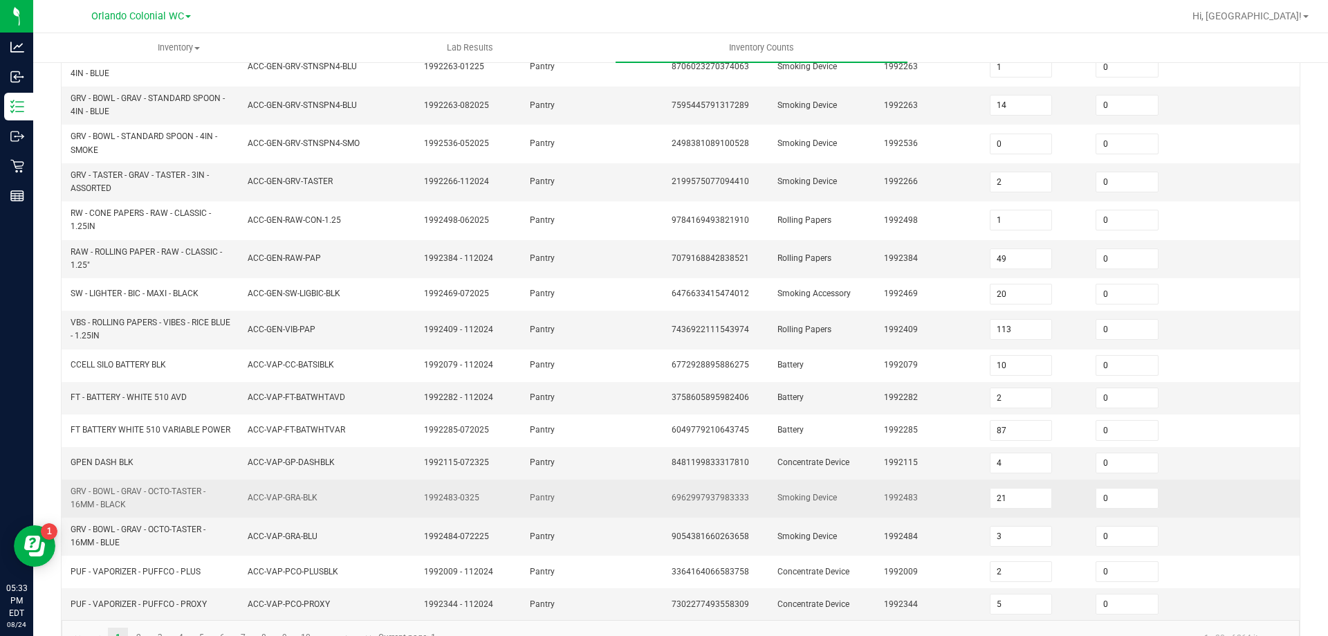
scroll to position [357, 0]
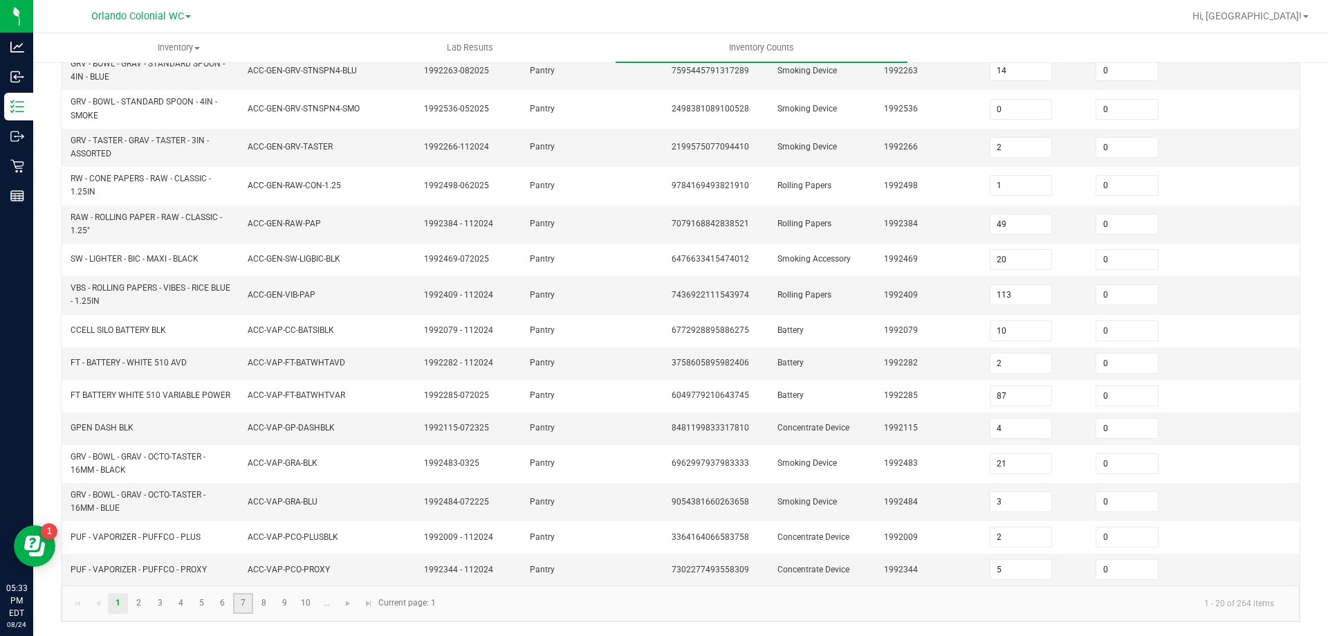
click at [241, 602] on link "7" at bounding box center [243, 603] width 20 height 21
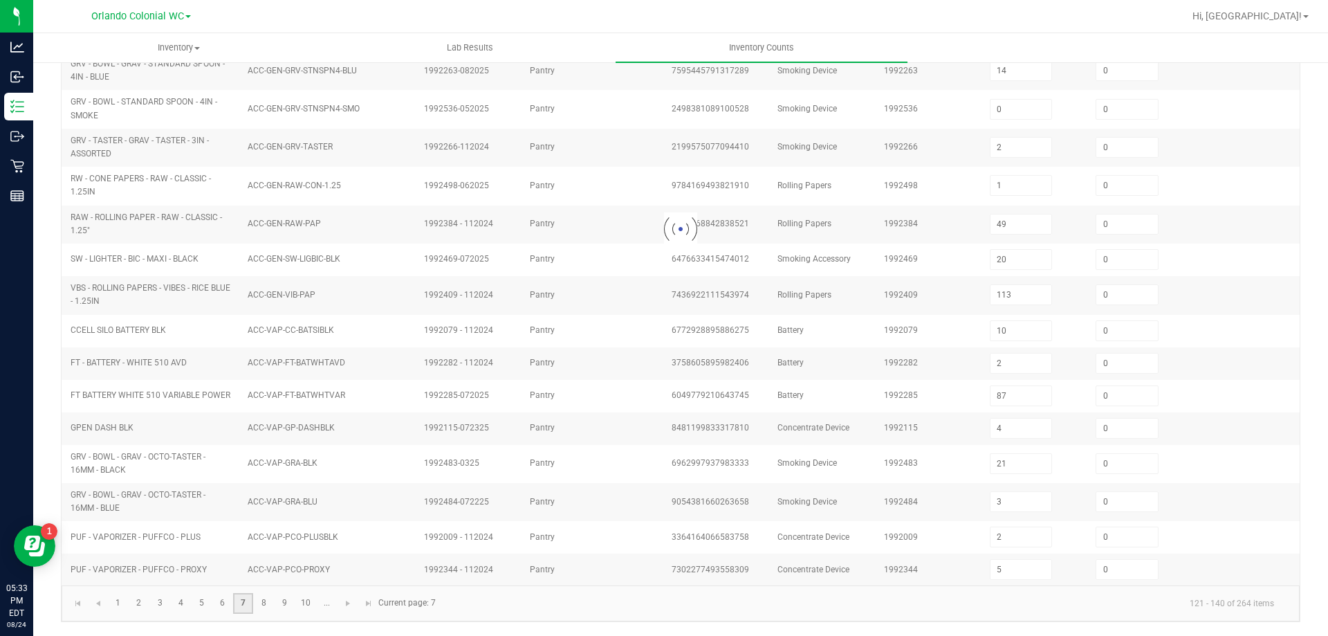
type input "5"
type input "4"
type input "11"
type input "4"
type input "6"
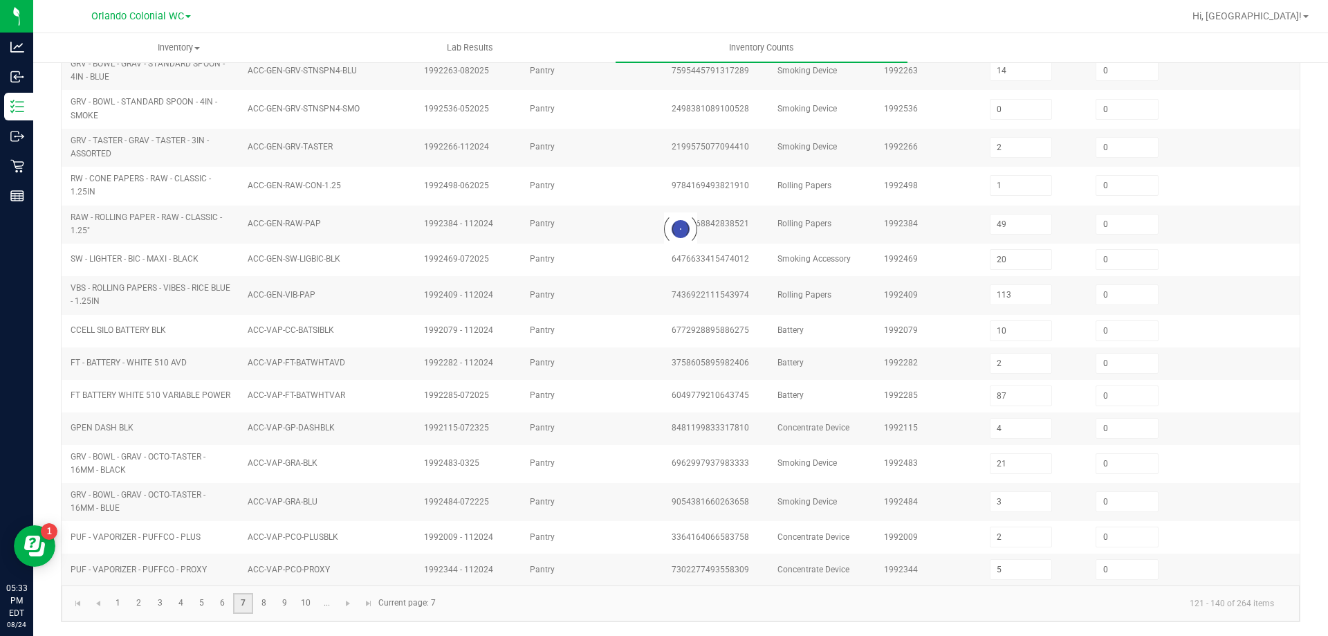
type input "1"
type input "9"
type input "4"
type input "3"
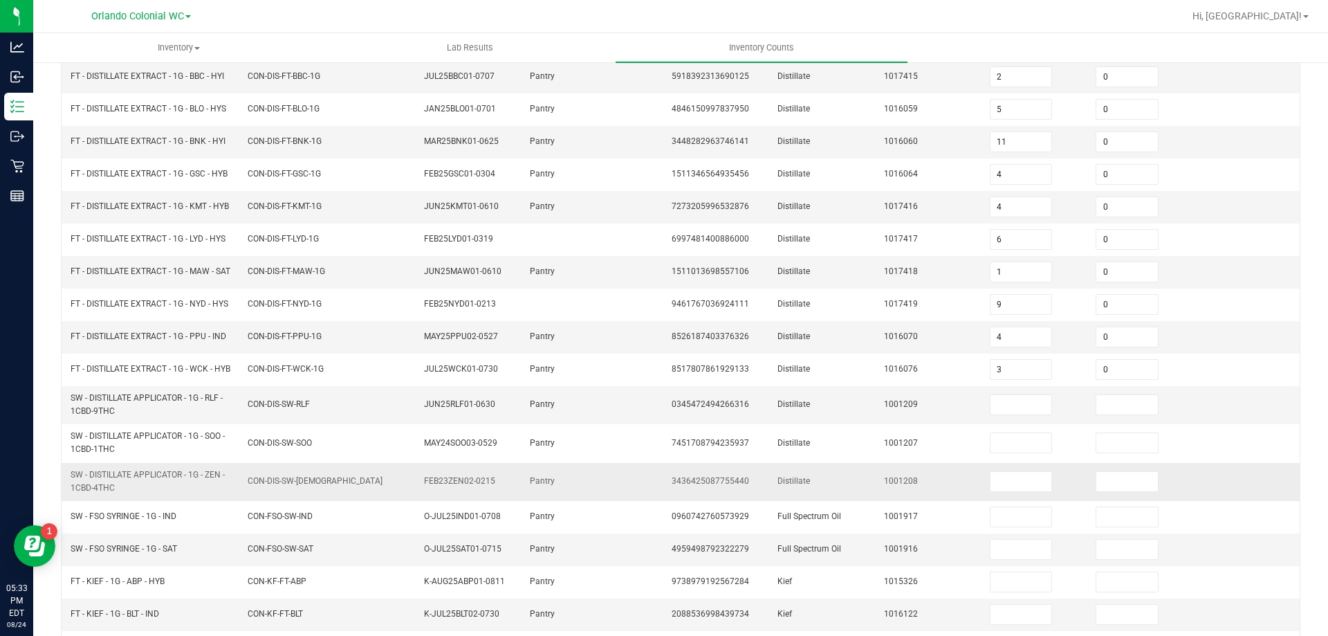
scroll to position [334, 0]
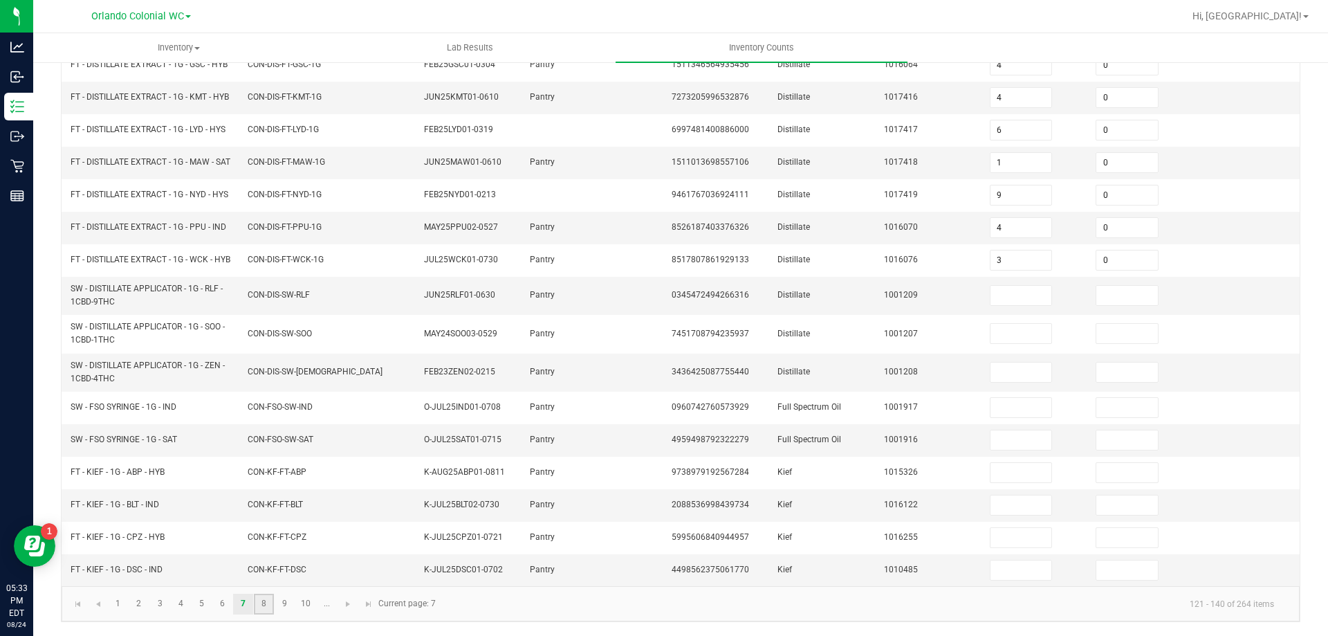
click at [262, 610] on link "8" at bounding box center [264, 604] width 20 height 21
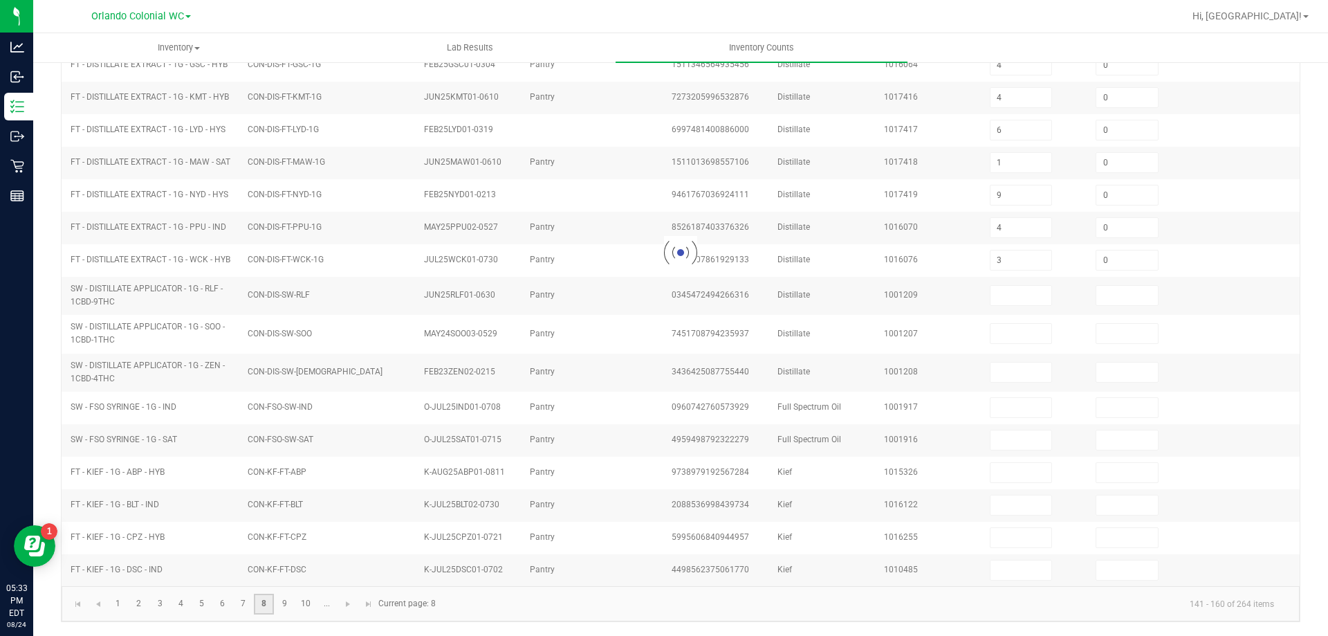
type input "5"
type input "0"
type input "1"
type input "0"
type input "7"
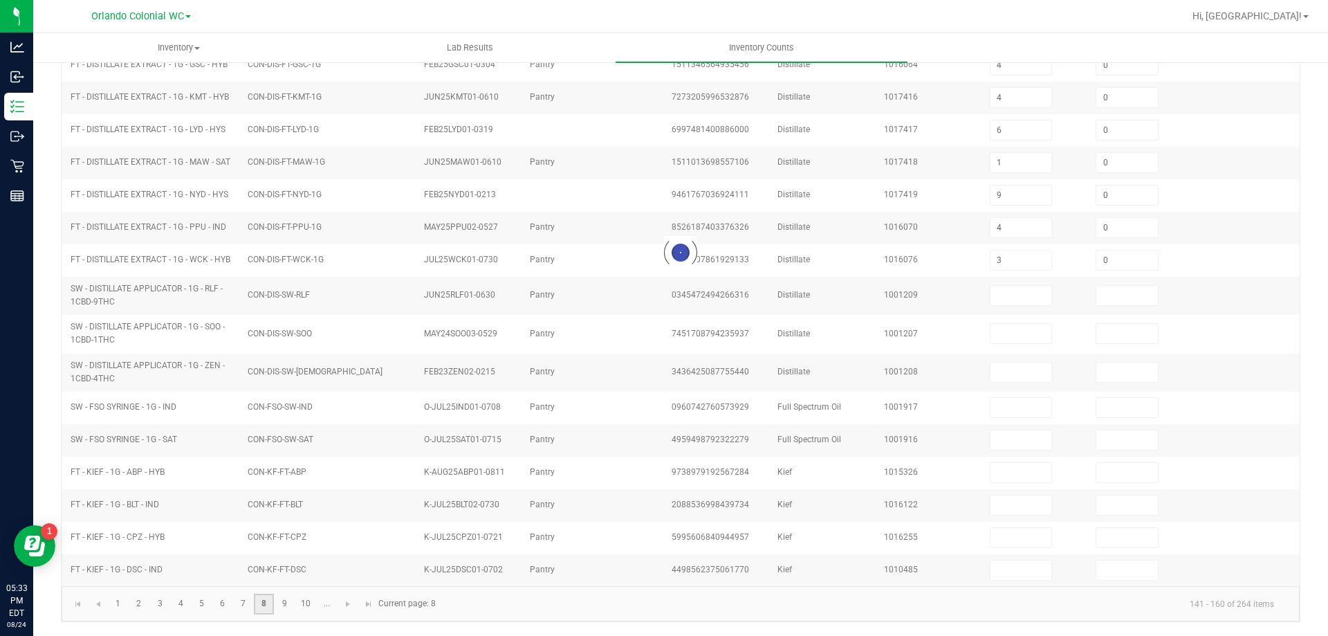
type input "0"
type input "2"
type input "5"
type input "2"
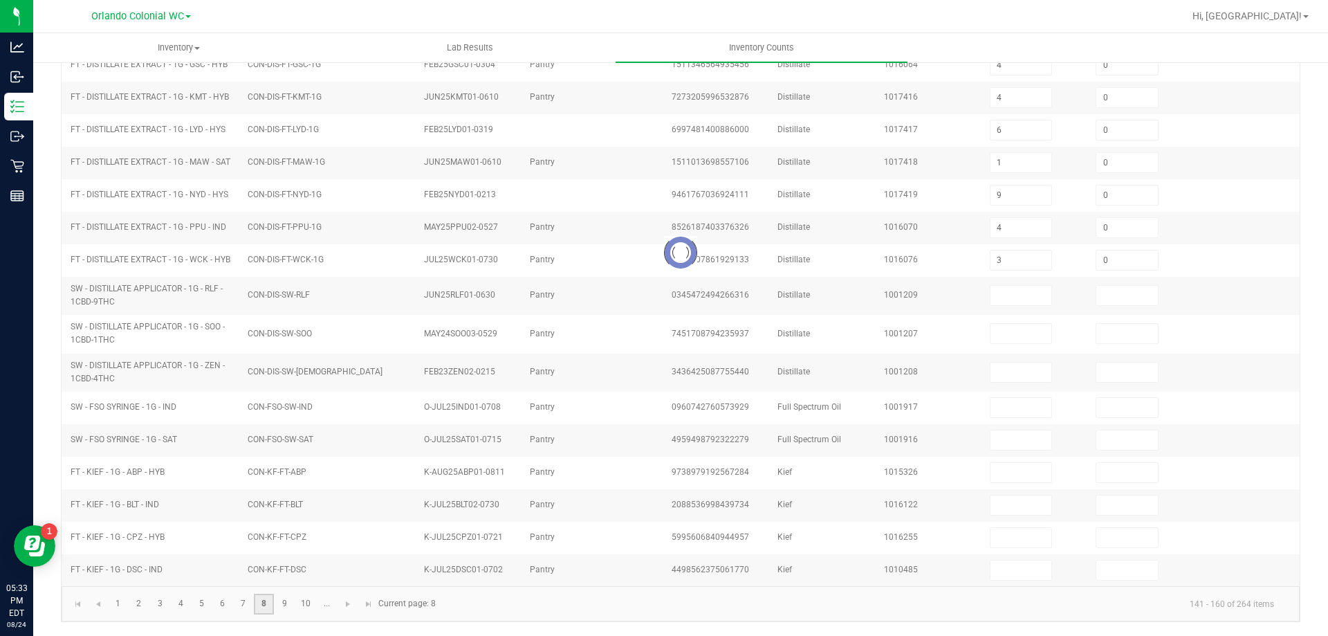
type input "7"
type input "0"
type input "1"
type input "0"
type input "8"
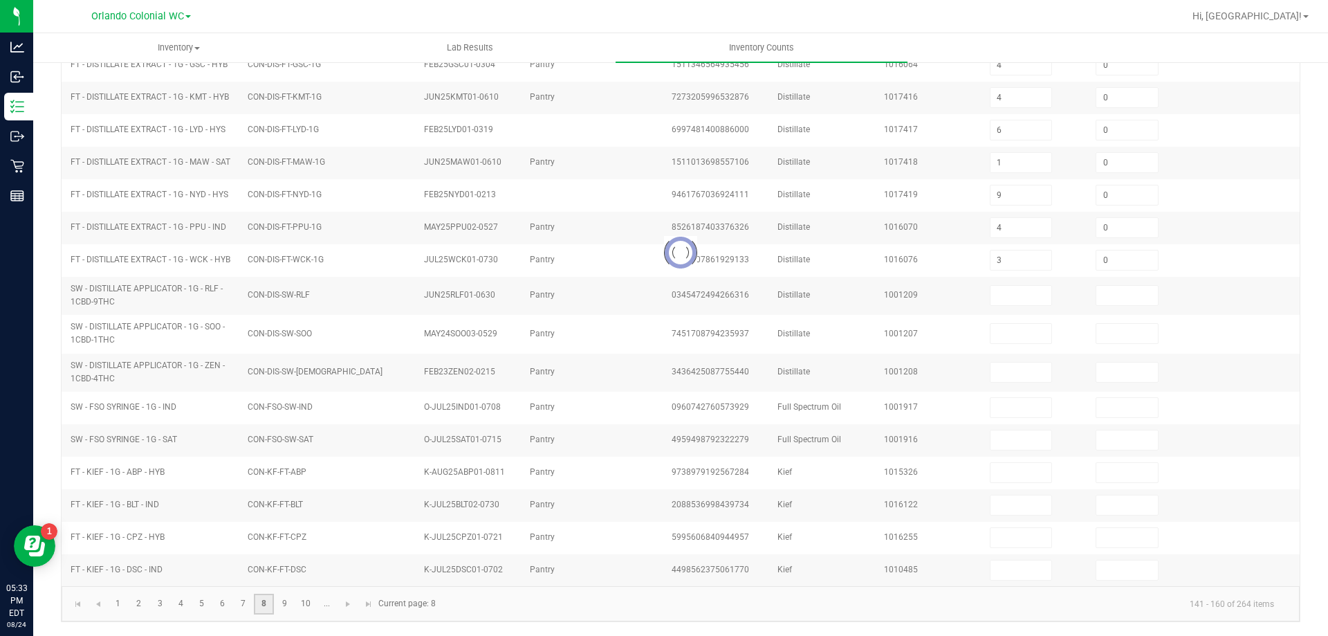
type input "0"
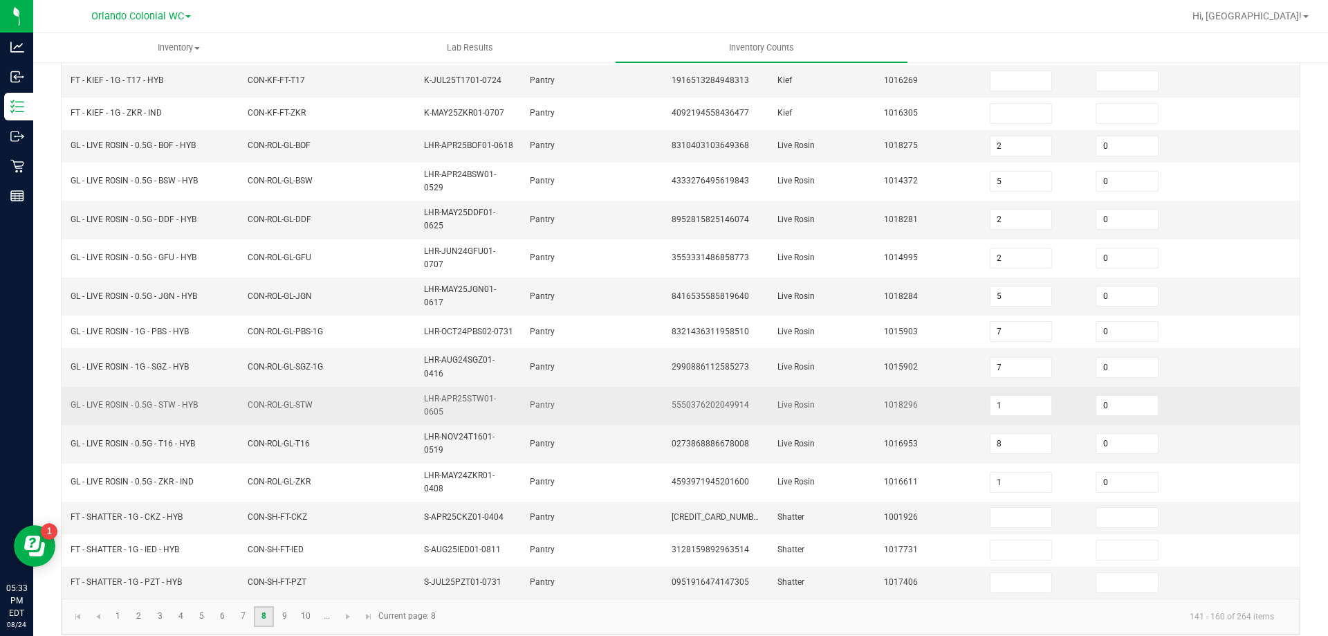
scroll to position [345, 0]
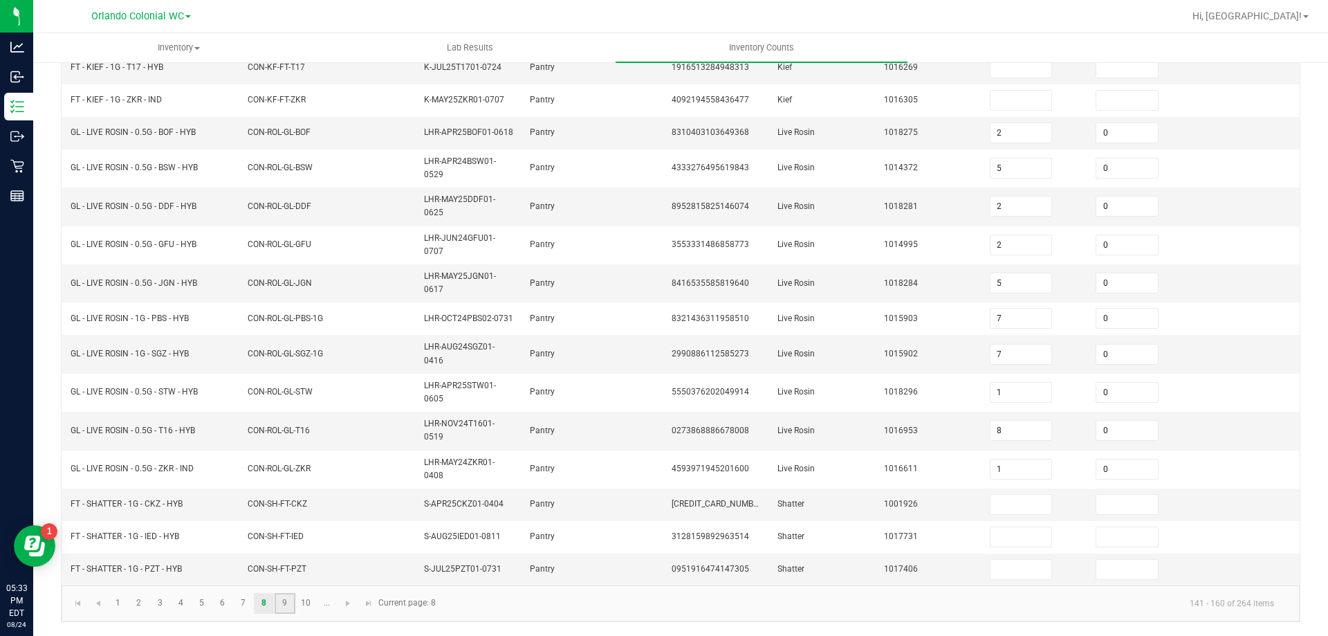
click at [284, 603] on link "9" at bounding box center [285, 603] width 20 height 21
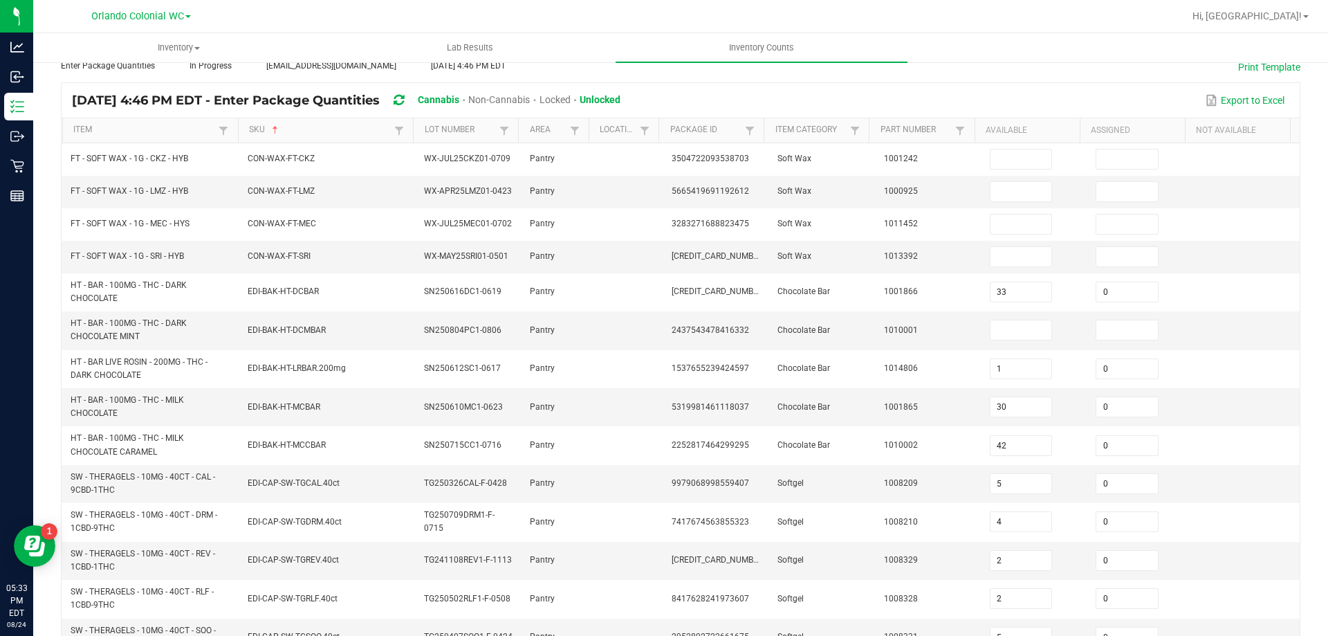
scroll to position [381, 0]
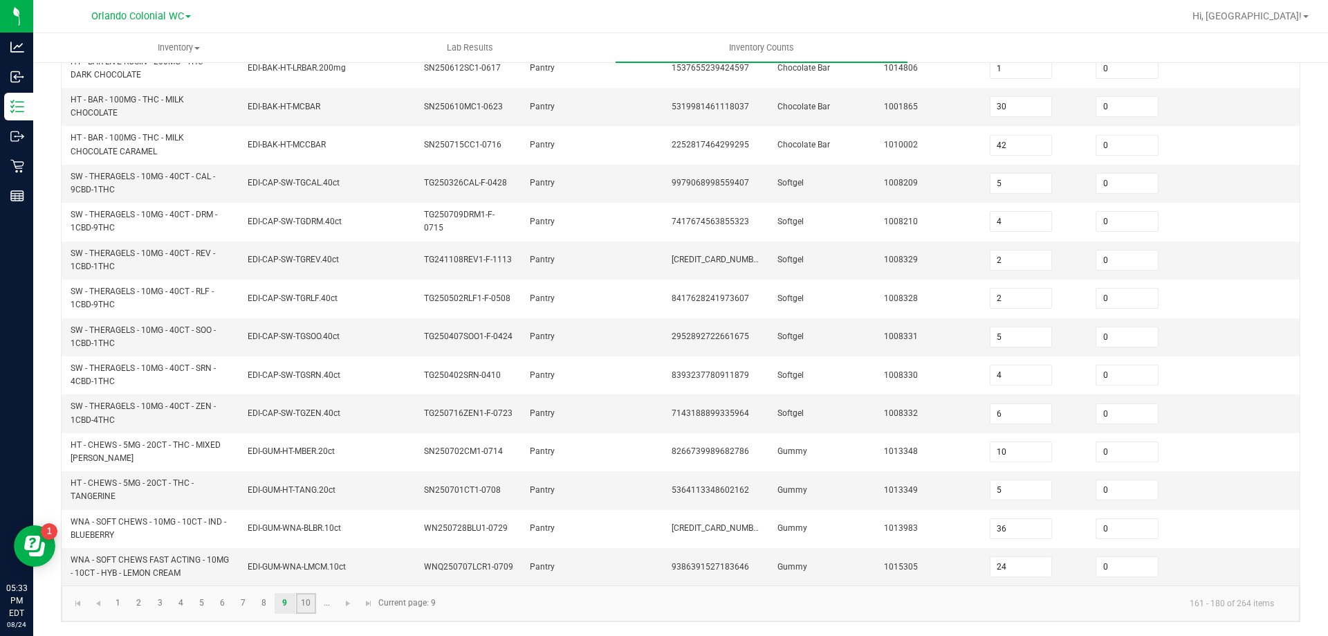
click at [315, 596] on link "10" at bounding box center [306, 603] width 20 height 21
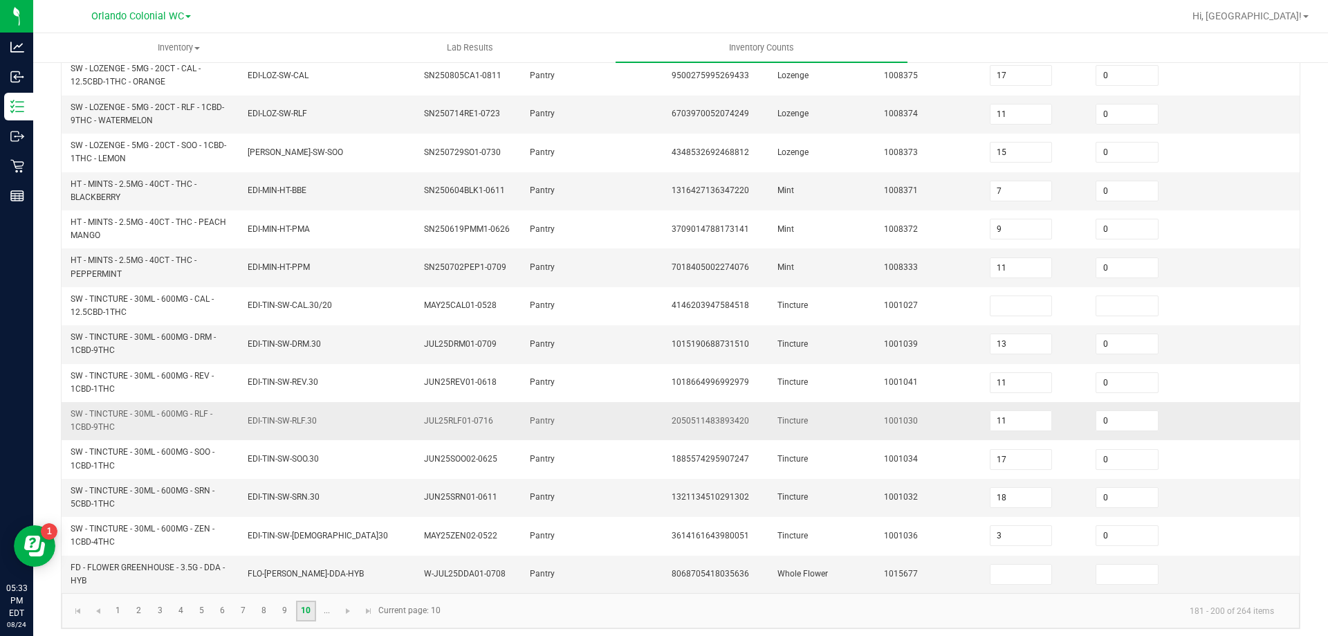
scroll to position [403, 0]
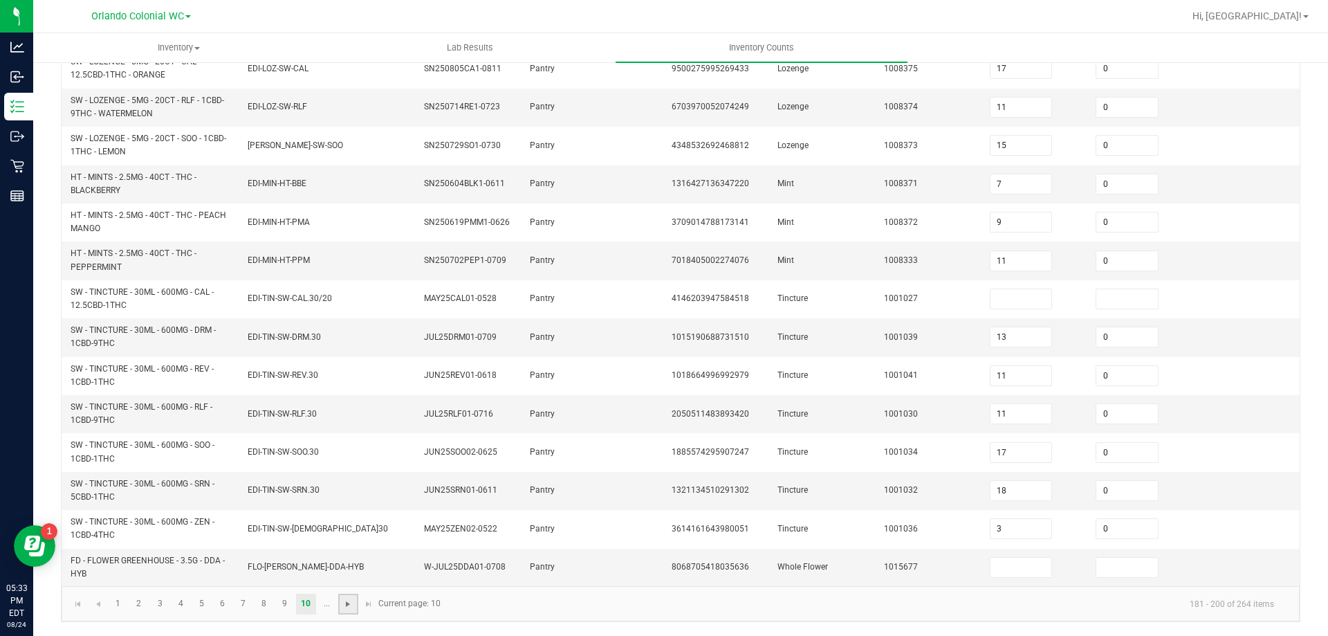
click at [352, 607] on span "Go to the next page" at bounding box center [347, 603] width 11 height 11
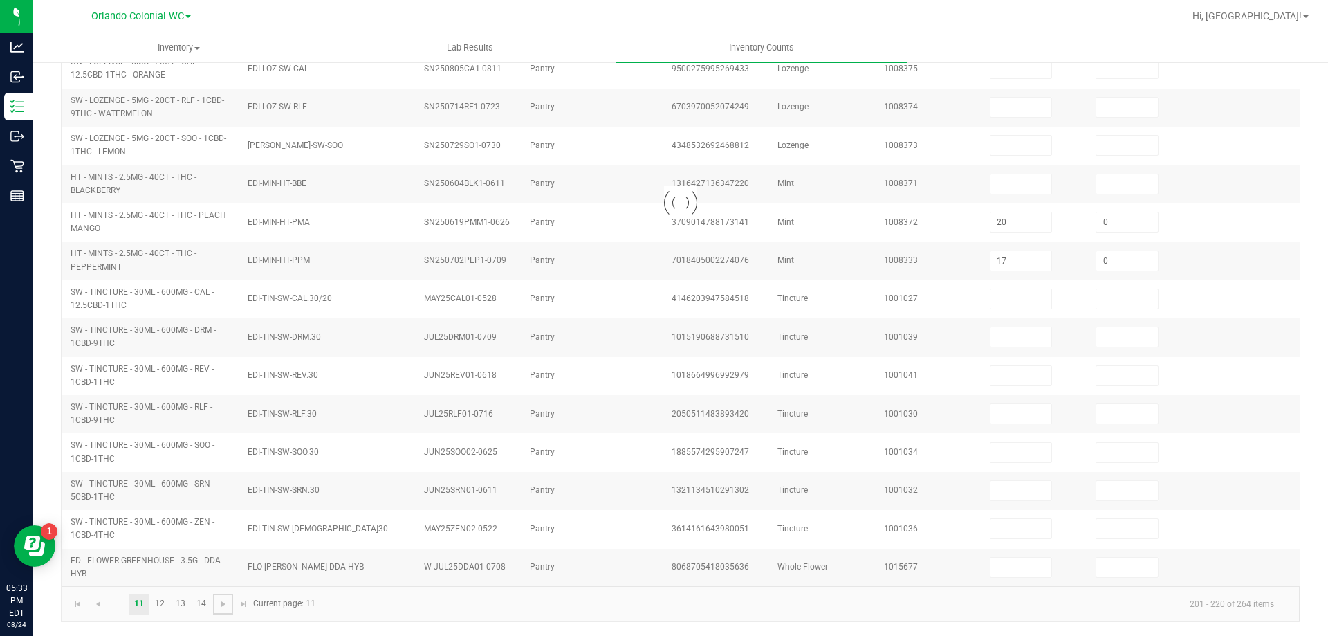
scroll to position [374, 0]
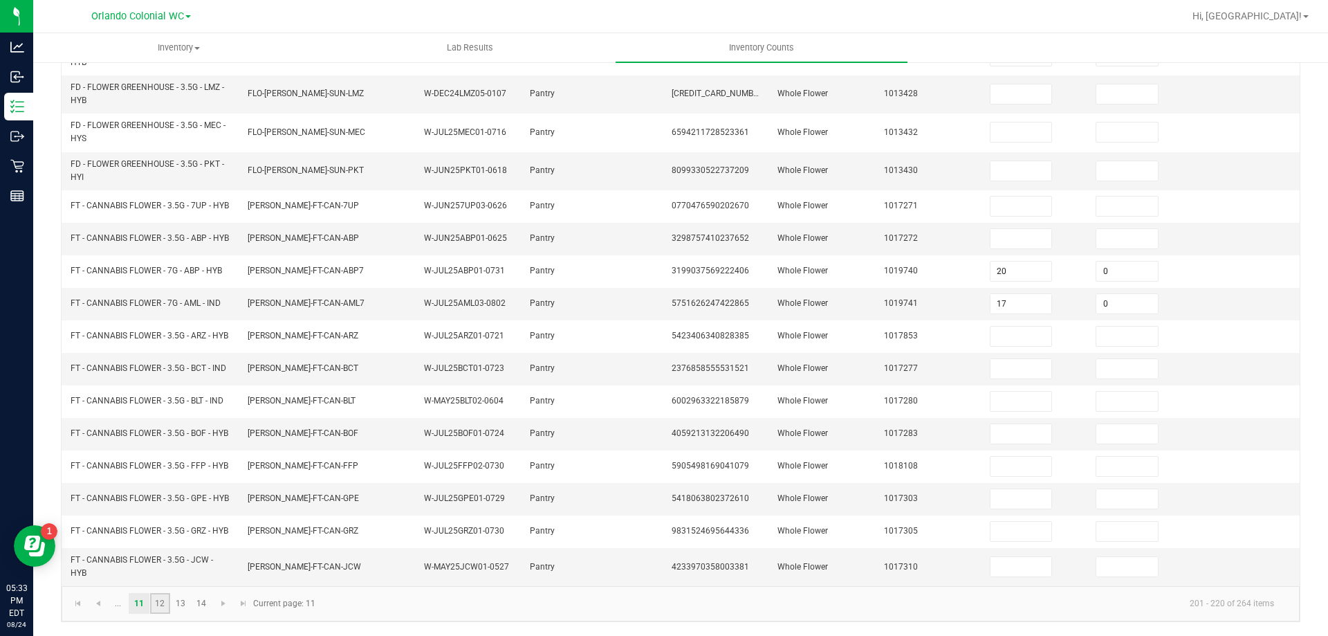
click at [164, 600] on link "12" at bounding box center [160, 603] width 20 height 21
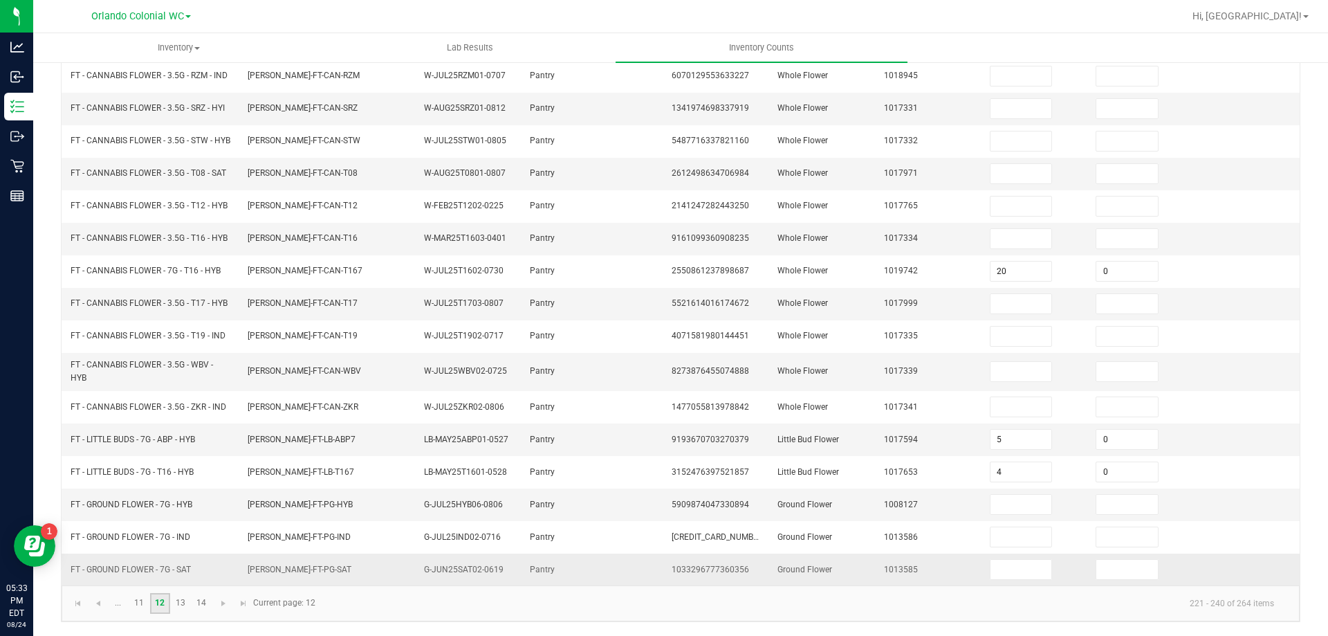
scroll to position [328, 0]
click at [181, 605] on link "13" at bounding box center [181, 603] width 20 height 21
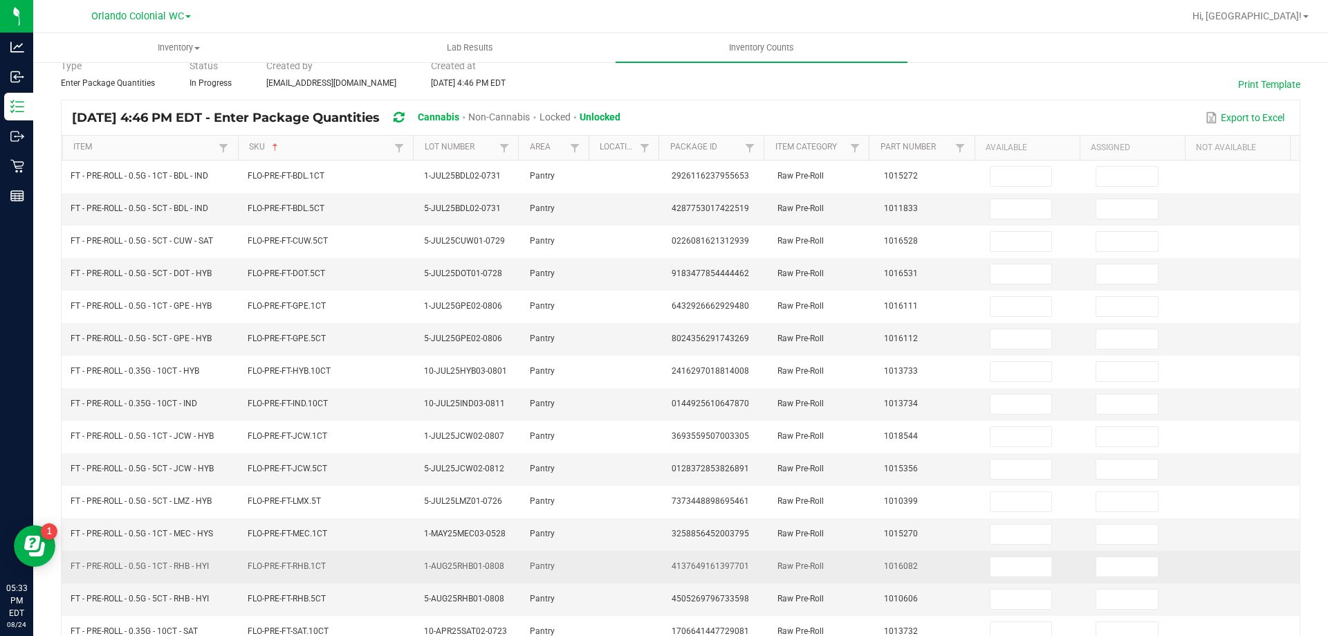
scroll to position [0, 0]
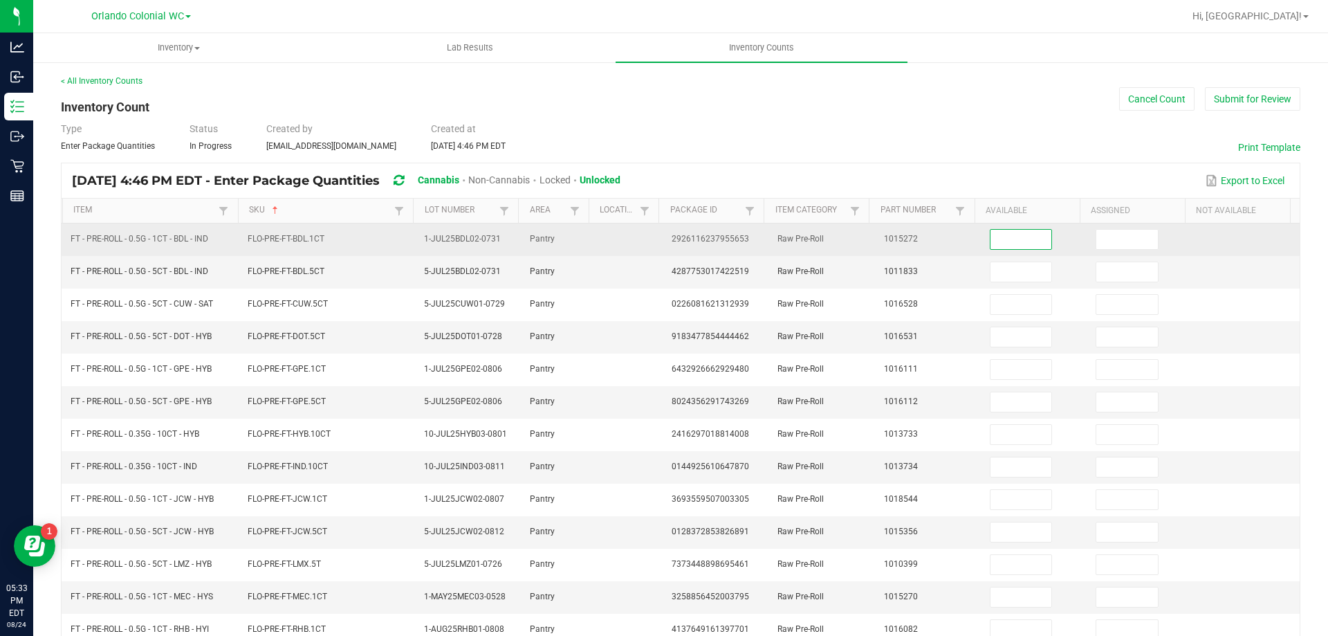
click at [991, 238] on input at bounding box center [1022, 239] width 62 height 19
drag, startPoint x: 982, startPoint y: 238, endPoint x: 973, endPoint y: 235, distance: 10.3
click at [982, 235] on td at bounding box center [1035, 239] width 106 height 33
click at [1012, 237] on input at bounding box center [1022, 239] width 62 height 19
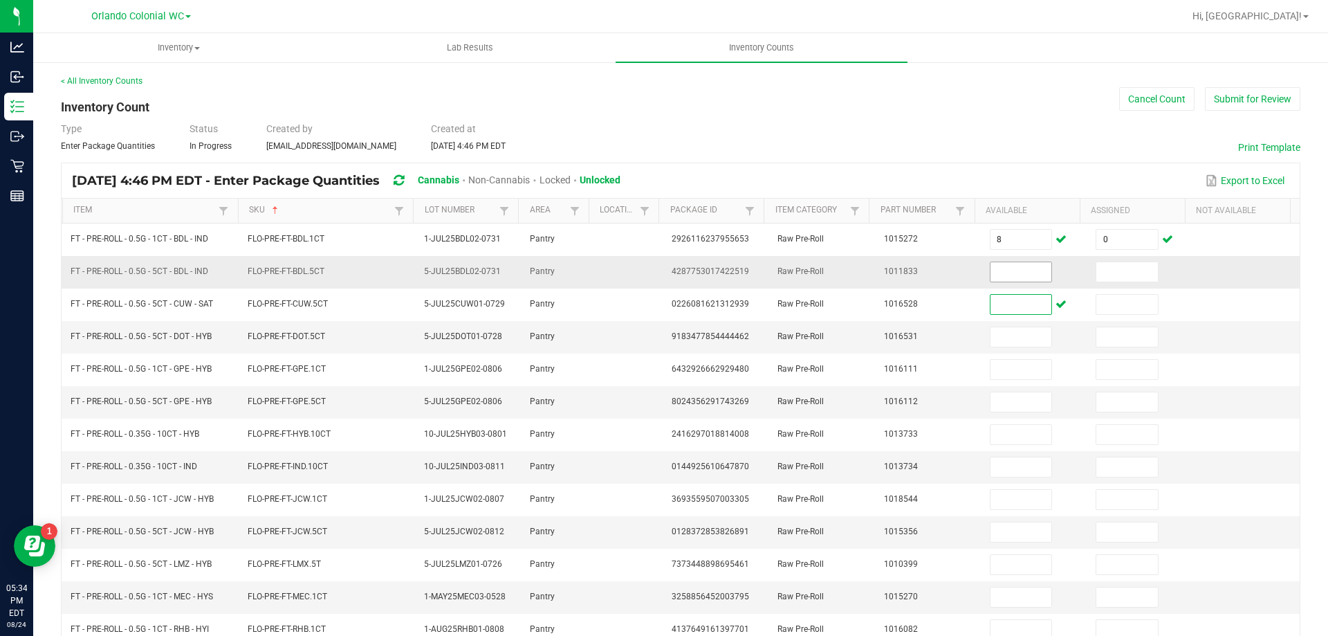
click at [1007, 271] on input at bounding box center [1022, 271] width 62 height 19
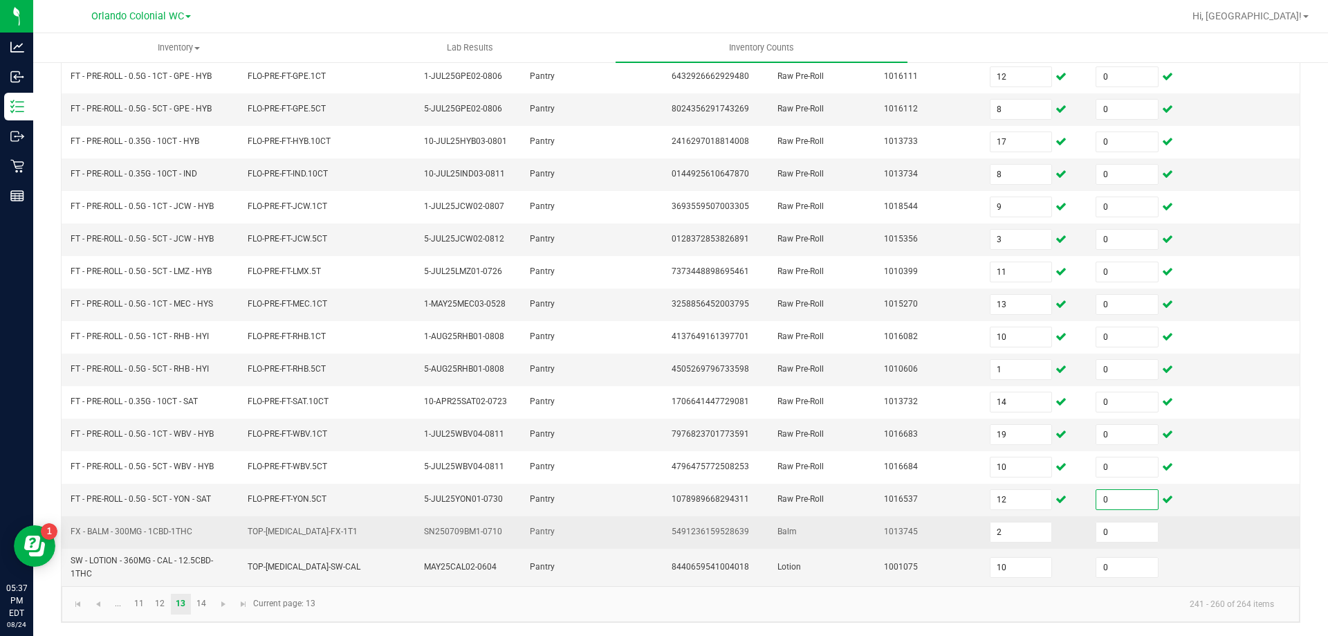
scroll to position [293, 0]
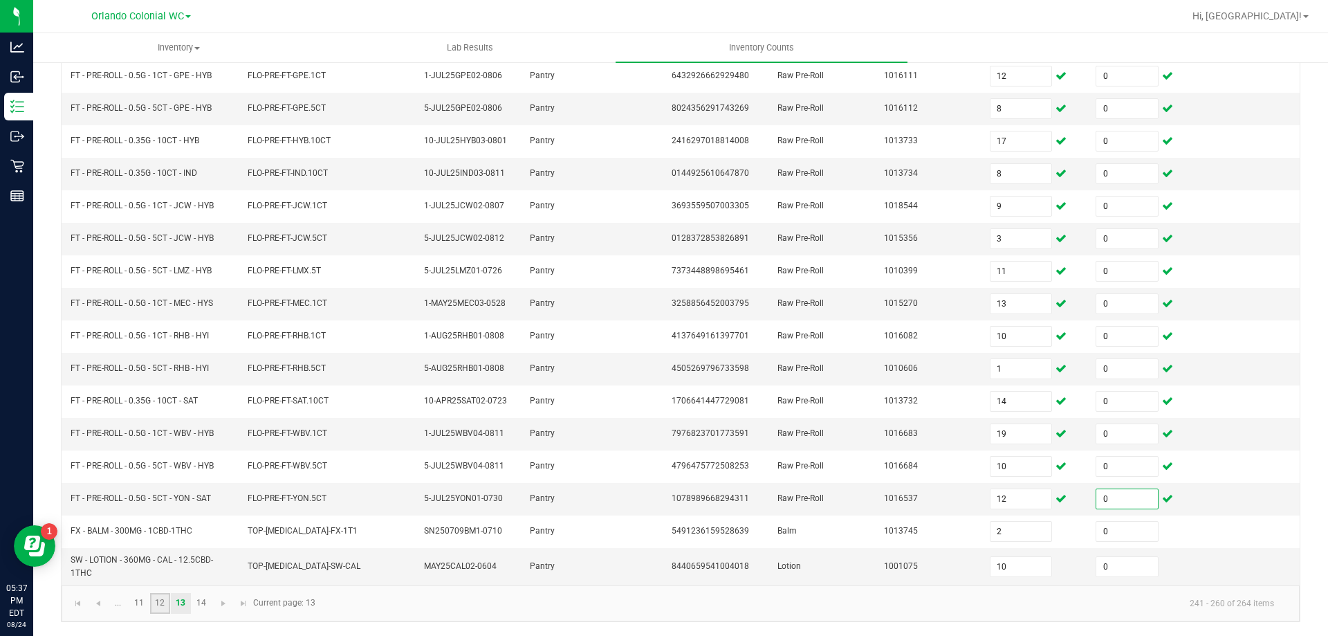
click at [164, 597] on link "12" at bounding box center [160, 603] width 20 height 21
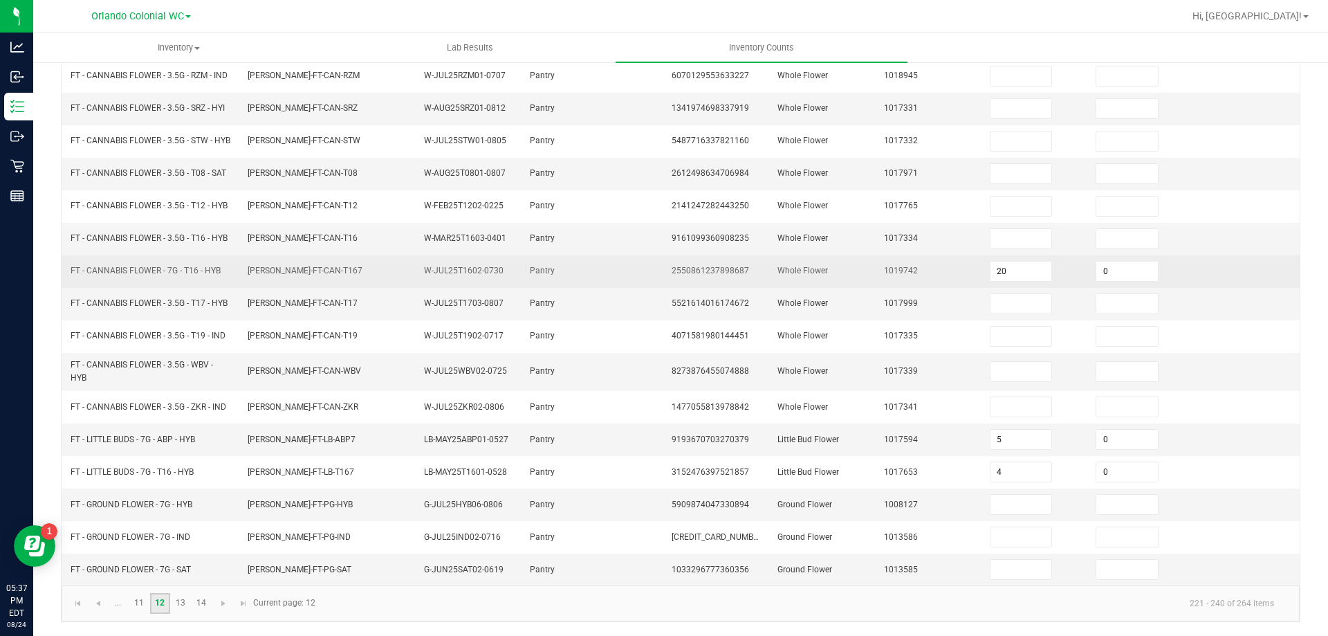
scroll to position [328, 0]
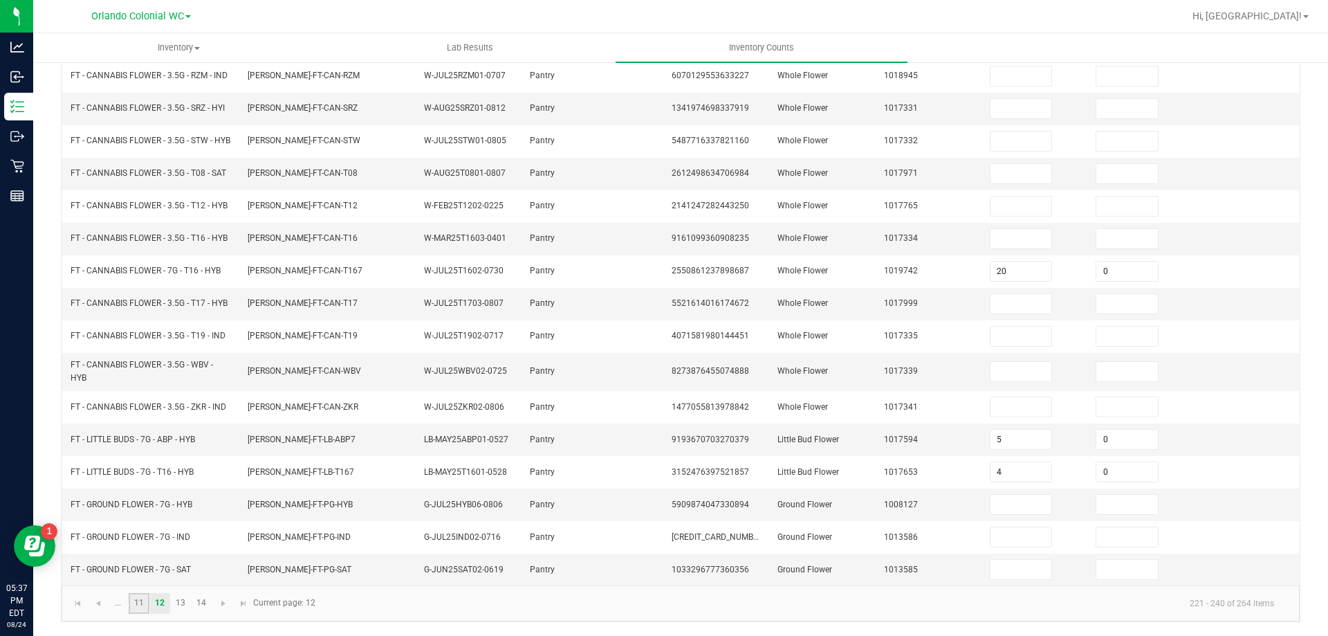
click at [132, 607] on link "11" at bounding box center [139, 603] width 20 height 21
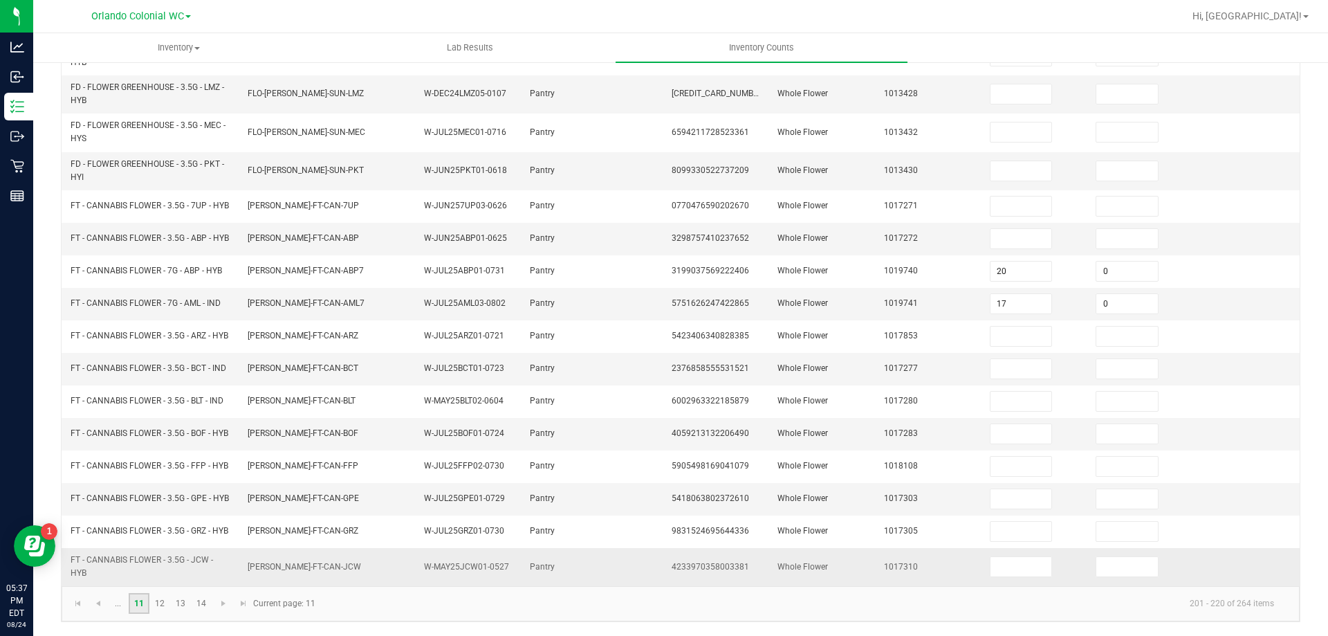
scroll to position [374, 0]
click at [95, 603] on span "Go to the previous page" at bounding box center [98, 603] width 11 height 11
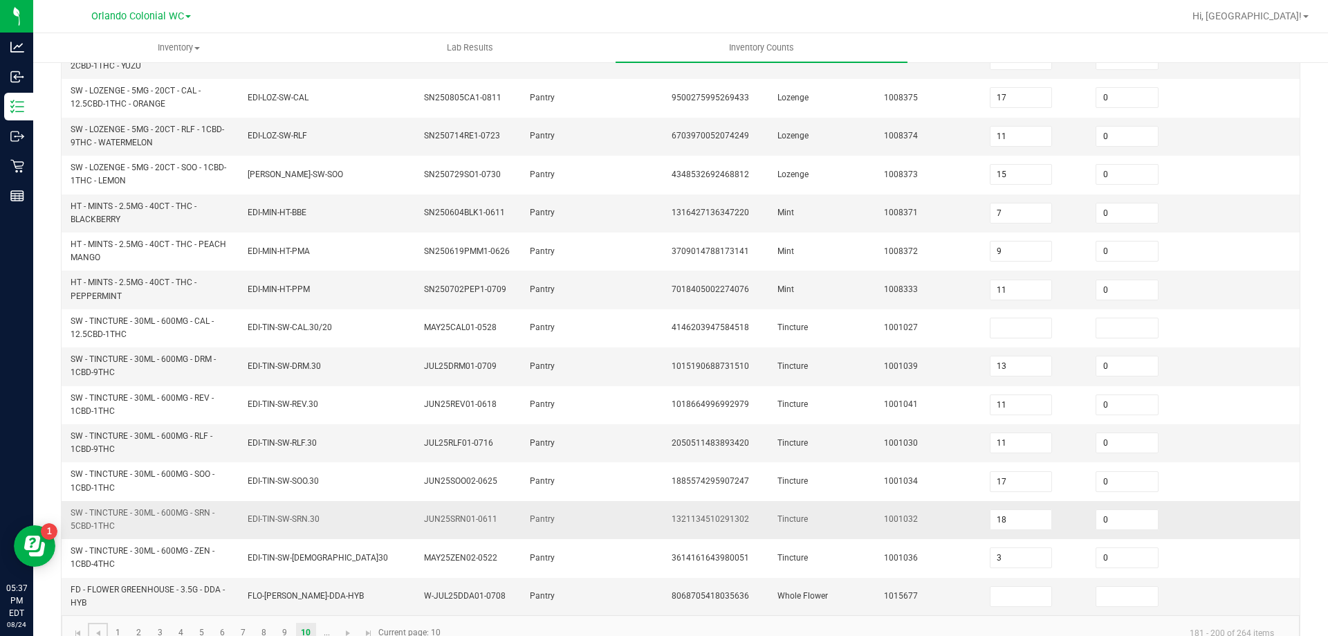
scroll to position [403, 0]
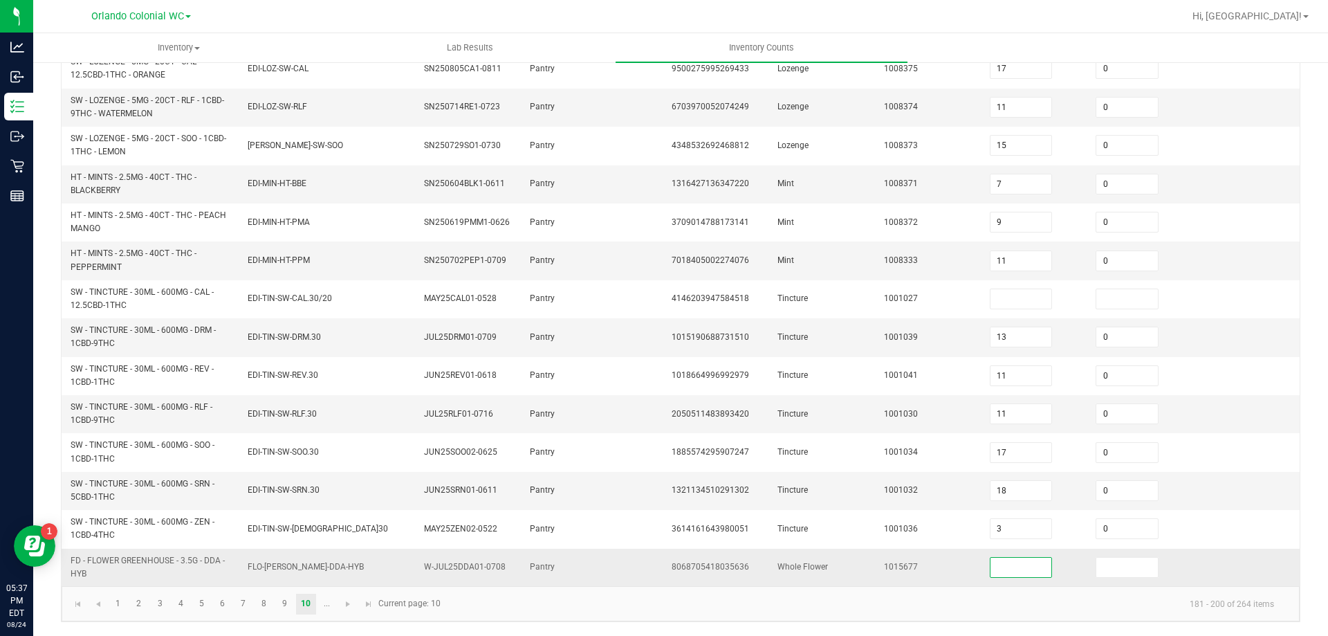
click at [1016, 567] on input at bounding box center [1022, 567] width 62 height 19
click at [345, 595] on link at bounding box center [348, 604] width 20 height 21
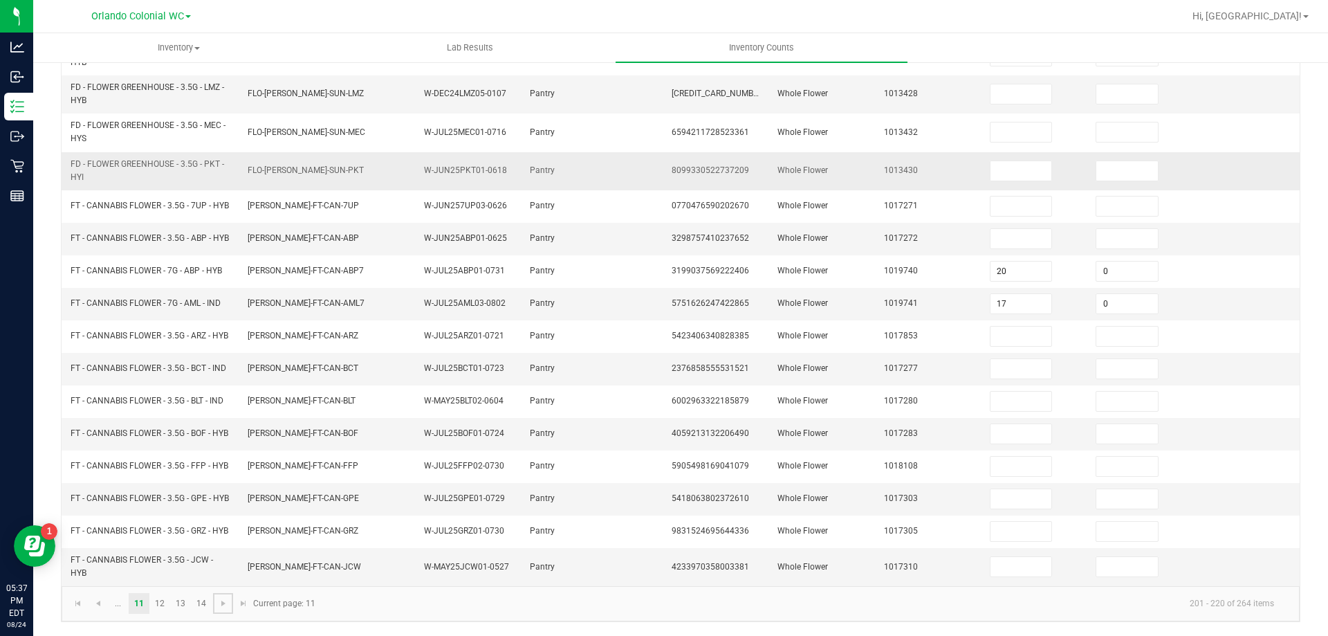
scroll to position [0, 0]
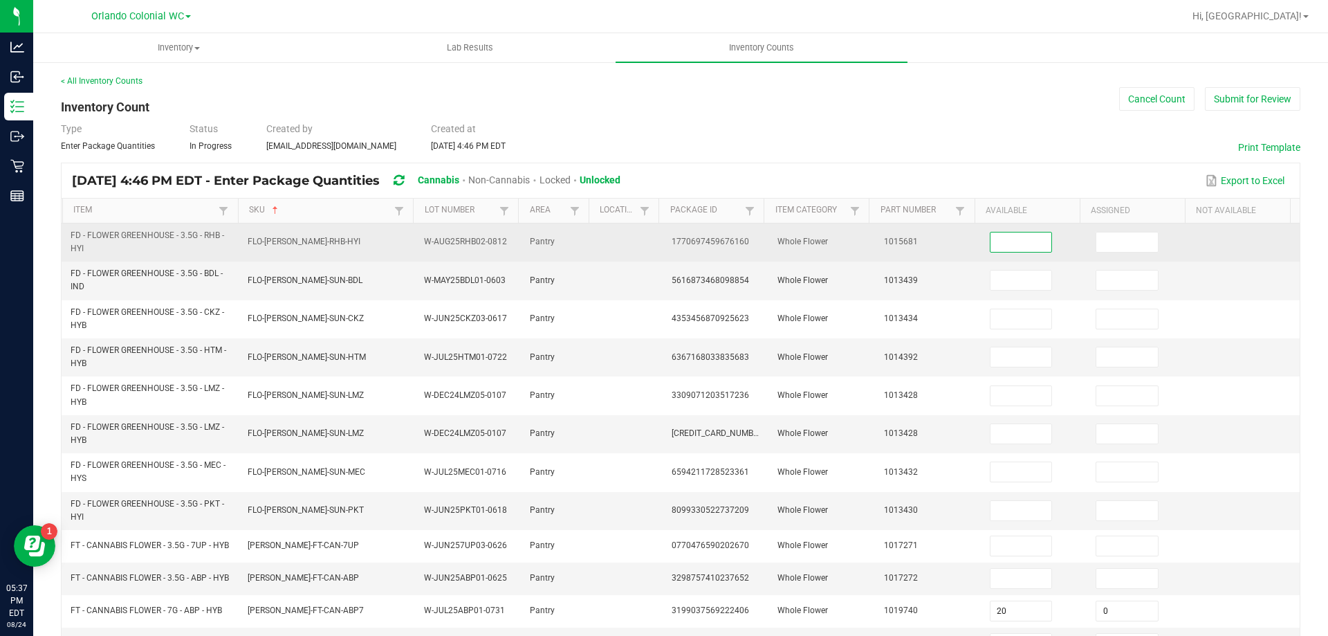
click at [991, 248] on input at bounding box center [1022, 241] width 62 height 19
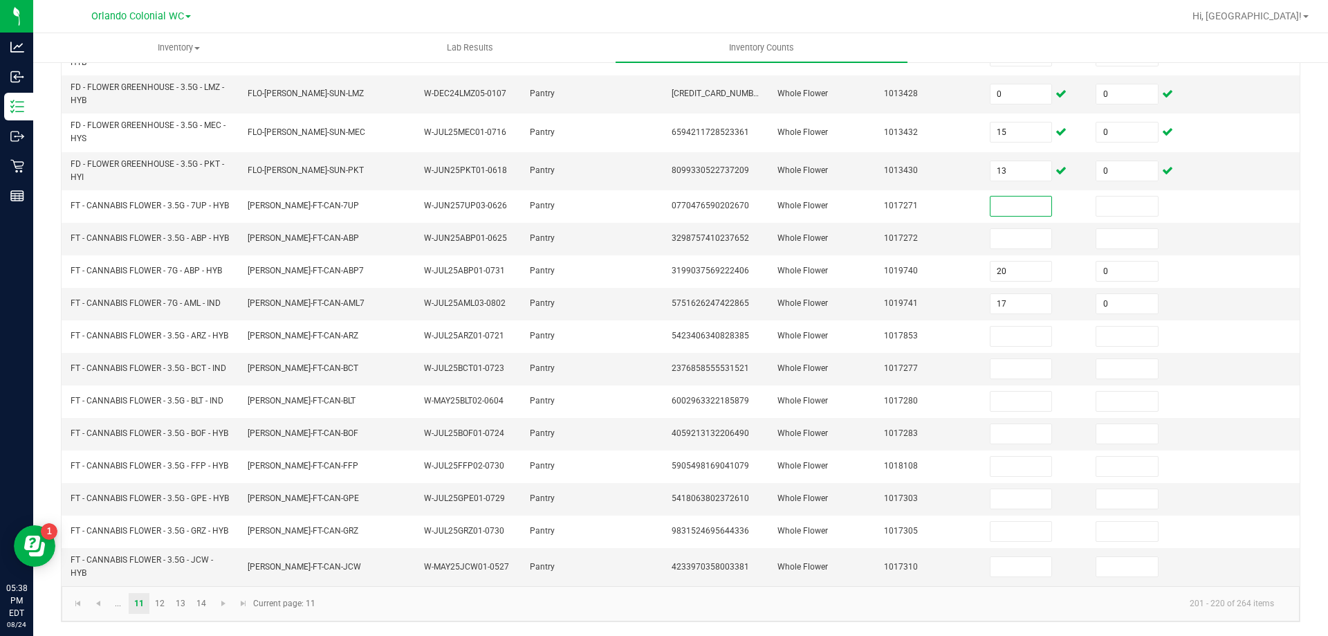
scroll to position [372, 0]
click at [157, 610] on link "12" at bounding box center [160, 603] width 20 height 21
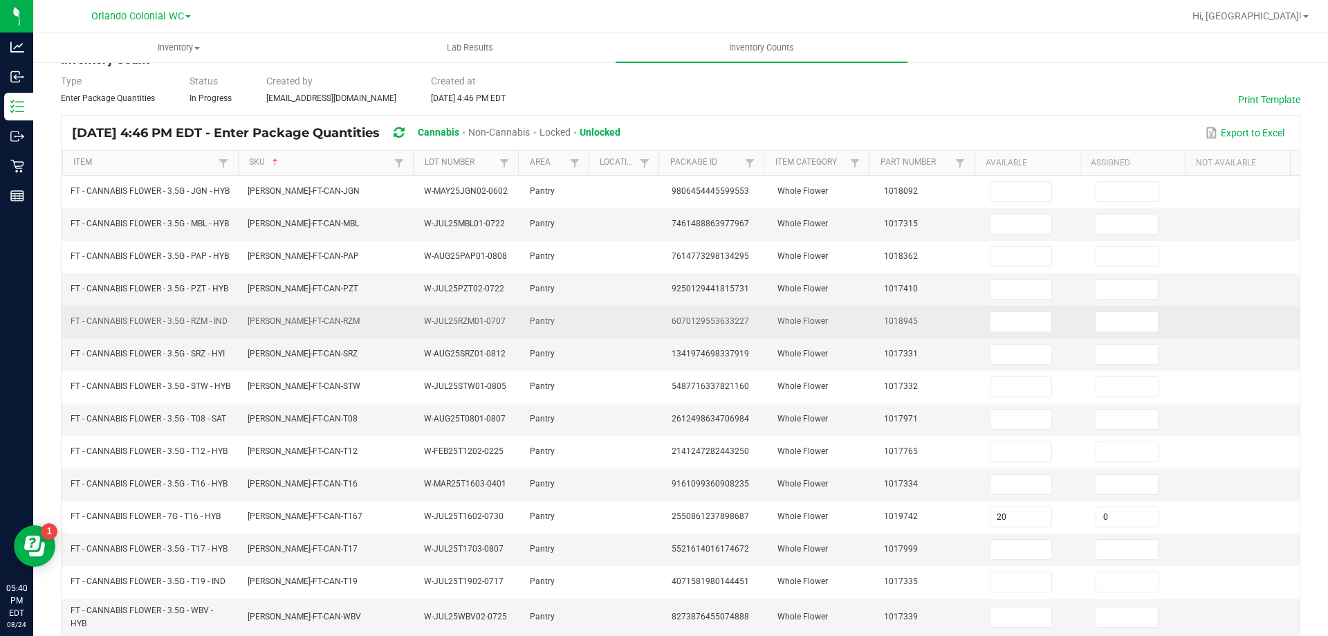
scroll to position [0, 0]
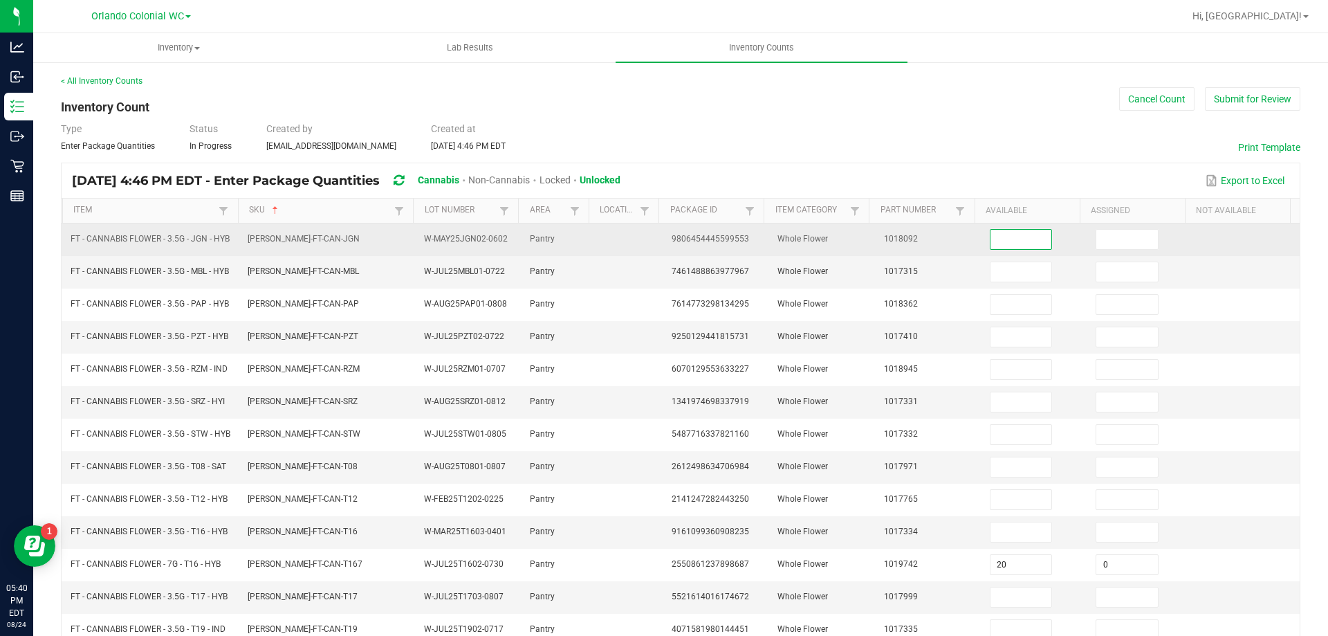
click at [991, 241] on input at bounding box center [1022, 239] width 62 height 19
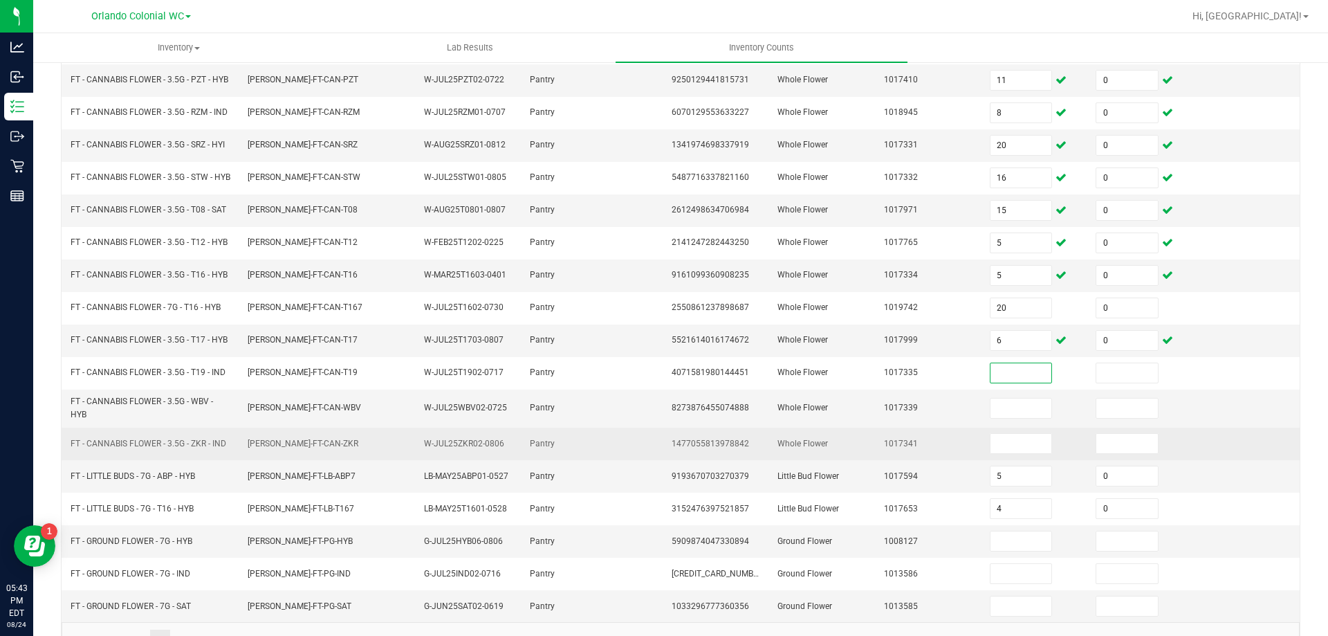
scroll to position [328, 0]
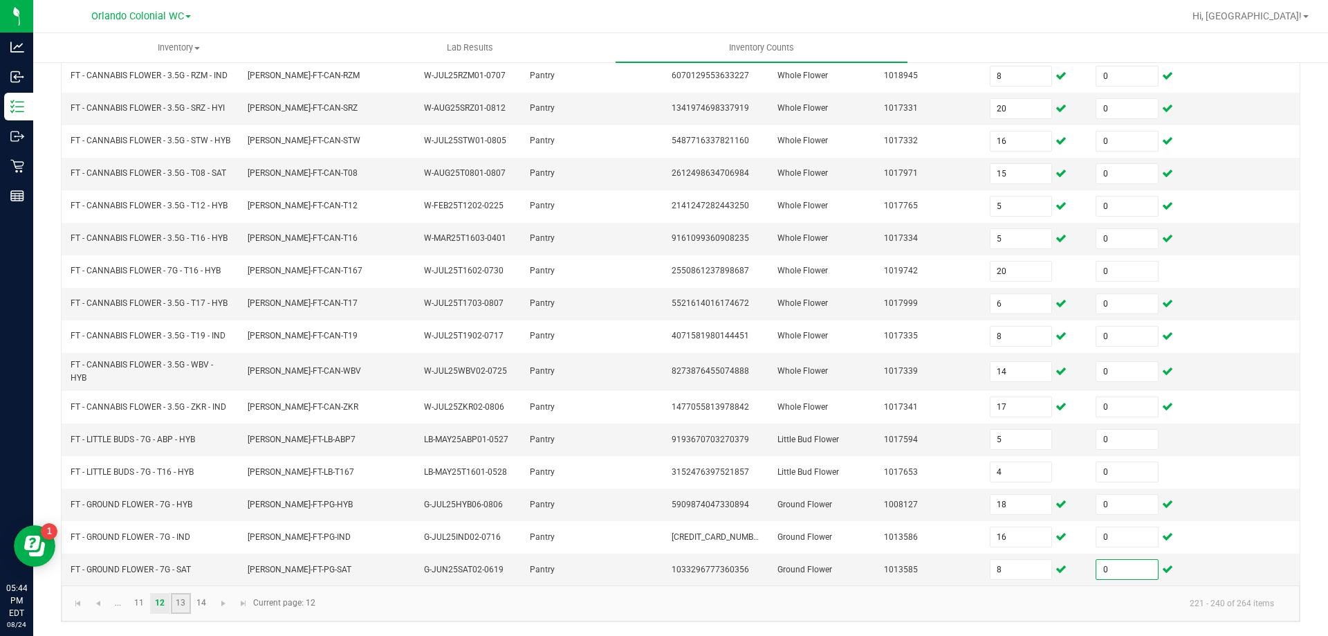
click at [183, 608] on link "13" at bounding box center [181, 603] width 20 height 21
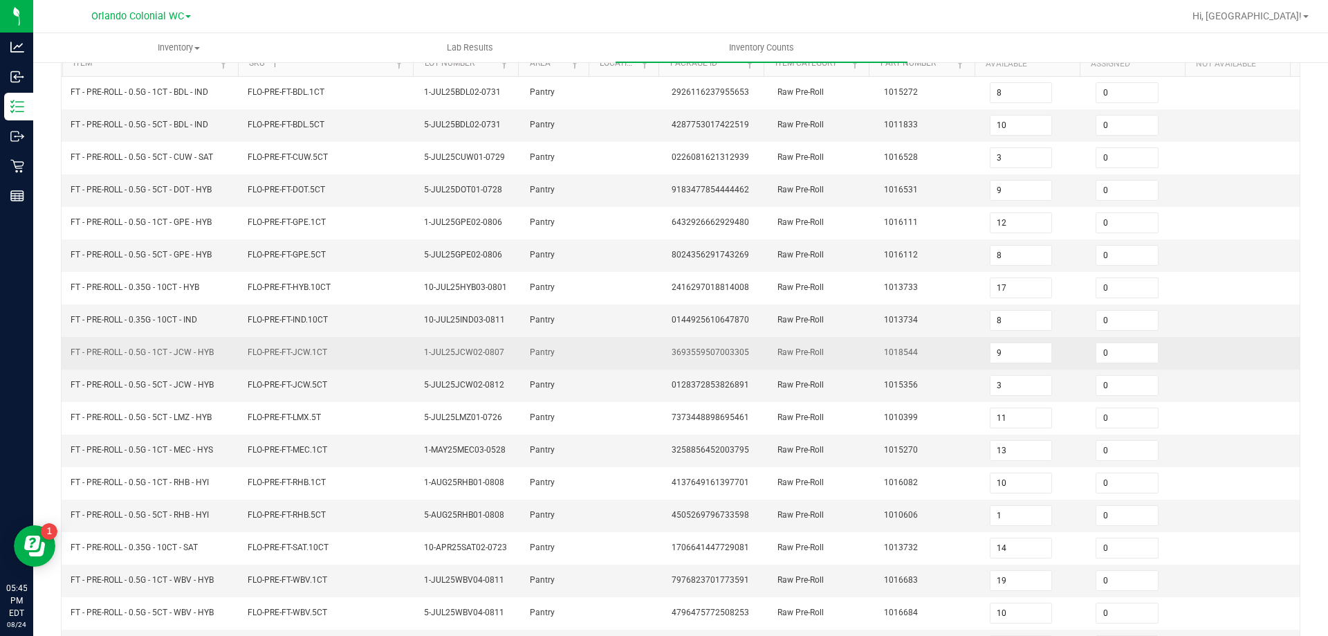
scroll to position [293, 0]
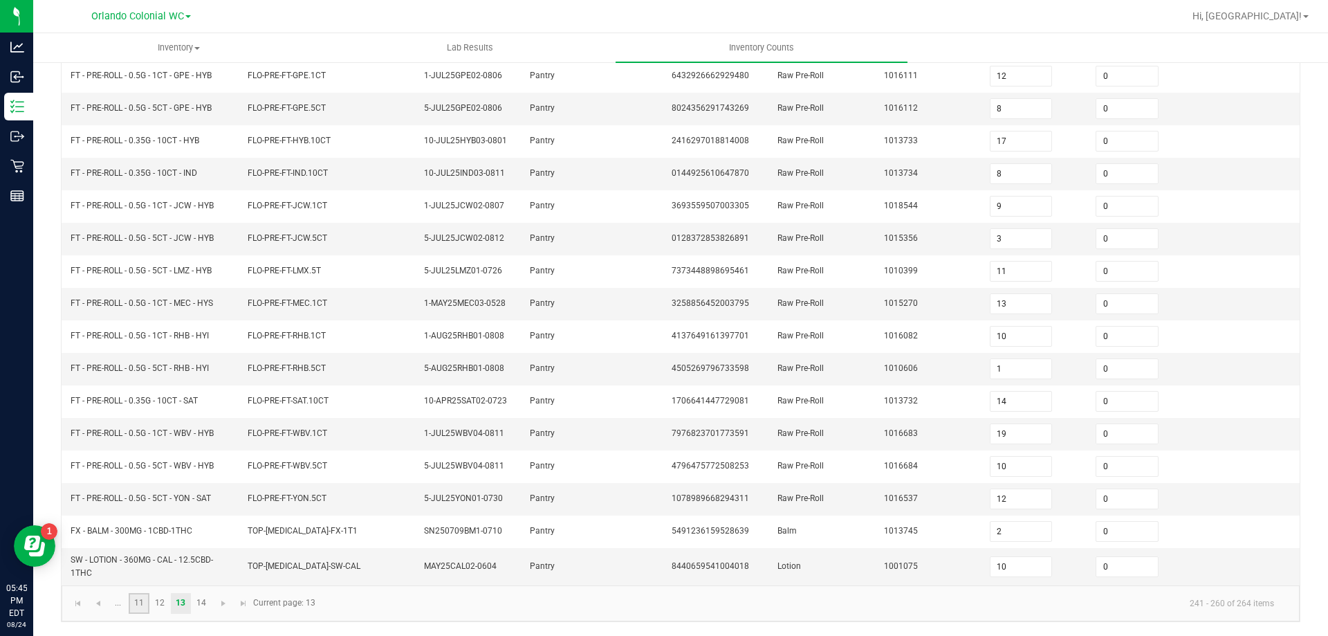
click at [138, 598] on link "11" at bounding box center [139, 603] width 20 height 21
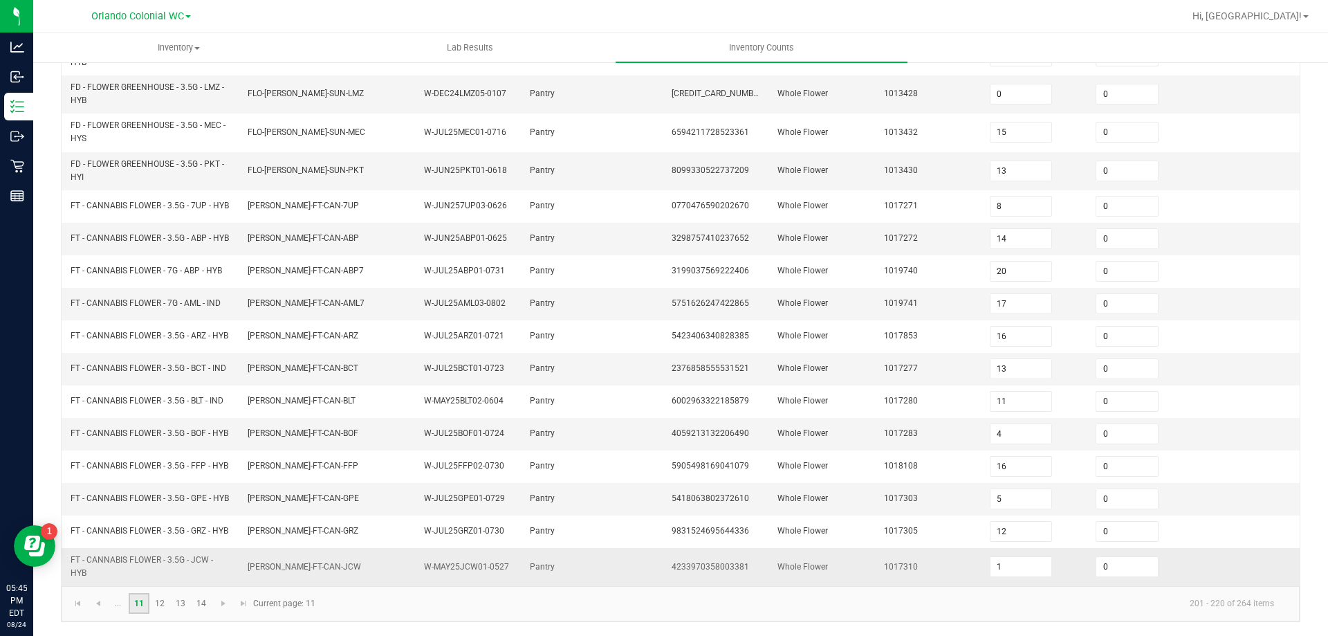
scroll to position [374, 0]
click at [77, 601] on span "Go to the first page" at bounding box center [78, 603] width 11 height 11
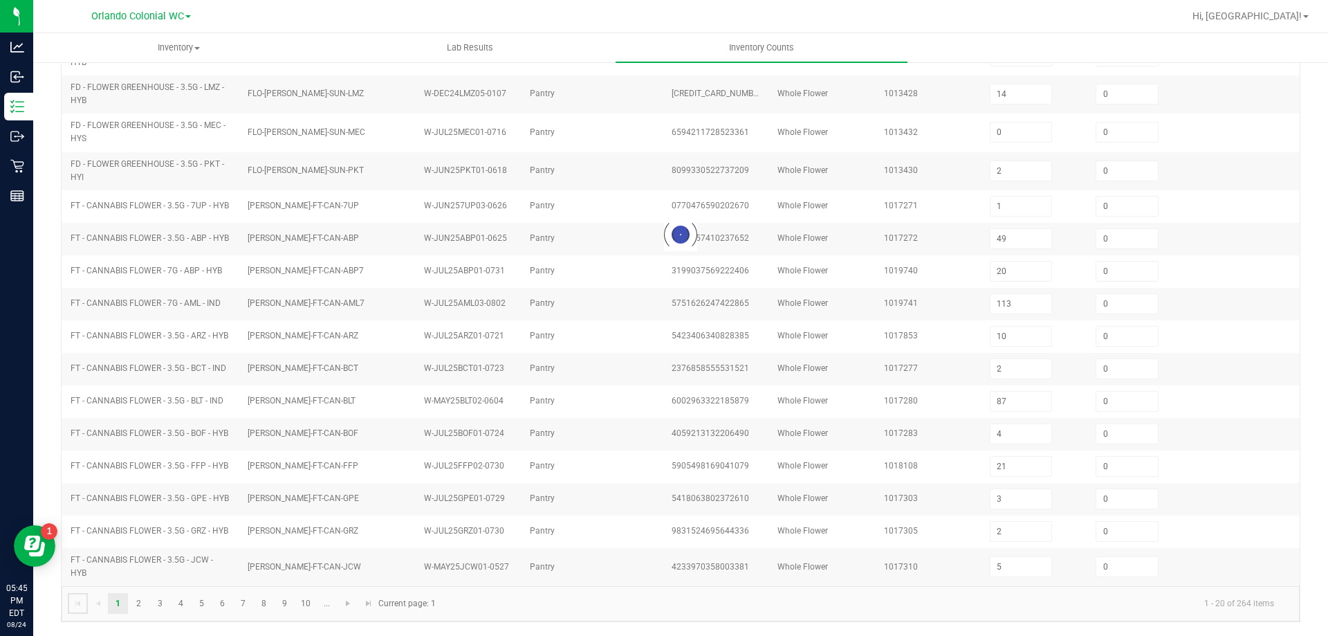
scroll to position [357, 0]
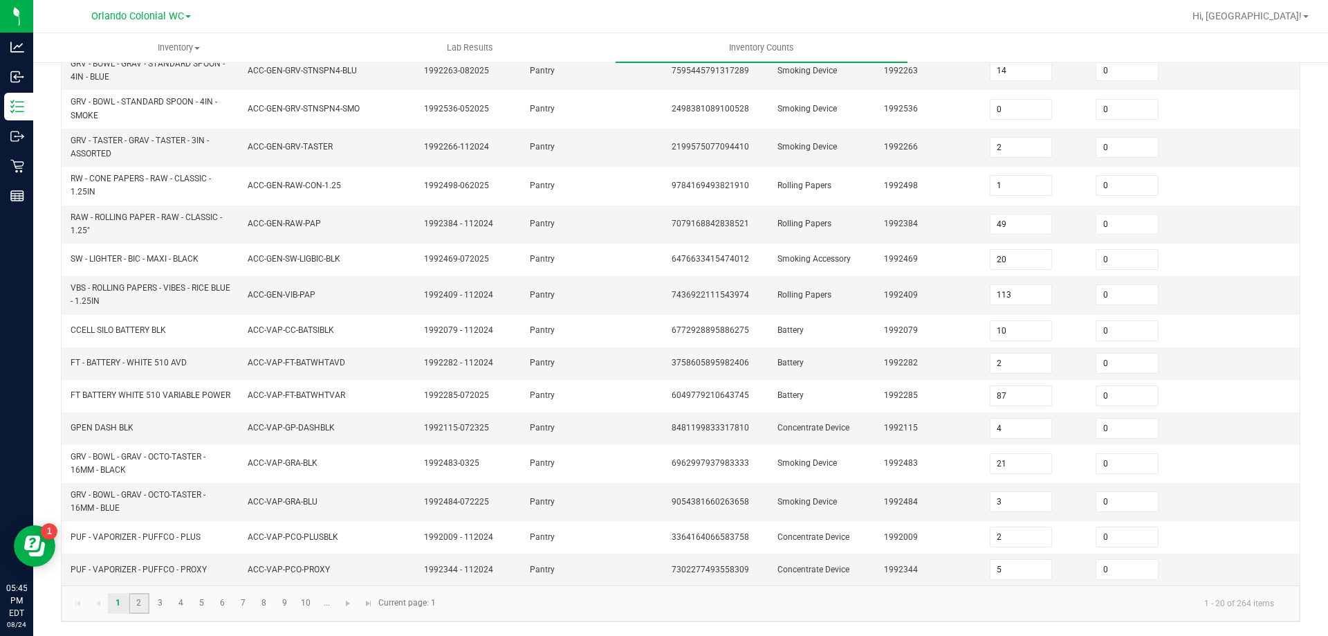
click at [145, 605] on link "2" at bounding box center [139, 603] width 20 height 21
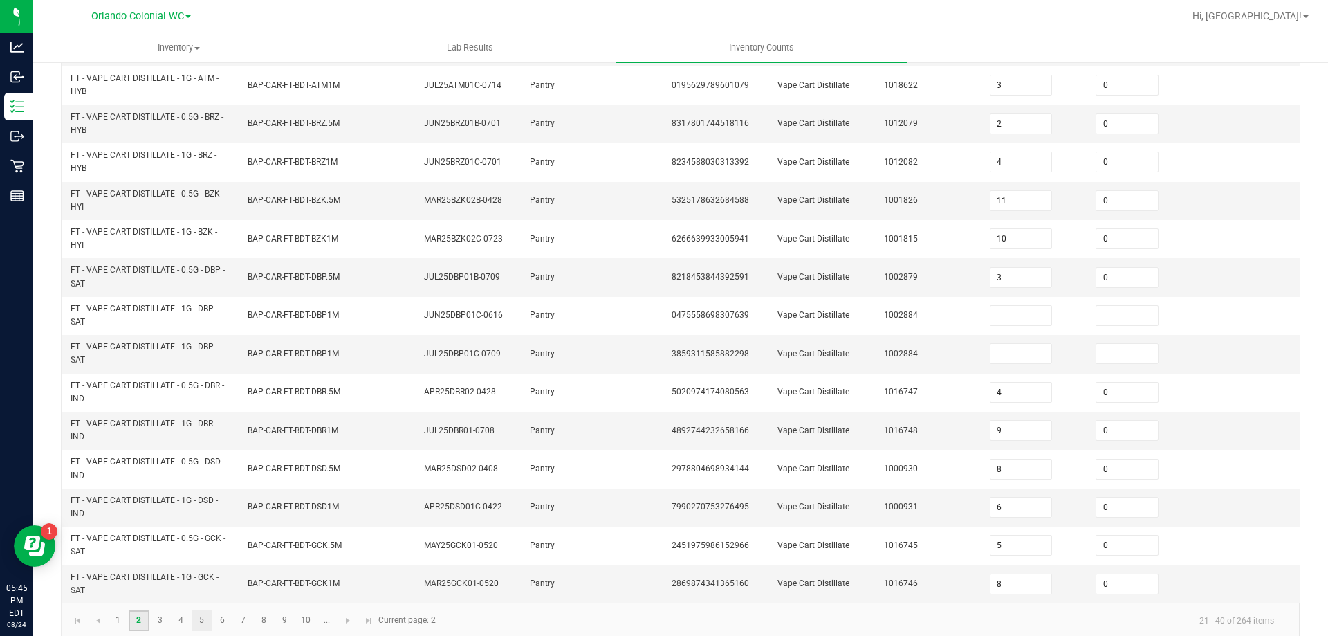
scroll to position [403, 0]
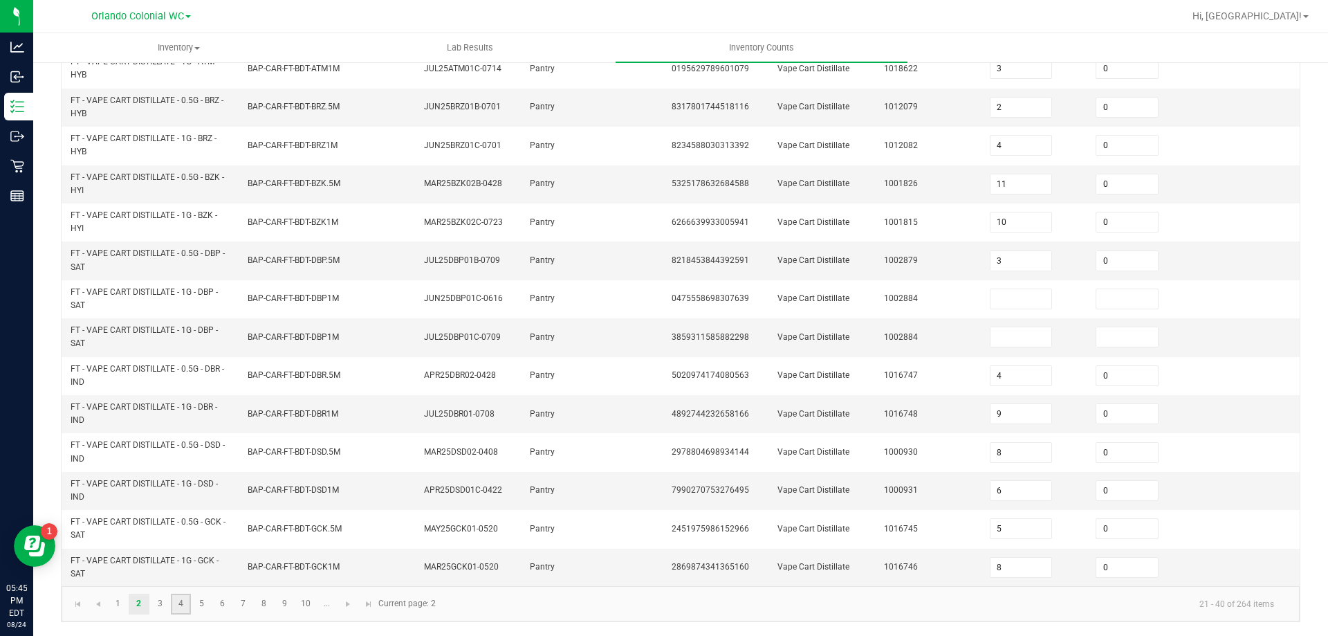
click at [188, 599] on link "4" at bounding box center [181, 604] width 20 height 21
click at [208, 597] on link "5" at bounding box center [202, 604] width 20 height 21
click at [223, 599] on link "6" at bounding box center [222, 604] width 20 height 21
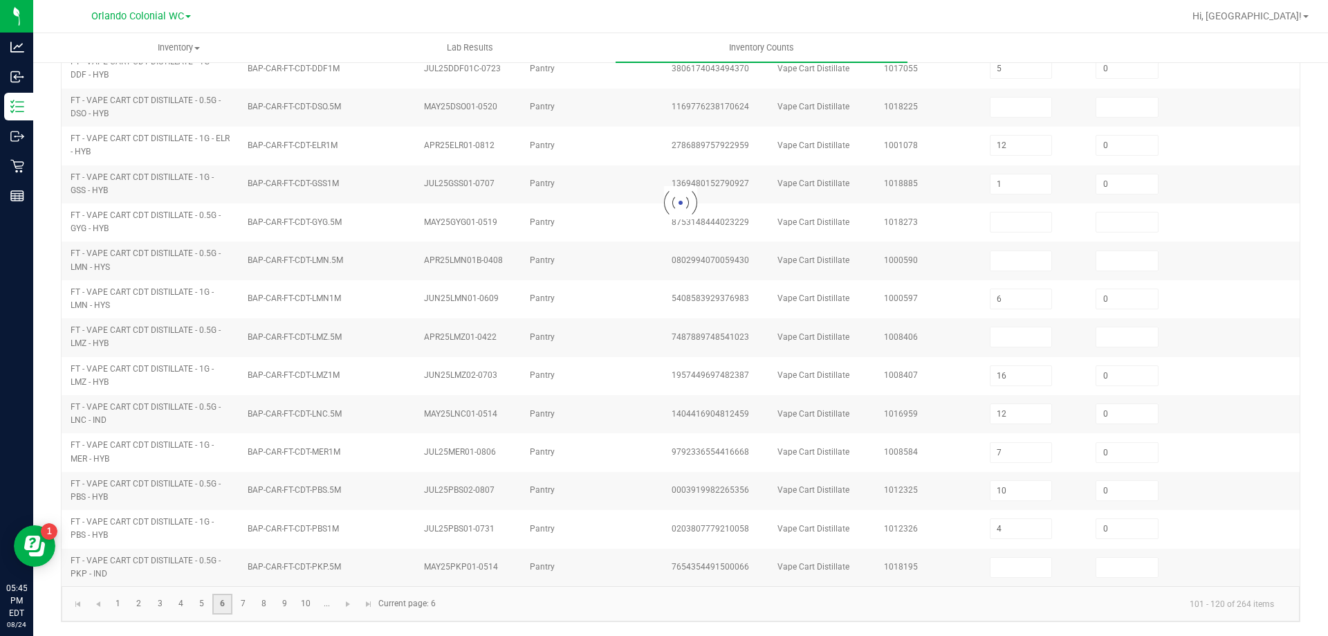
scroll to position [398, 0]
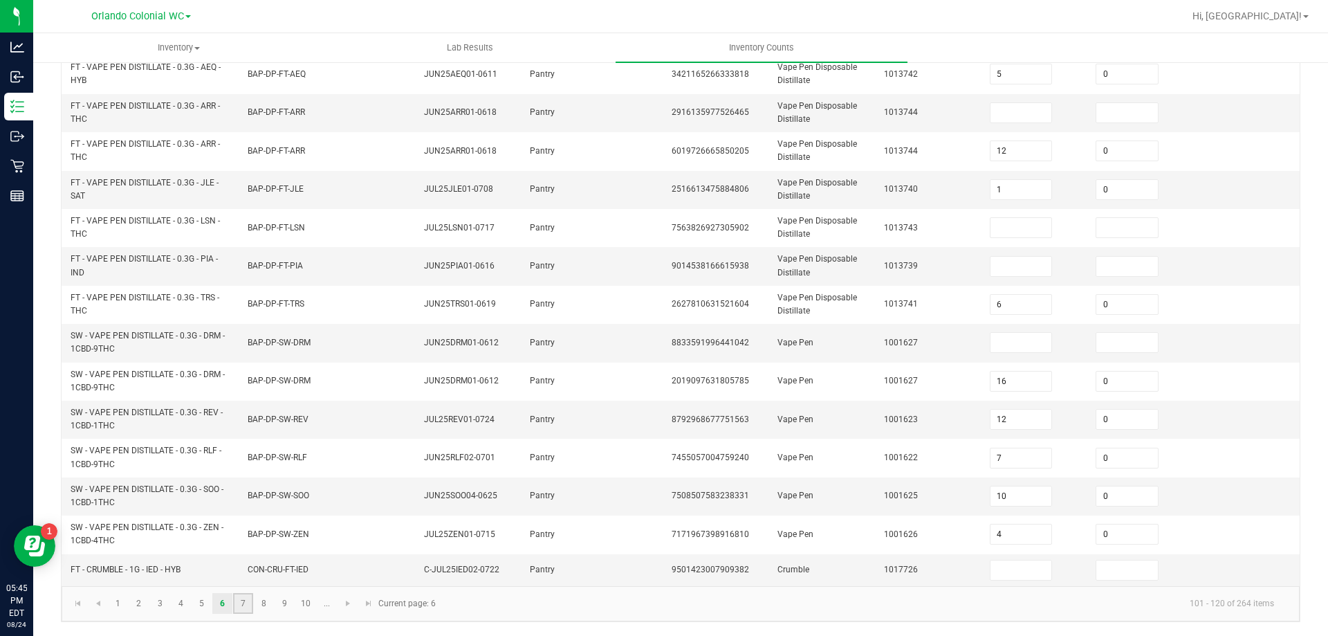
click at [241, 601] on link "7" at bounding box center [243, 603] width 20 height 21
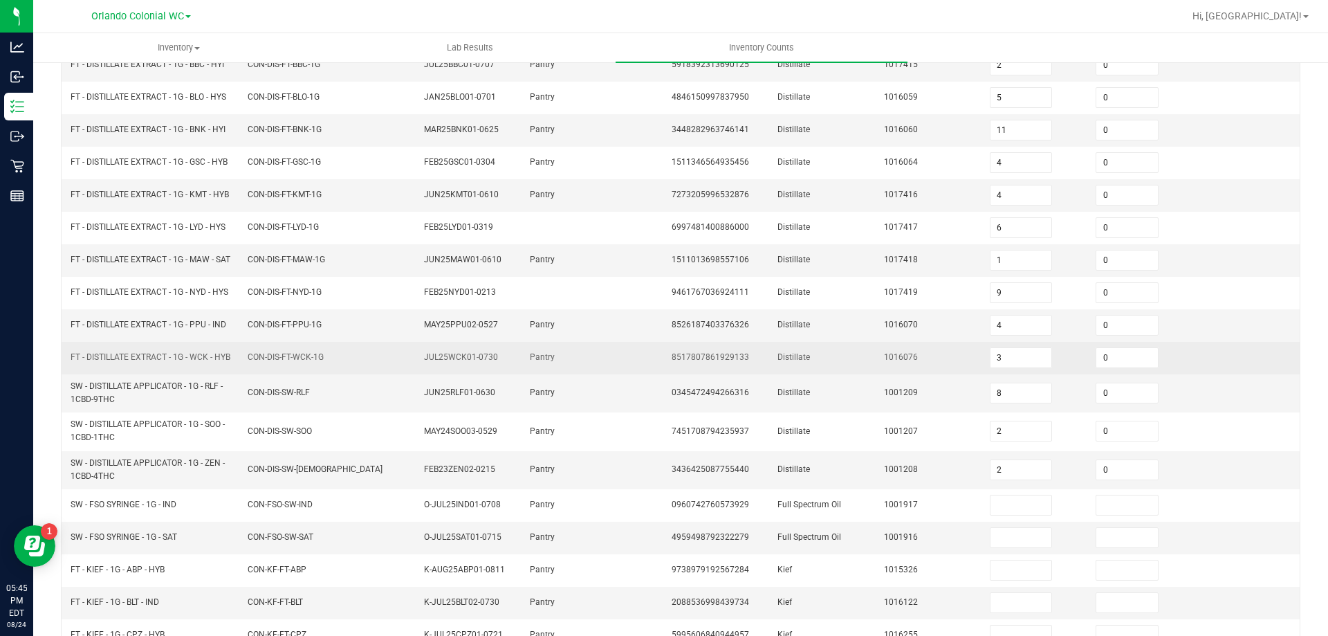
scroll to position [334, 0]
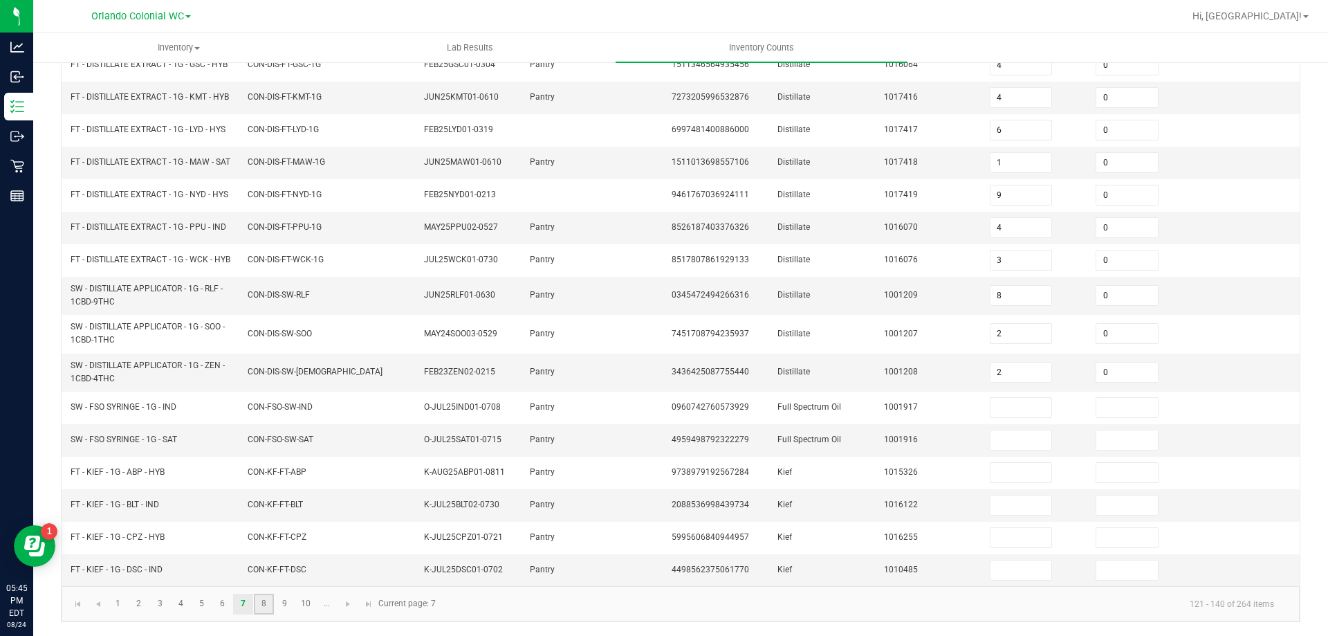
click at [256, 605] on link "8" at bounding box center [264, 604] width 20 height 21
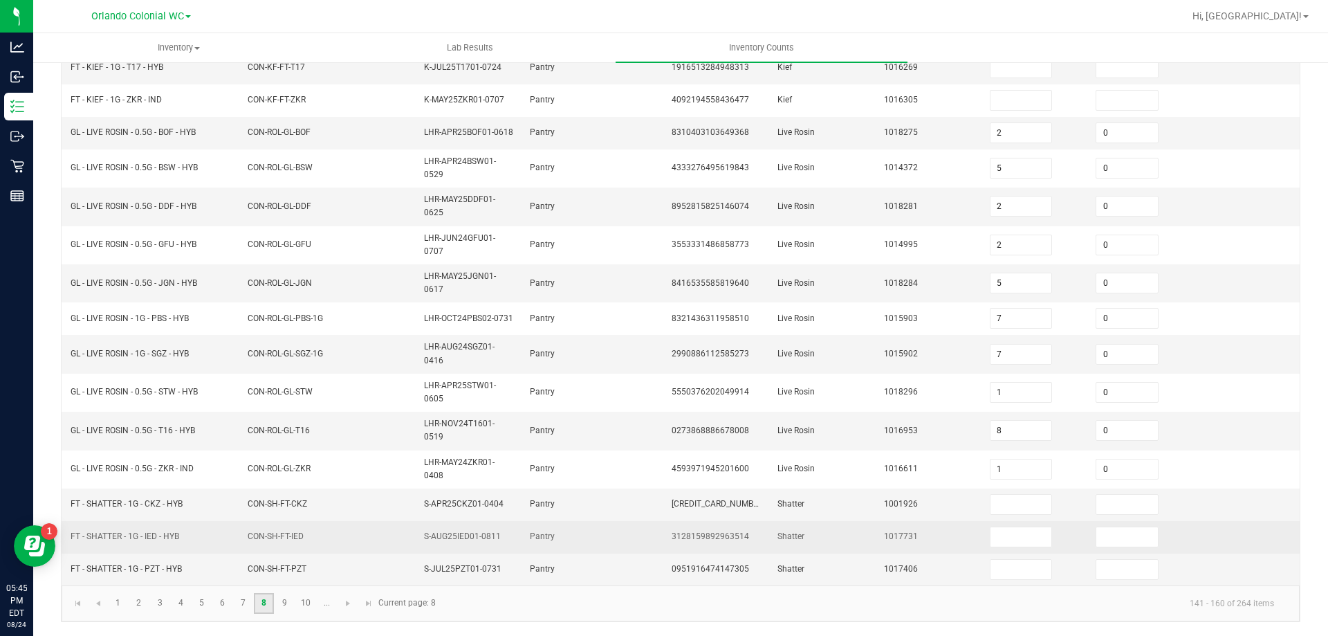
scroll to position [345, 0]
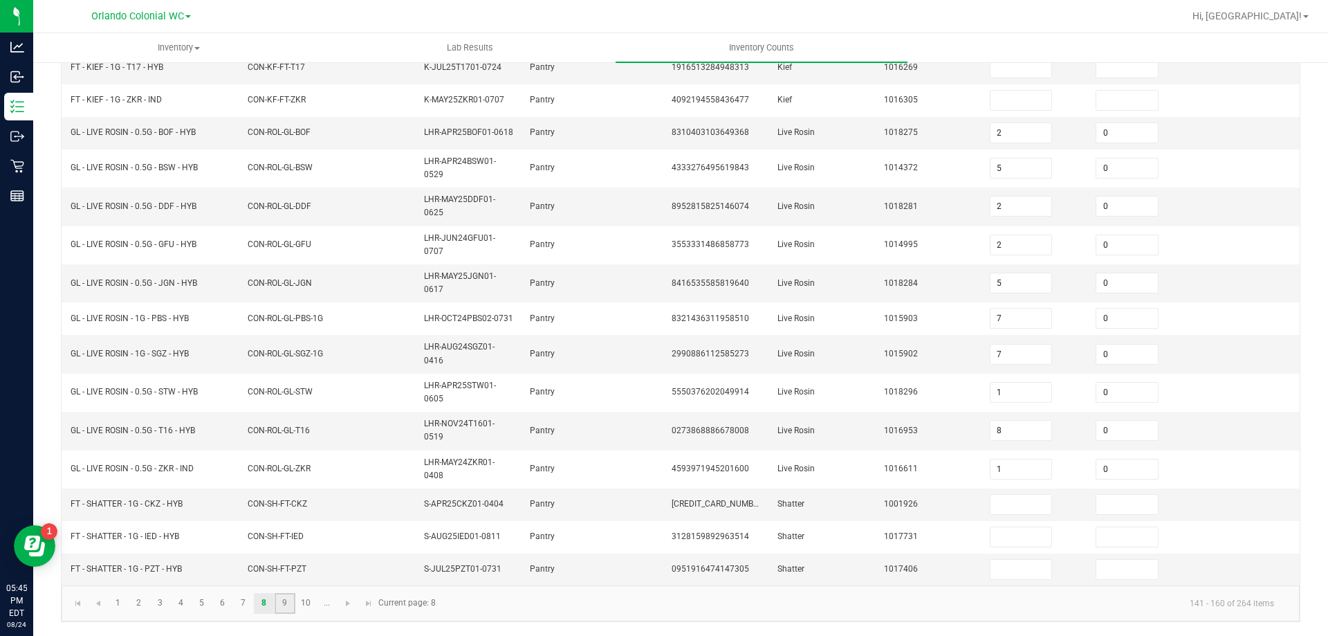
click at [282, 605] on link "9" at bounding box center [285, 603] width 20 height 21
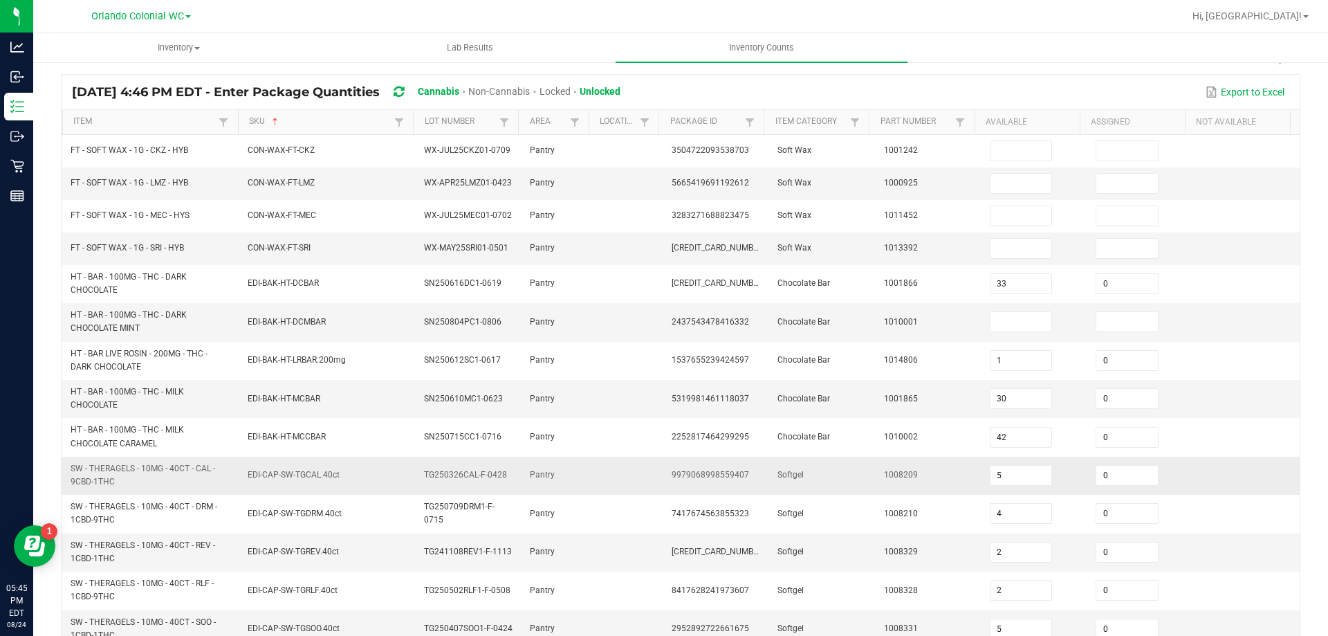
scroll to position [381, 0]
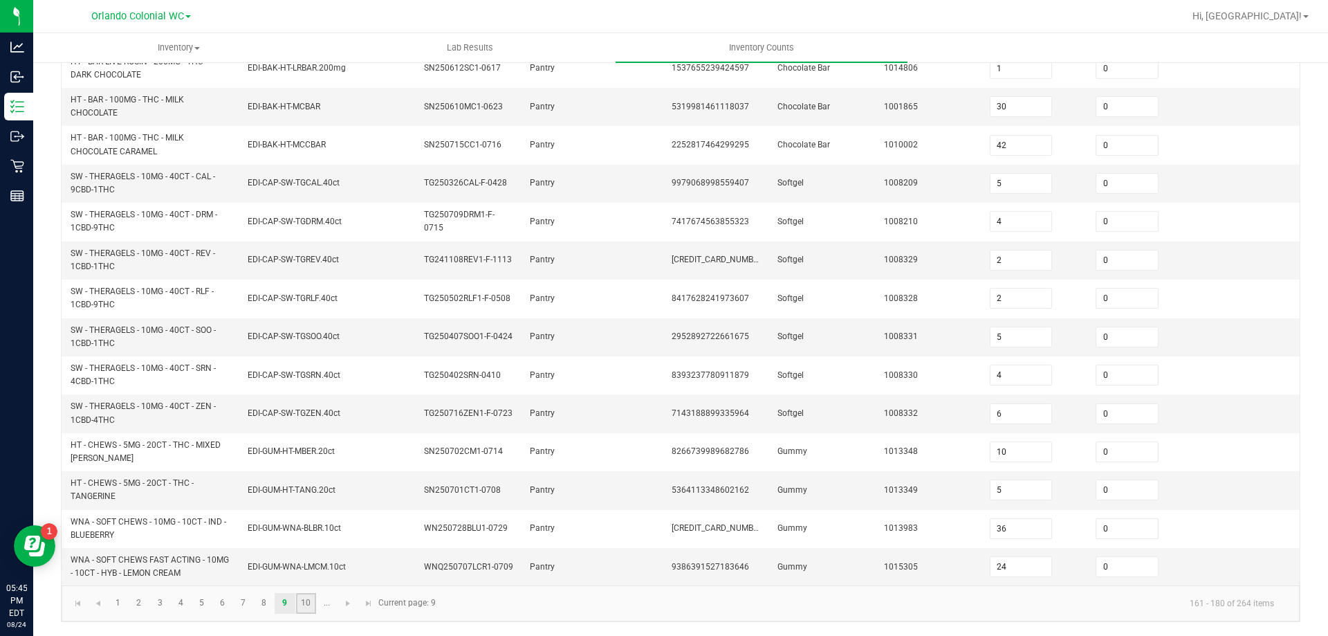
click at [299, 606] on link "10" at bounding box center [306, 603] width 20 height 21
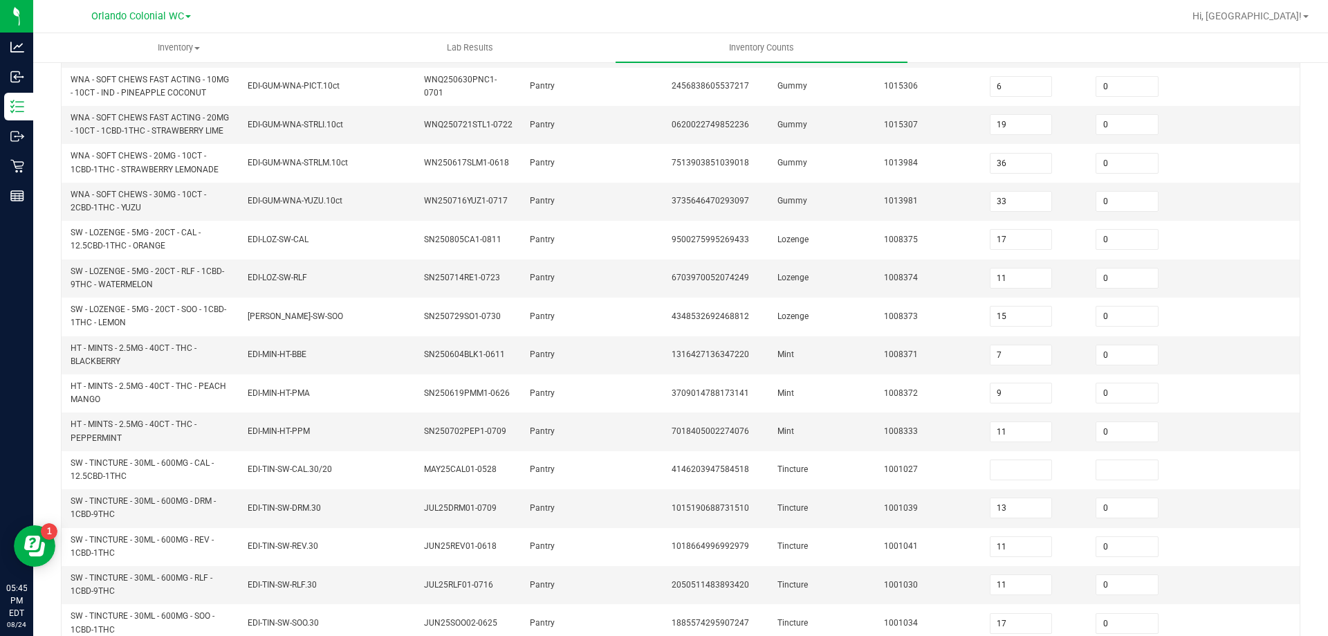
scroll to position [403, 0]
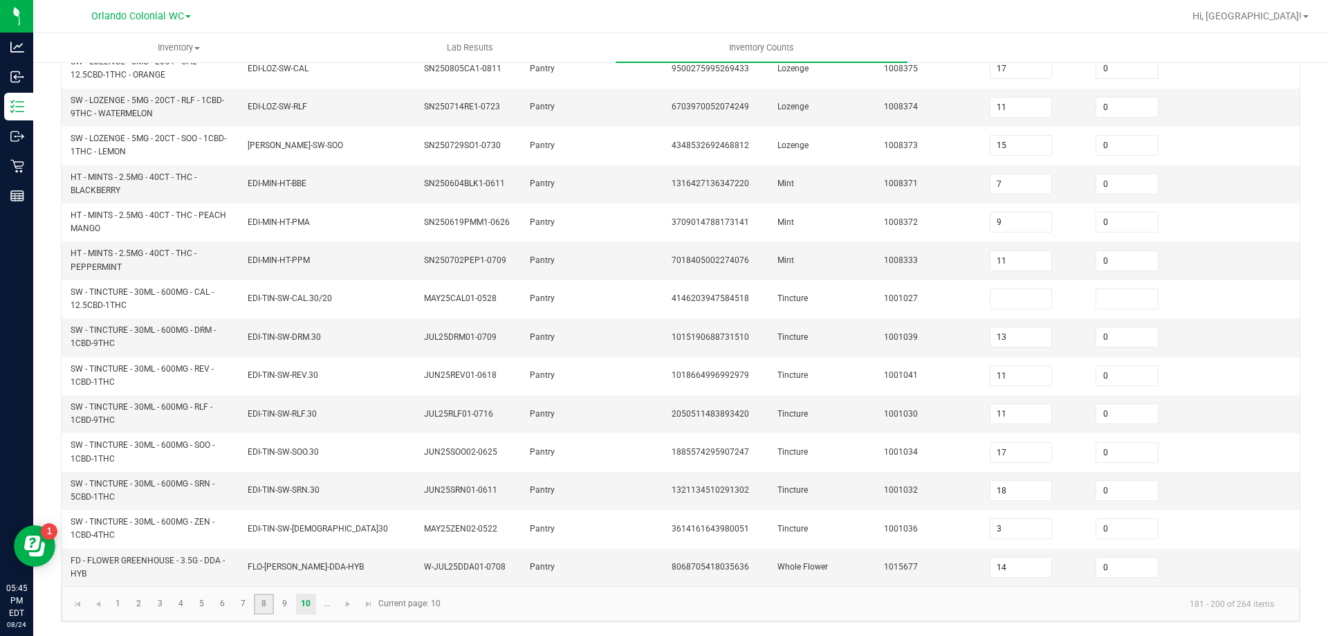
click at [255, 603] on link "8" at bounding box center [264, 604] width 20 height 21
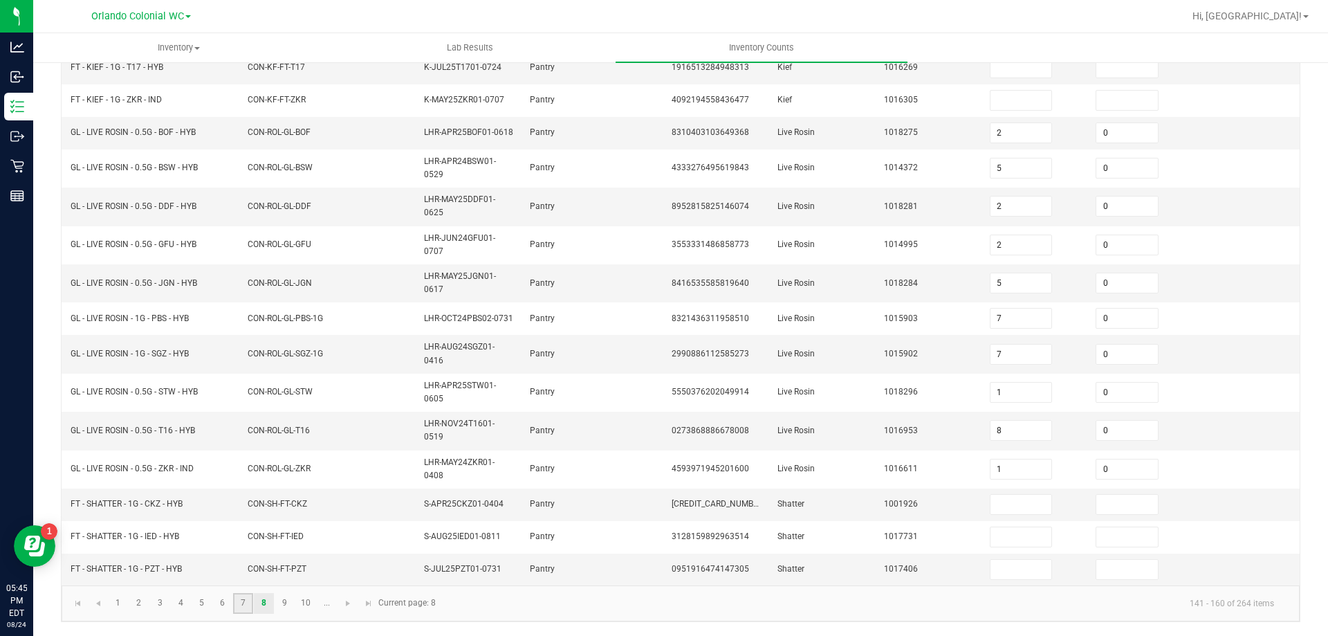
click at [244, 601] on link "7" at bounding box center [243, 603] width 20 height 21
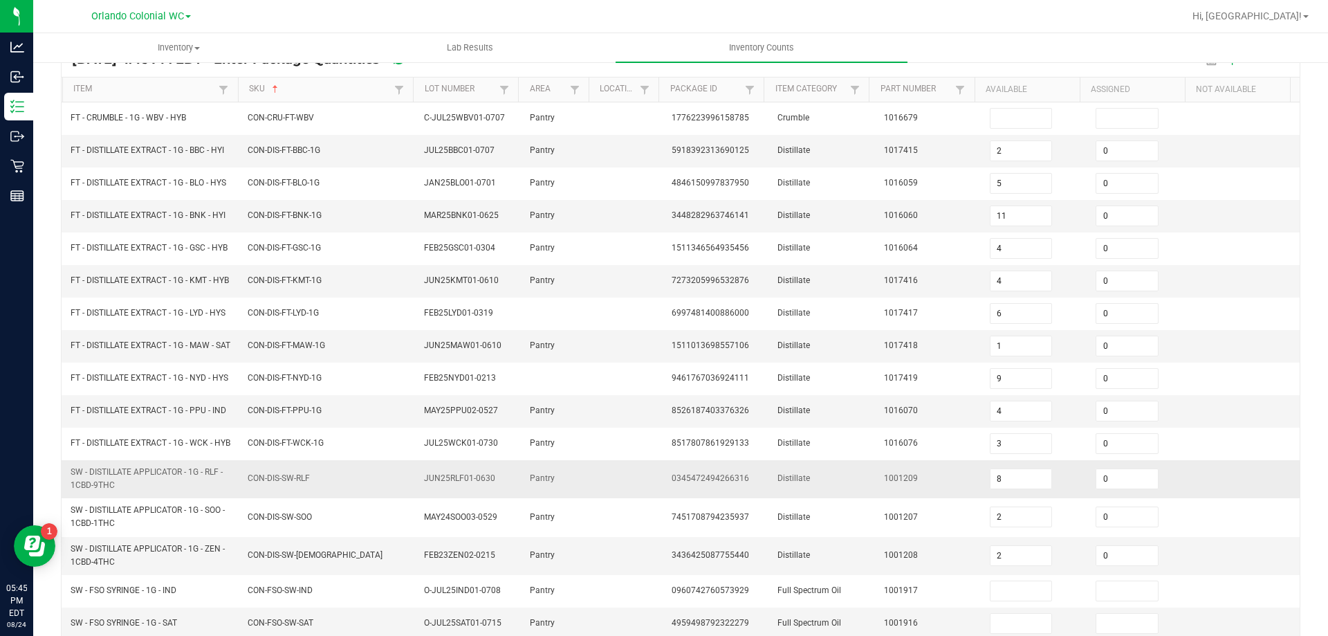
scroll to position [334, 0]
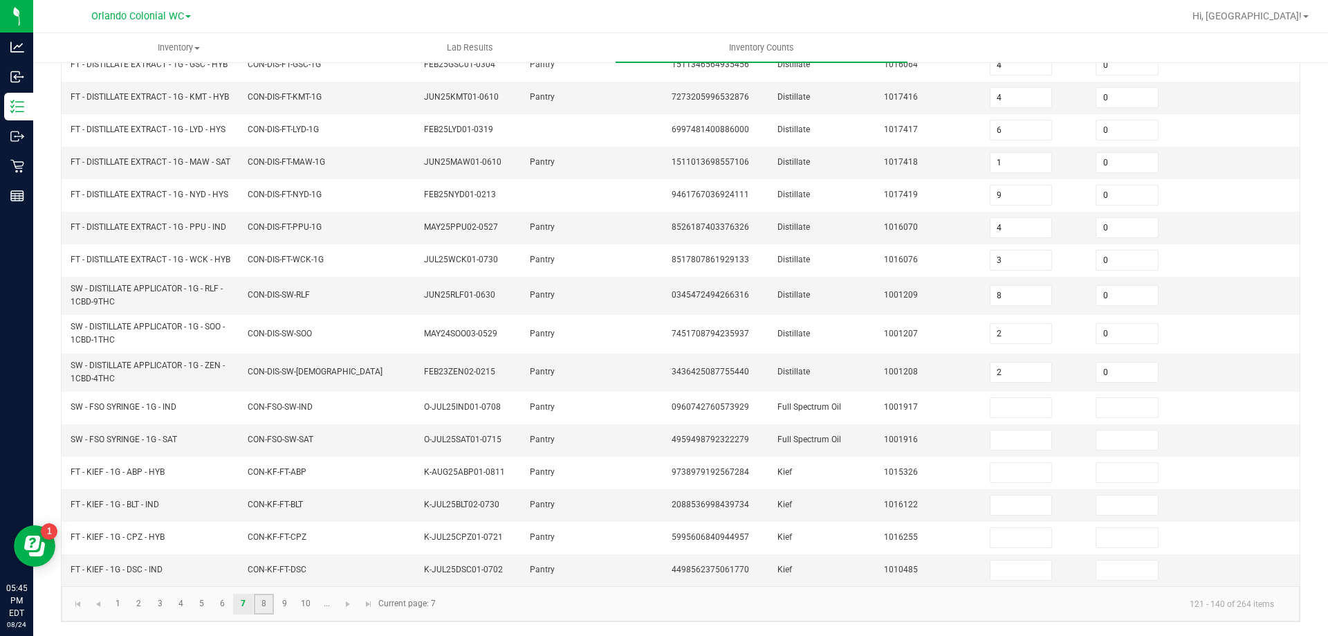
click at [264, 609] on link "8" at bounding box center [264, 604] width 20 height 21
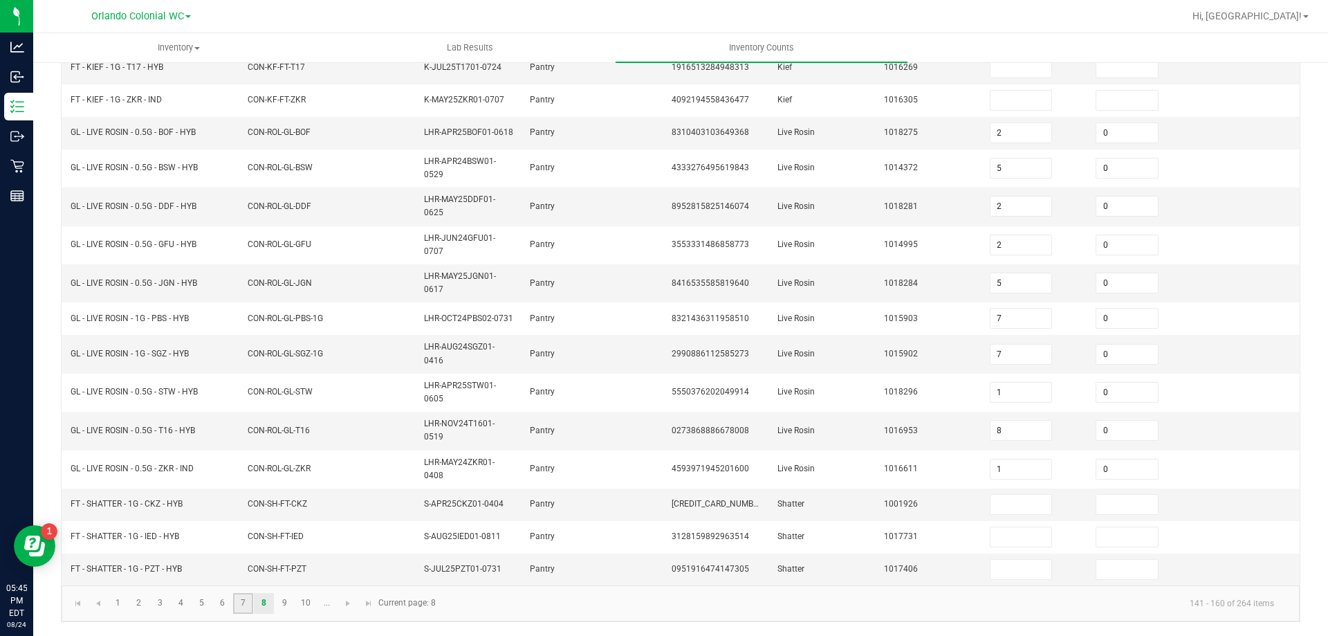
click at [239, 610] on link "7" at bounding box center [243, 603] width 20 height 21
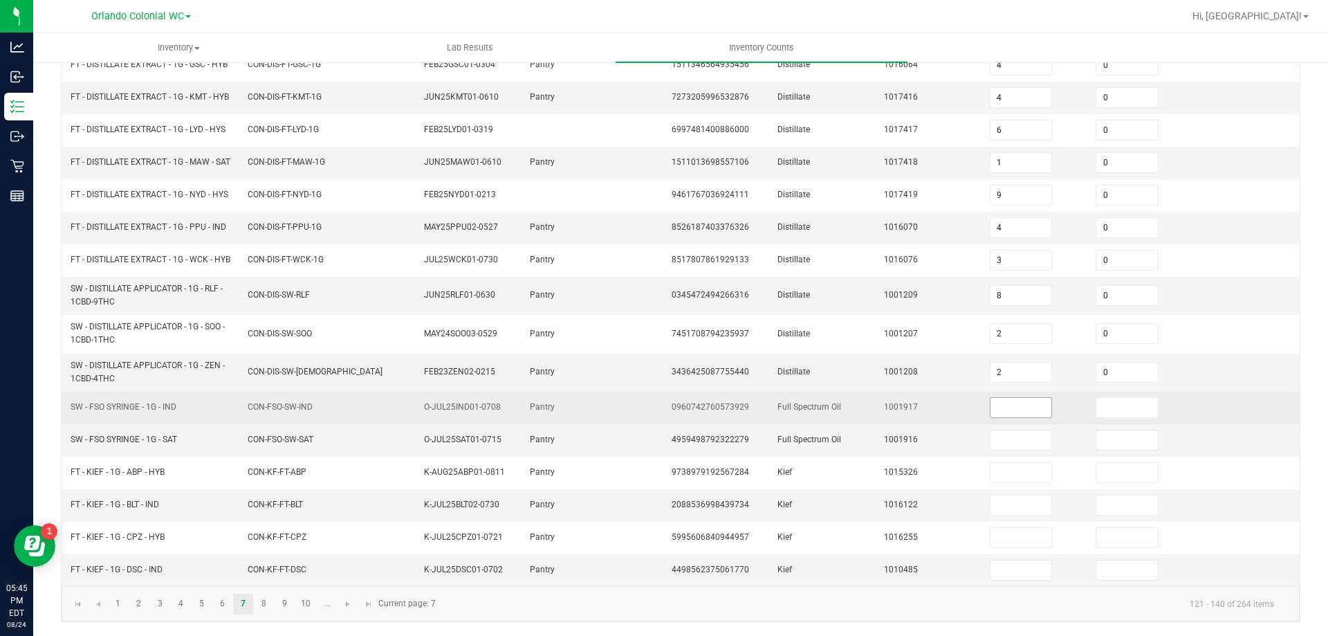
click at [1018, 402] on input at bounding box center [1022, 407] width 62 height 19
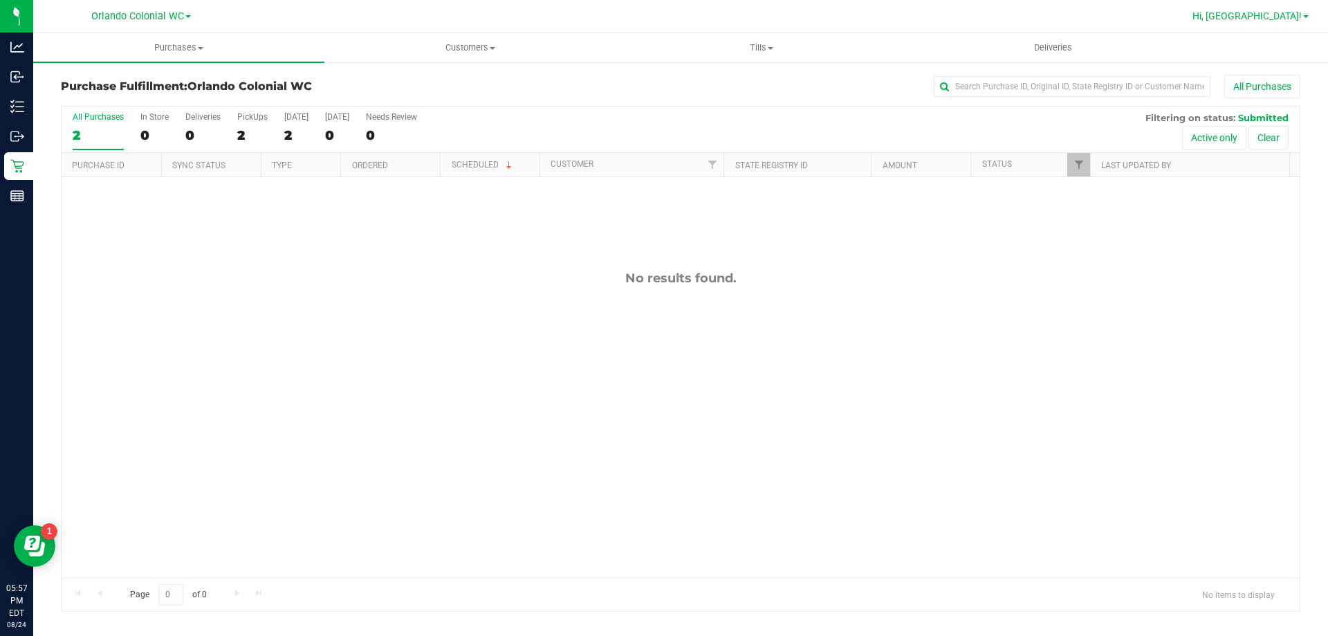
click at [1277, 15] on span "Hi, [GEOGRAPHIC_DATA]!" at bounding box center [1247, 15] width 109 height 11
click at [1296, 21] on span "Hi, Madison!" at bounding box center [1247, 15] width 109 height 11
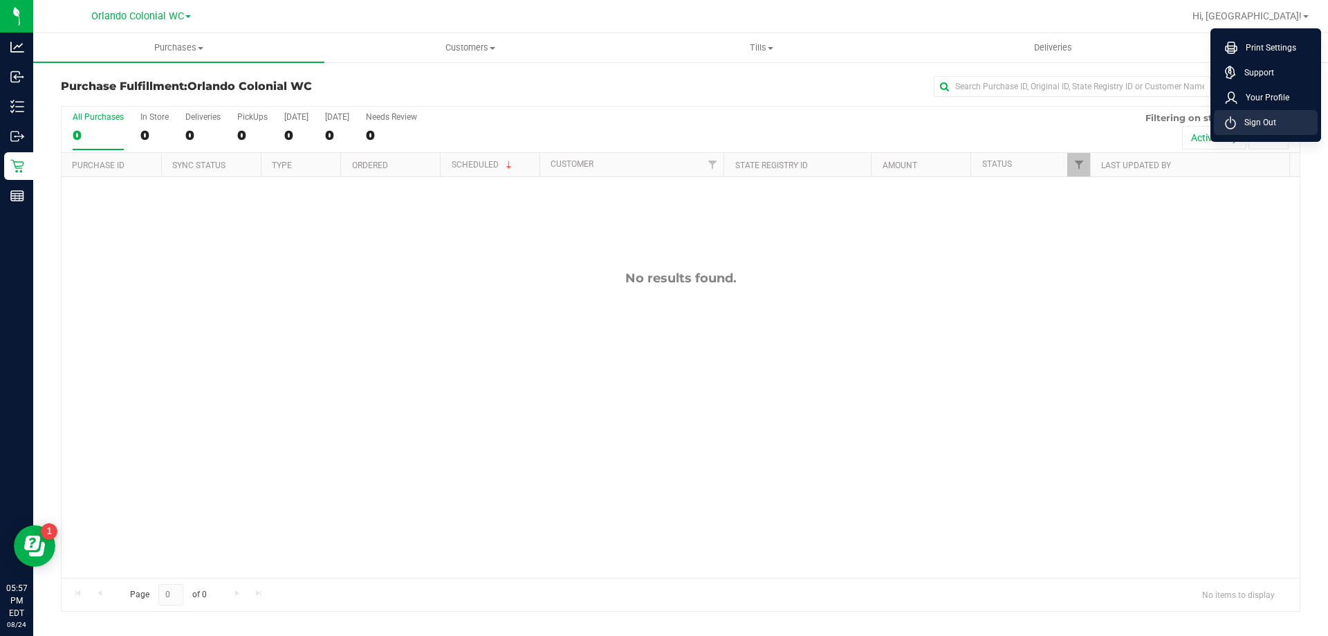
click at [1276, 128] on li "Sign Out" at bounding box center [1266, 122] width 104 height 25
